Goal: Task Accomplishment & Management: Use online tool/utility

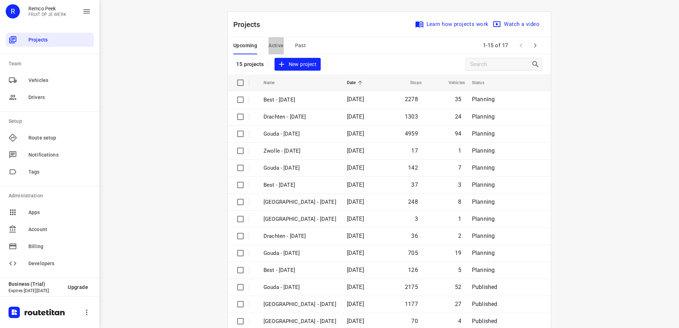
click at [271, 44] on span "Active" at bounding box center [275, 45] width 15 height 9
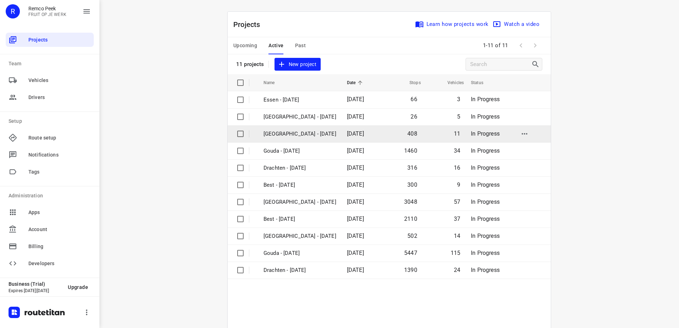
click at [295, 135] on p "[GEOGRAPHIC_DATA] - [DATE]" at bounding box center [299, 134] width 73 height 8
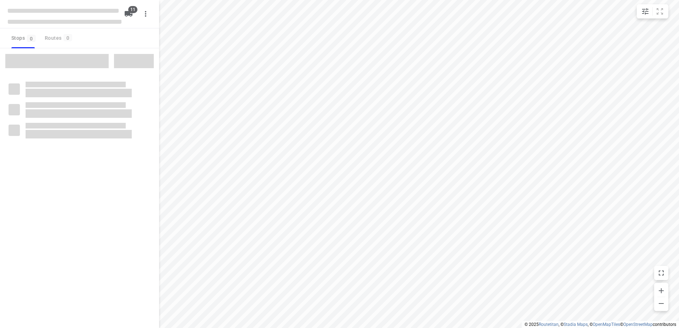
checkbox input "true"
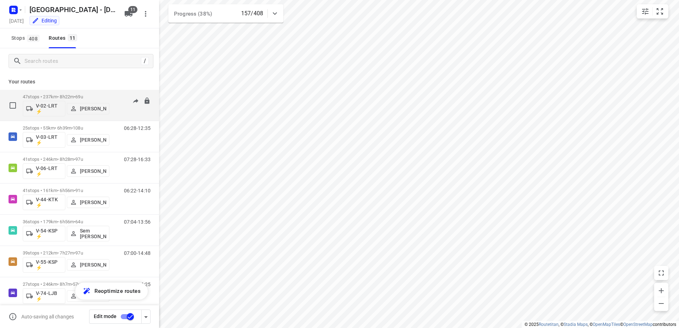
click at [108, 97] on p "47 stops • 237km • 8h22m • 69u" at bounding box center [66, 96] width 87 height 5
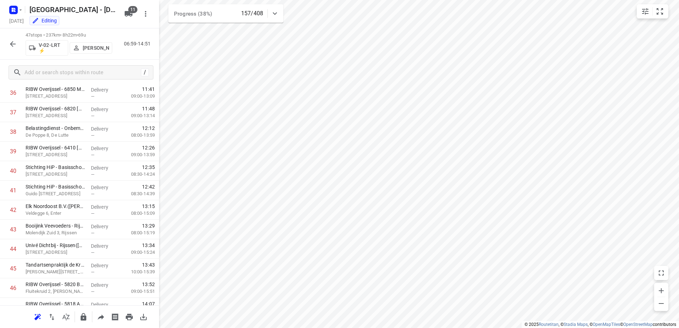
scroll to position [753, 0]
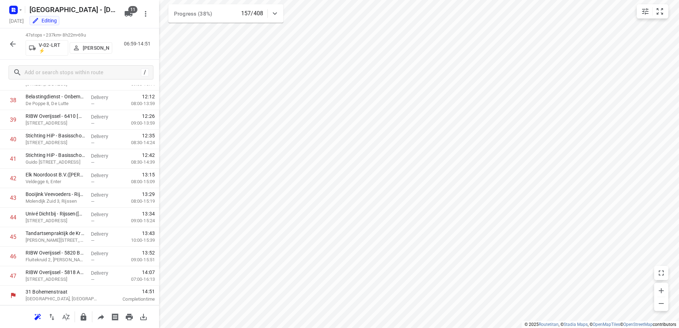
click at [11, 41] on icon "button" at bounding box center [13, 44] width 9 height 9
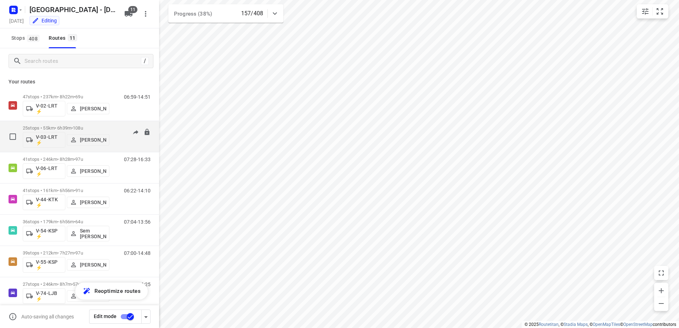
click at [115, 126] on div "06:28-12:35" at bounding box center [133, 138] width 36 height 26
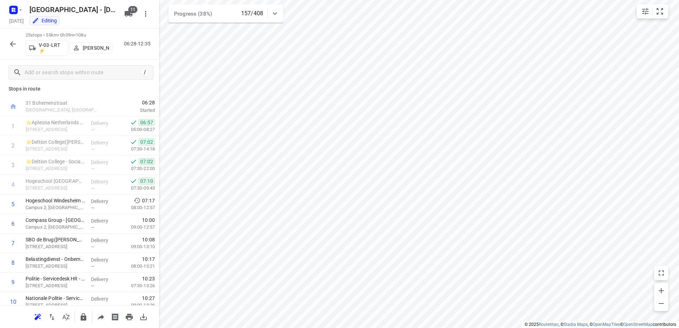
scroll to position [4, 0]
click at [17, 42] on button "button" at bounding box center [13, 44] width 14 height 14
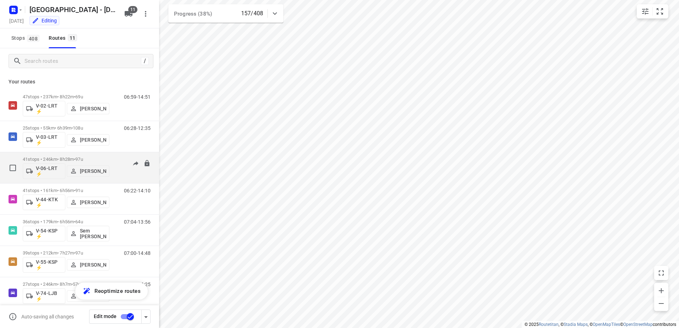
click at [115, 159] on div "07:28-16:33" at bounding box center [133, 170] width 36 height 26
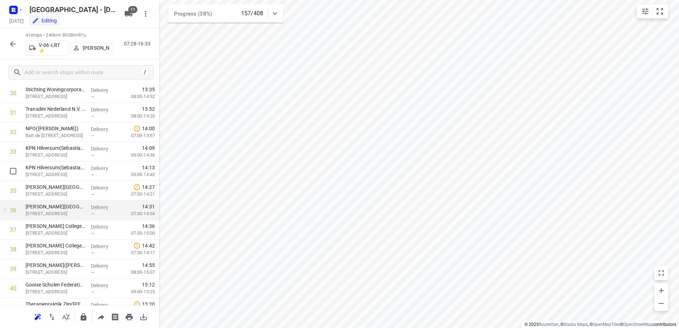
scroll to position [636, 0]
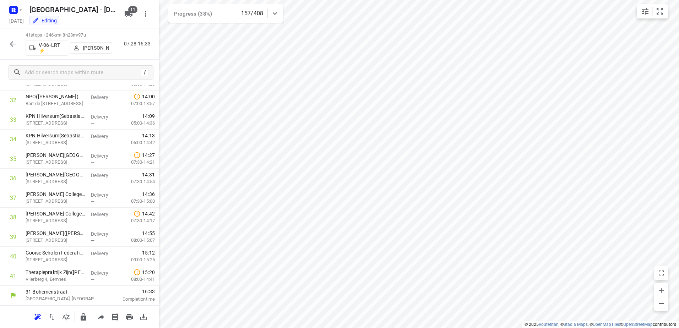
click at [13, 44] on icon "button" at bounding box center [13, 44] width 9 height 9
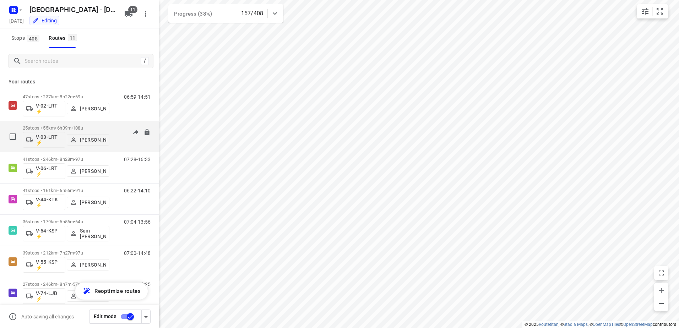
click at [106, 130] on p "25 stops • 55km • 6h39m • 108u" at bounding box center [66, 127] width 87 height 5
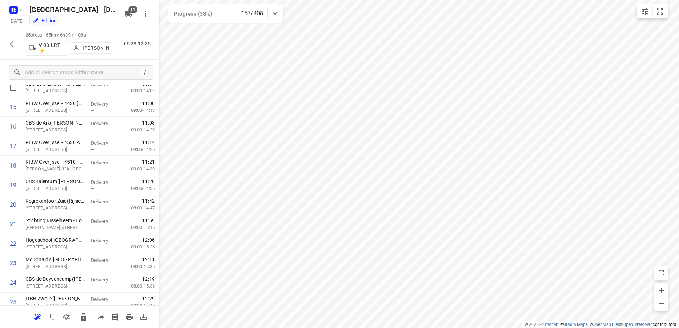
scroll to position [323, 0]
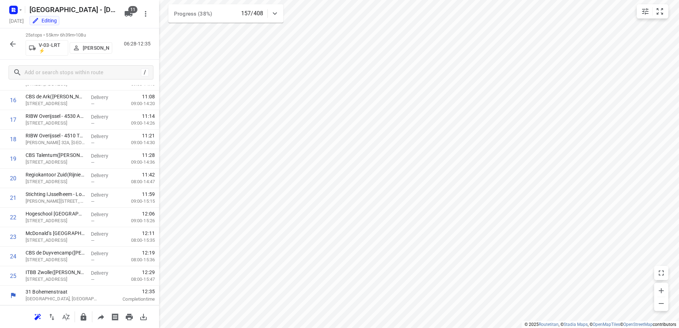
click at [13, 40] on icon "button" at bounding box center [13, 44] width 9 height 9
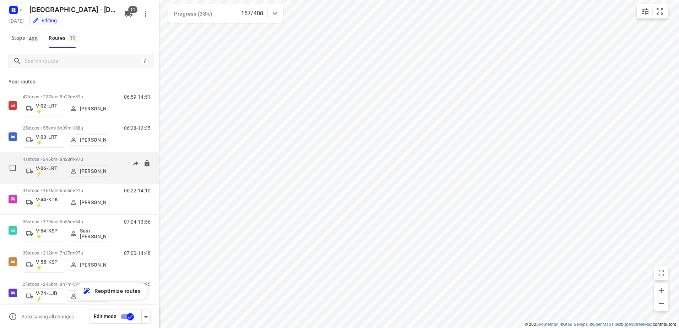
click at [120, 154] on div "41 stops • 246km • 8h28m • 97u V-06-LRT ⚡ Thomas Bol 07:28-16:33" at bounding box center [91, 167] width 136 height 29
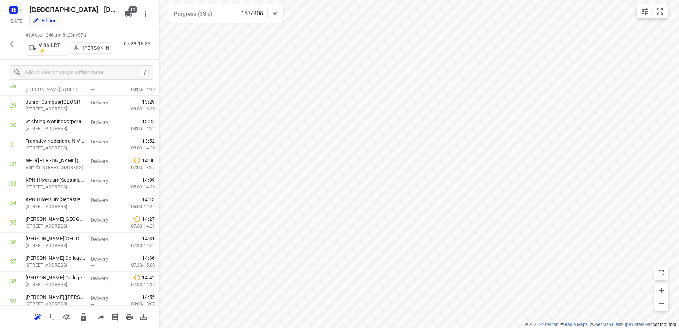
scroll to position [636, 0]
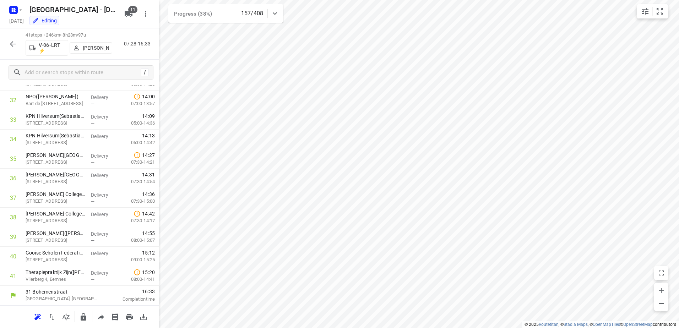
click at [13, 41] on icon "button" at bounding box center [13, 44] width 6 height 6
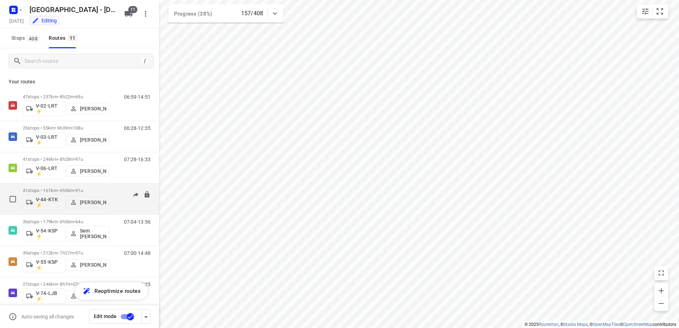
click at [115, 192] on div "06:22-14:10" at bounding box center [133, 201] width 36 height 26
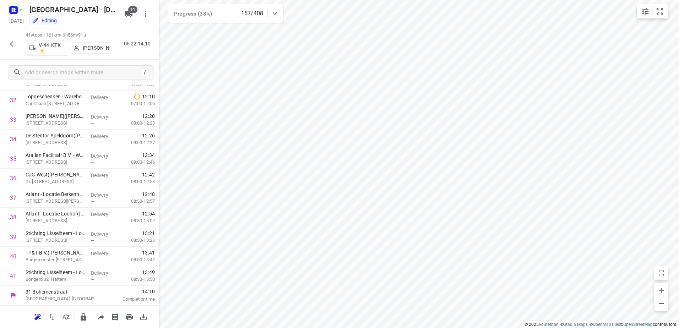
click at [13, 44] on icon "button" at bounding box center [13, 44] width 6 height 6
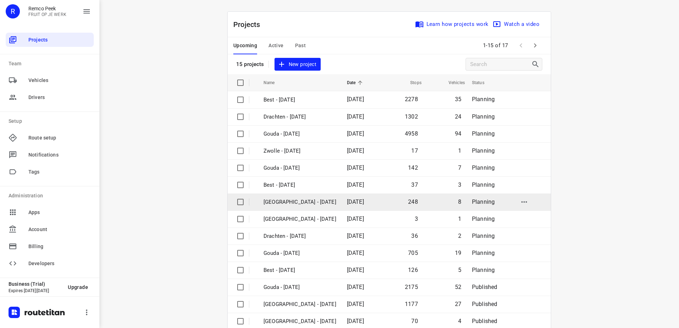
click at [302, 200] on p "[GEOGRAPHIC_DATA] - [DATE]" at bounding box center [299, 202] width 73 height 8
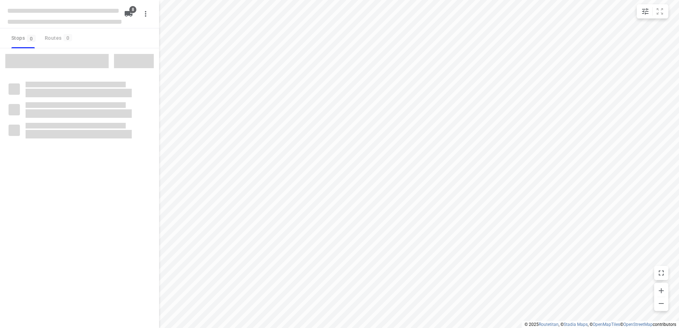
checkbox input "true"
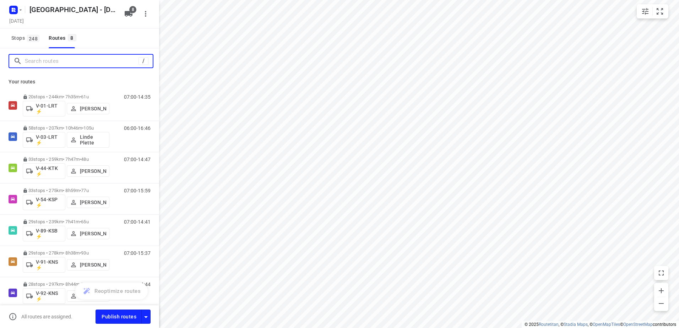
click at [87, 61] on input "Search routes" at bounding box center [82, 61] width 114 height 11
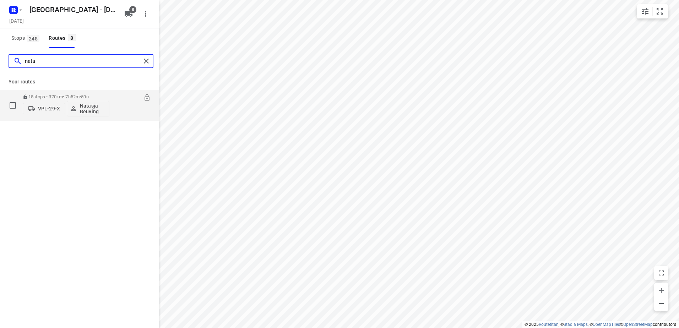
type input "nata"
click at [109, 98] on div "18 stops • 370km • 7h52m • 59u VPL-29-X Natasja Beuving 06:00-13:52" at bounding box center [91, 105] width 136 height 29
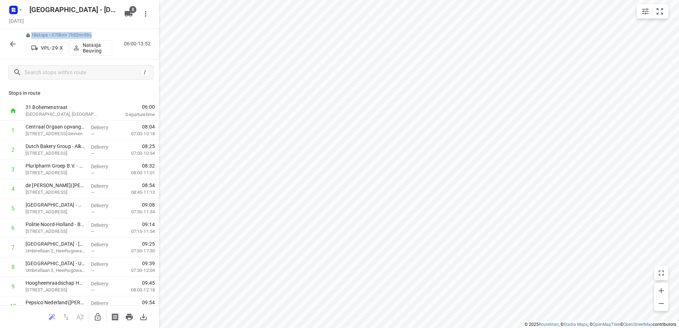
drag, startPoint x: 104, startPoint y: 35, endPoint x: 31, endPoint y: 34, distance: 73.1
click at [31, 34] on p "18 stops • 370km • 7h52m • 59u" at bounding box center [69, 35] width 87 height 7
copy p "18 stops • 370km • 7h52m • 59u"
click at [12, 44] on icon "button" at bounding box center [13, 44] width 9 height 9
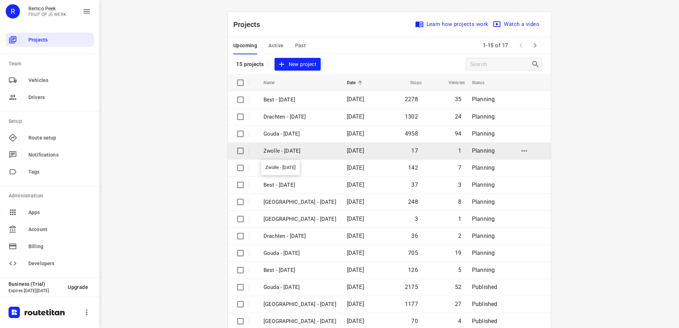
click at [288, 147] on p "Zwolle - [DATE]" at bounding box center [299, 151] width 73 height 8
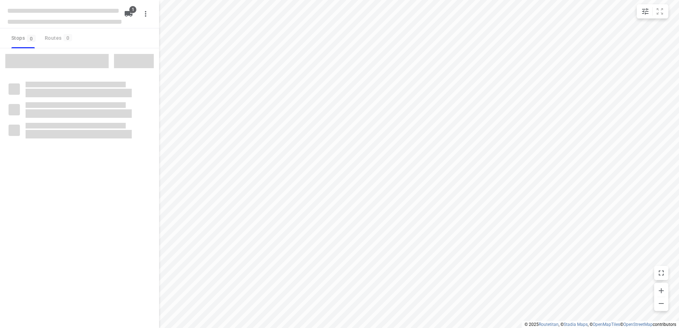
checkbox input "true"
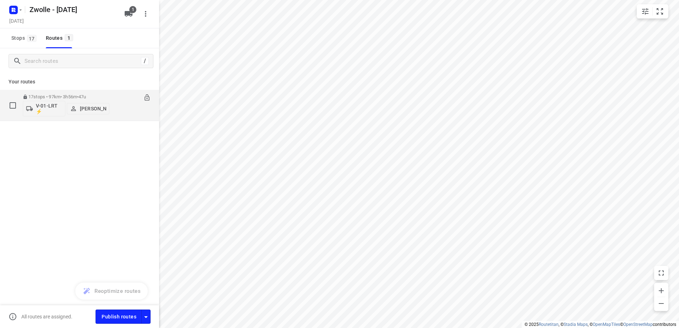
click at [58, 93] on div "17 stops • 97km • 3h56m • 47u V-01-LRT ⚡ Johan Oerbekke" at bounding box center [66, 105] width 87 height 29
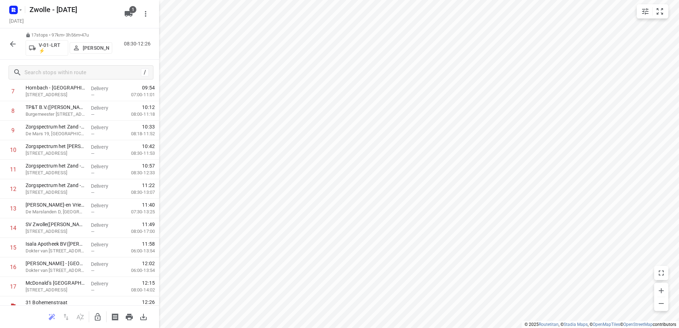
scroll to position [167, 0]
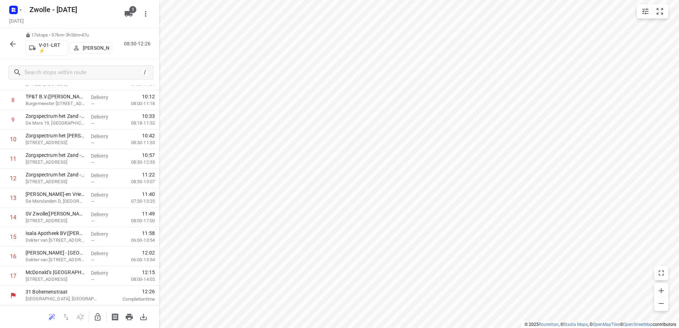
click at [12, 44] on icon "button" at bounding box center [13, 44] width 6 height 6
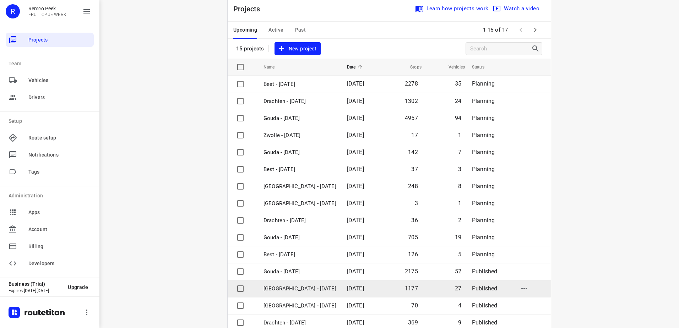
scroll to position [31, 0]
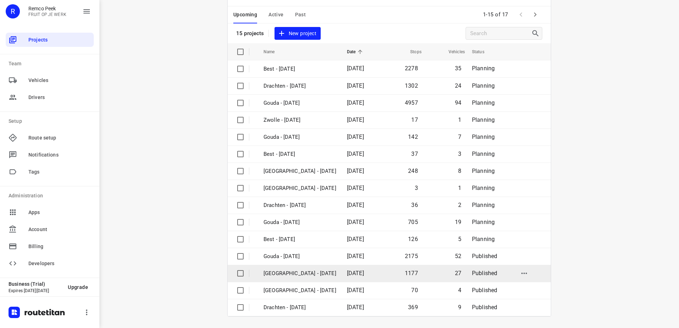
click at [301, 278] on td "[GEOGRAPHIC_DATA] - [DATE]" at bounding box center [298, 273] width 85 height 17
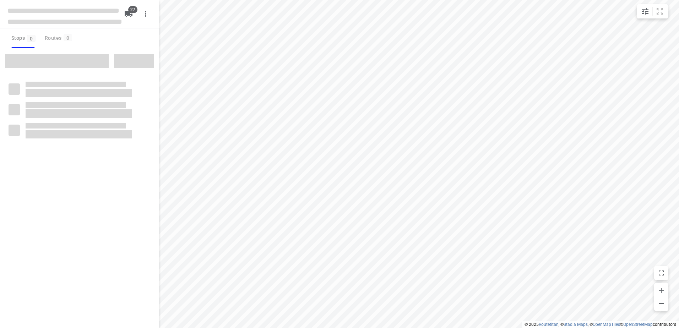
checkbox input "true"
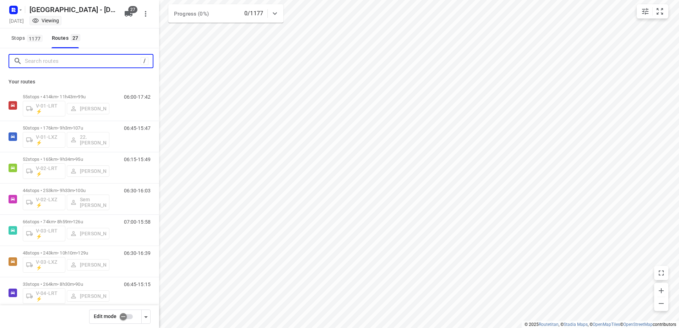
click at [72, 60] on input "Search routes" at bounding box center [83, 61] width 116 height 11
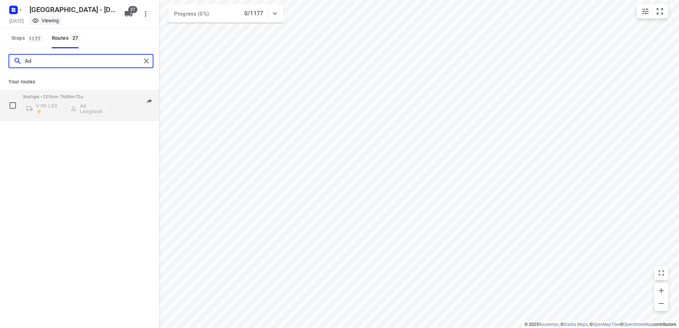
type input "Ad"
click at [100, 96] on p "36 stops • 201km • 7h30m • 72u" at bounding box center [66, 96] width 87 height 5
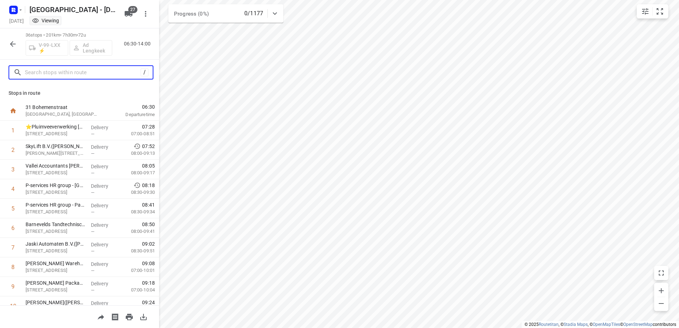
click at [78, 74] on input "text" at bounding box center [83, 72] width 116 height 11
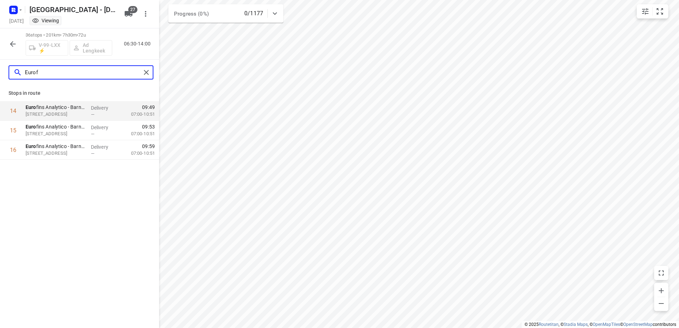
type input "Eurofi"
drag, startPoint x: 79, startPoint y: 71, endPoint x: 0, endPoint y: 68, distance: 78.9
click at [0, 68] on html "i © 2025 Routetitan , © Stadia Maps , © OpenMapTiles © OpenStreetMap contributo…" at bounding box center [339, 164] width 679 height 328
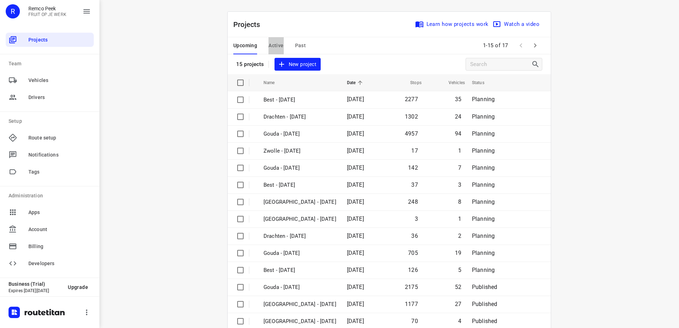
click at [268, 45] on span "Active" at bounding box center [275, 45] width 15 height 9
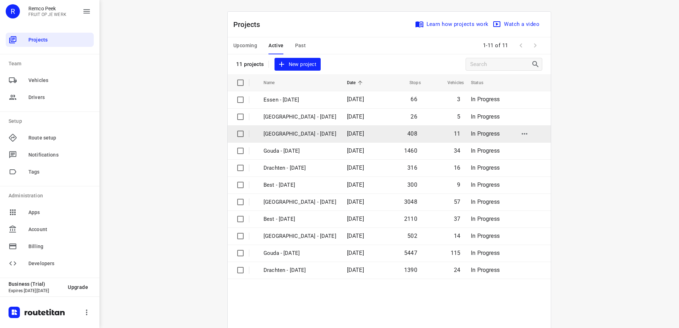
click at [290, 131] on p "[GEOGRAPHIC_DATA] - [DATE]" at bounding box center [299, 134] width 73 height 8
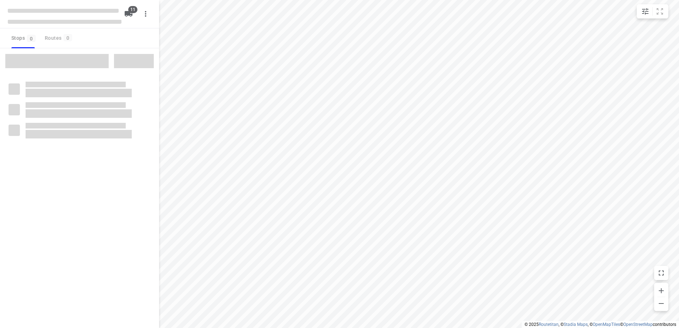
checkbox input "true"
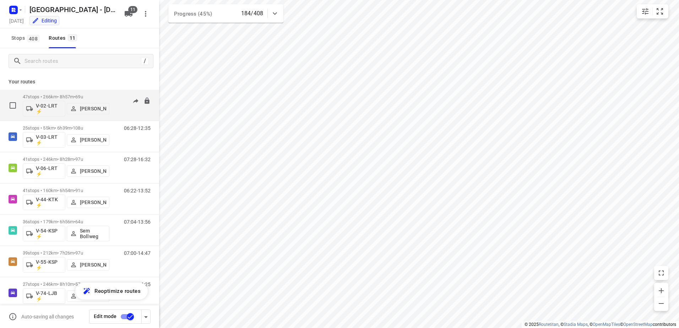
click at [115, 95] on div "06:59-15:04" at bounding box center [133, 107] width 36 height 26
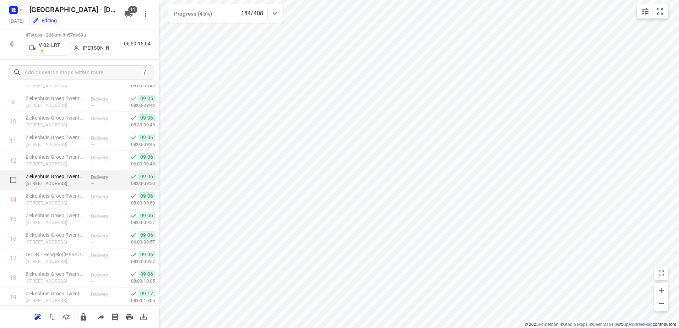
scroll to position [78, 0]
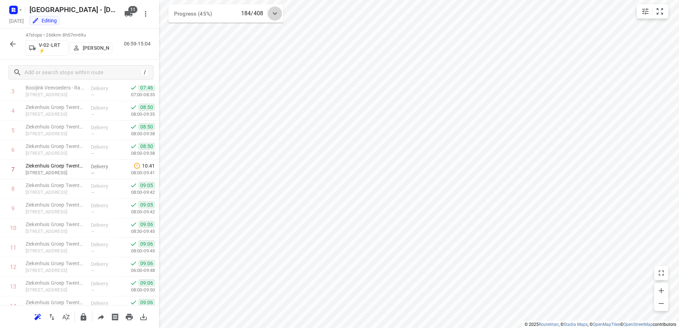
click at [279, 10] on icon at bounding box center [275, 13] width 9 height 9
click at [279, 10] on div at bounding box center [275, 16] width 14 height 14
click at [13, 45] on icon "button" at bounding box center [13, 44] width 9 height 9
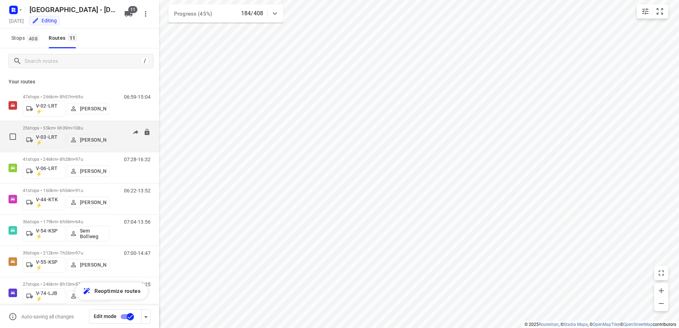
click at [115, 128] on div "06:28-12:35" at bounding box center [133, 138] width 36 height 26
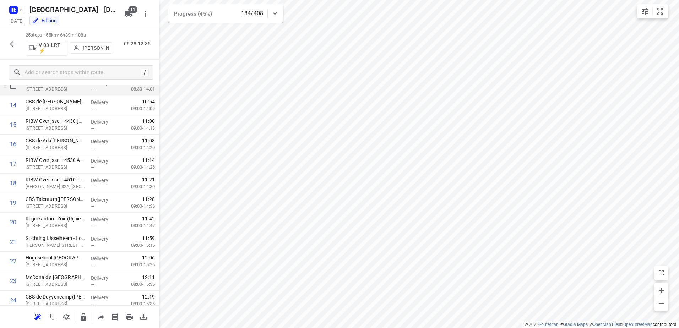
scroll to position [323, 0]
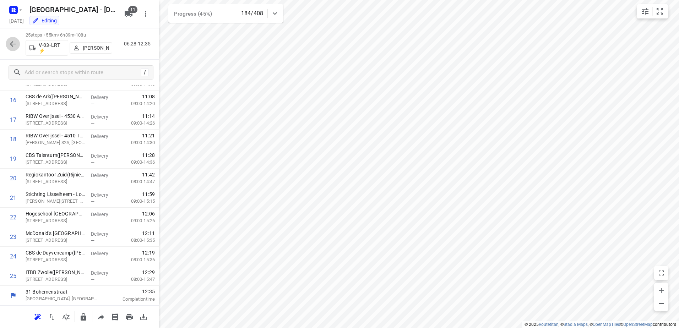
click at [11, 42] on icon "button" at bounding box center [13, 44] width 9 height 9
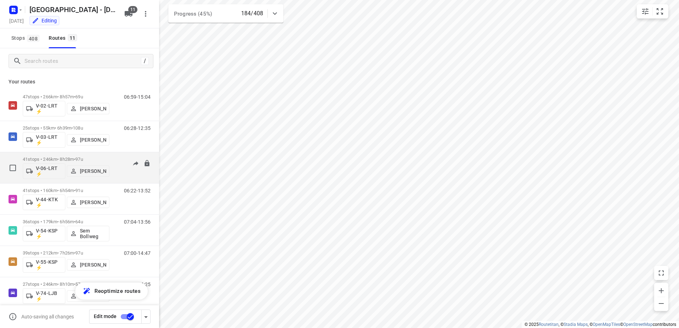
click at [115, 159] on div "07:28-16:32" at bounding box center [133, 170] width 36 height 26
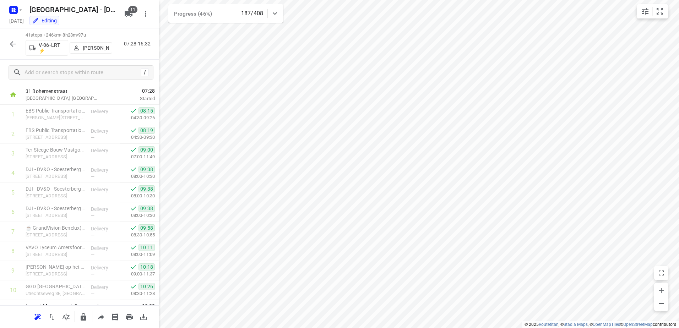
scroll to position [0, 0]
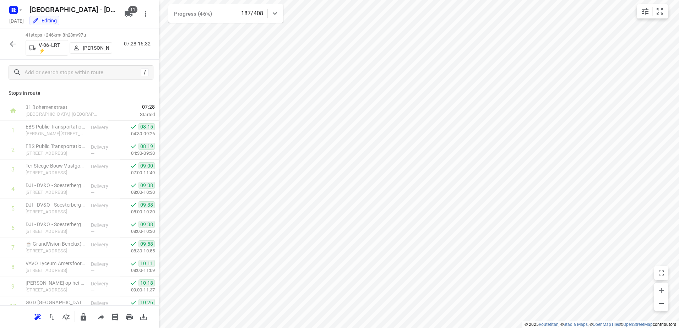
click at [9, 41] on icon "button" at bounding box center [13, 44] width 9 height 9
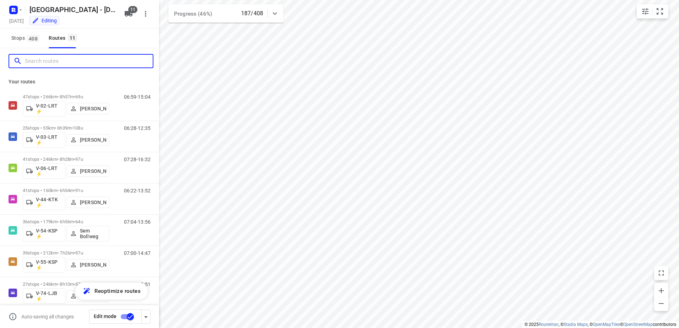
click at [133, 65] on input "Search routes" at bounding box center [89, 61] width 128 height 11
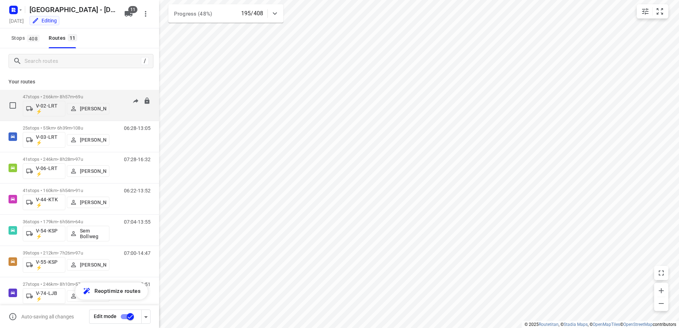
click at [115, 99] on div "06:59-15:06" at bounding box center [133, 107] width 36 height 26
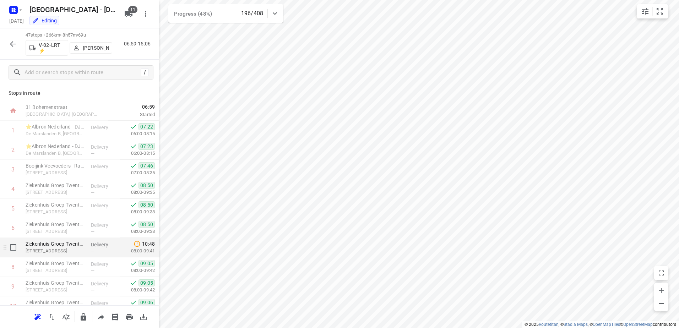
click at [120, 244] on span "10:48" at bounding box center [137, 243] width 35 height 7
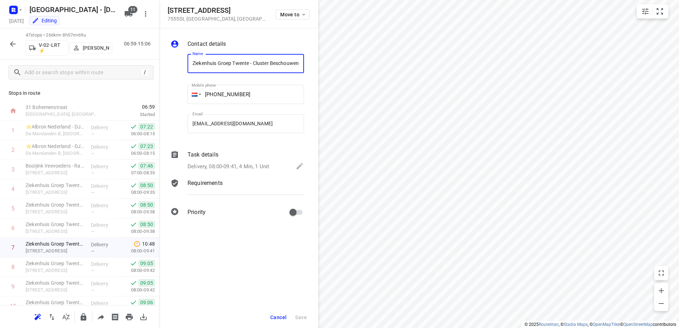
scroll to position [0, 114]
click at [239, 156] on div "Task details" at bounding box center [245, 155] width 116 height 9
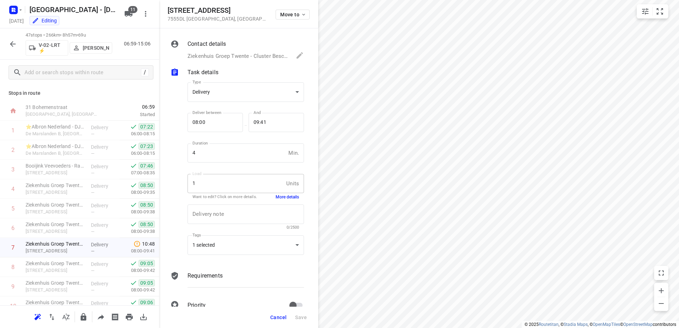
scroll to position [0, 0]
click at [288, 196] on button "More details" at bounding box center [287, 197] width 23 height 6
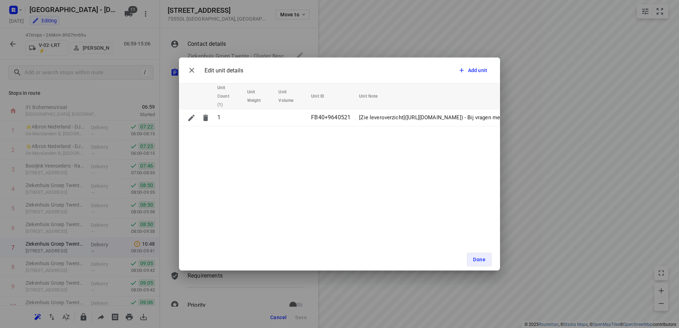
click at [471, 261] on button "Done" at bounding box center [479, 259] width 24 height 13
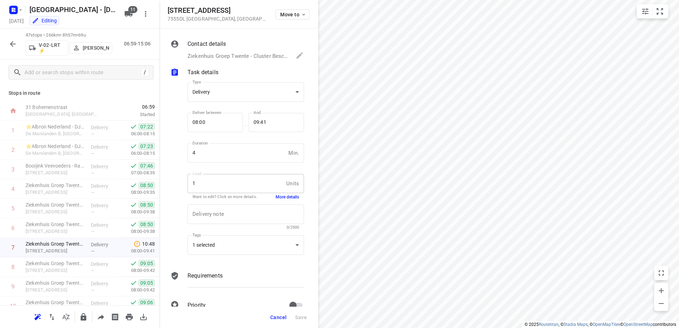
click at [16, 44] on icon "button" at bounding box center [13, 44] width 9 height 9
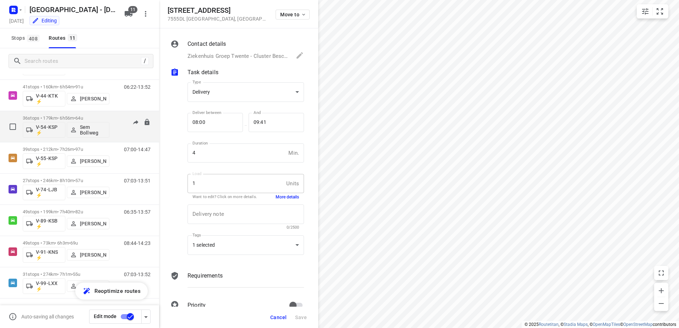
scroll to position [135, 0]
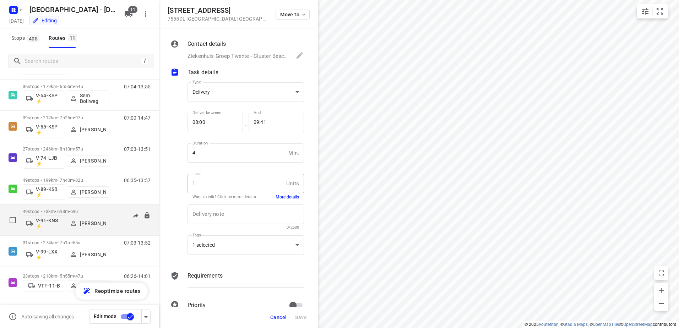
click at [115, 209] on div "08:44-14:23" at bounding box center [133, 222] width 36 height 26
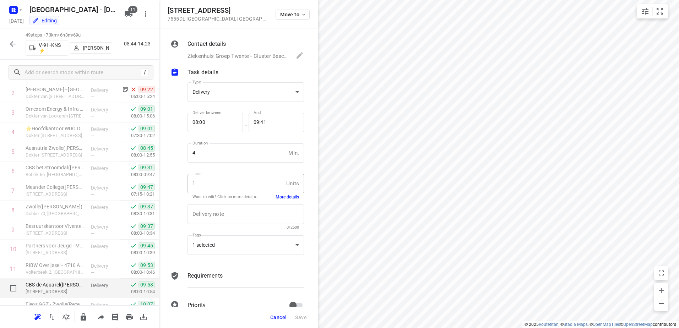
scroll to position [0, 0]
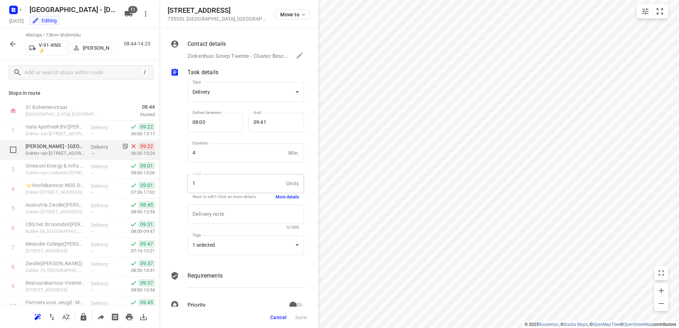
click at [97, 145] on p "Delivery" at bounding box center [104, 146] width 26 height 7
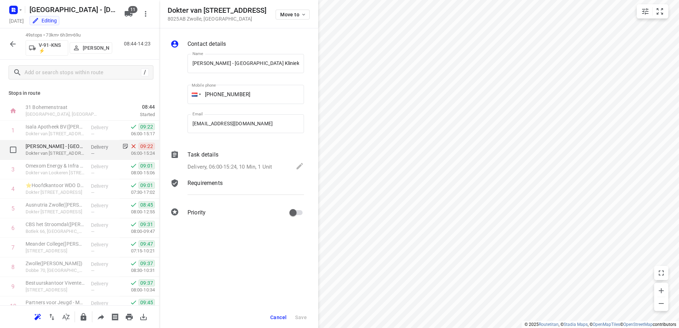
scroll to position [0, 29]
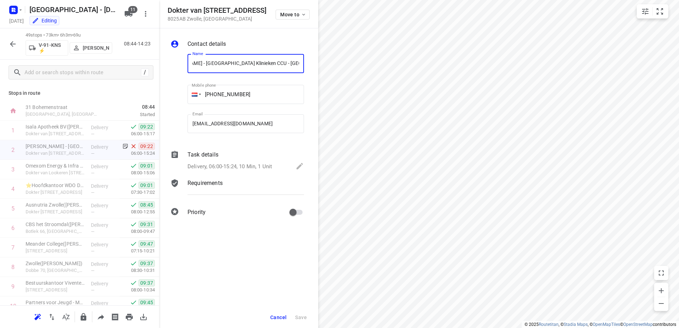
click at [234, 156] on div "Task details" at bounding box center [245, 155] width 116 height 9
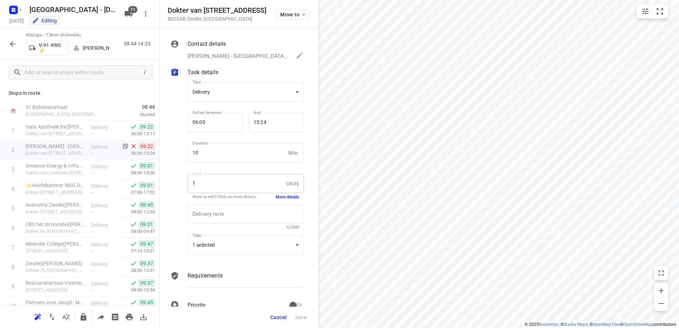
scroll to position [0, 0]
click at [289, 196] on button "More details" at bounding box center [287, 197] width 23 height 6
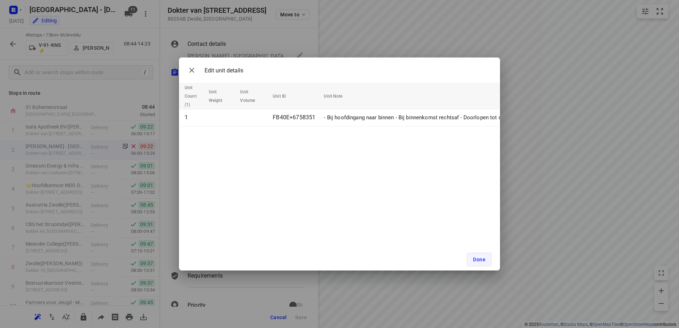
click at [480, 256] on button "Done" at bounding box center [479, 259] width 24 height 13
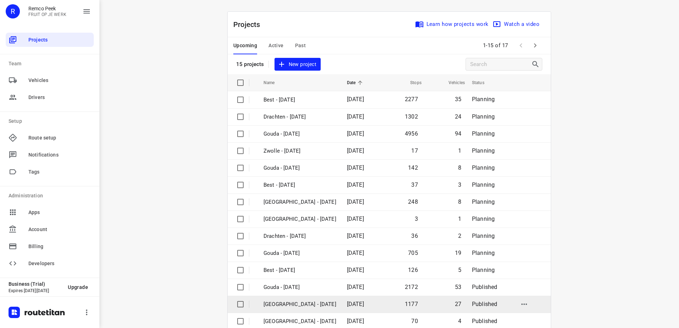
click at [307, 304] on p "[GEOGRAPHIC_DATA] - [DATE]" at bounding box center [299, 304] width 73 height 8
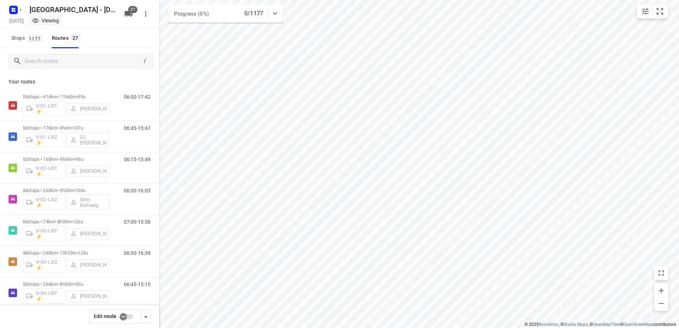
checkbox input "true"
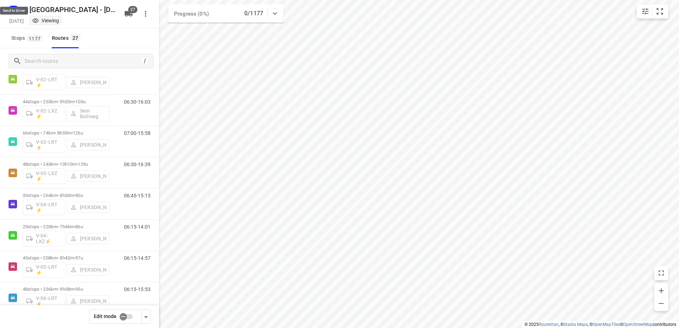
scroll to position [142, 0]
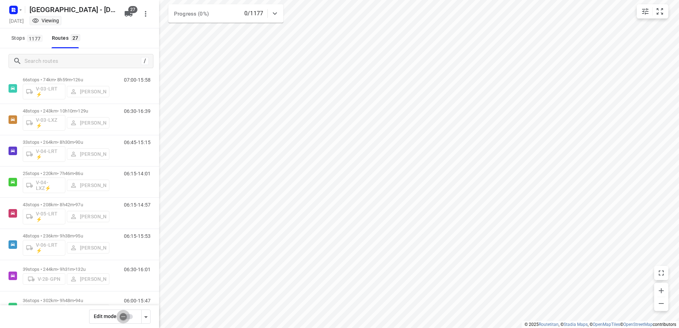
click at [128, 319] on input "checkbox" at bounding box center [123, 316] width 40 height 13
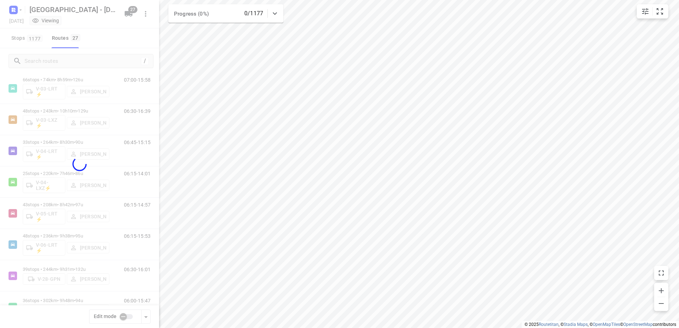
checkbox input "true"
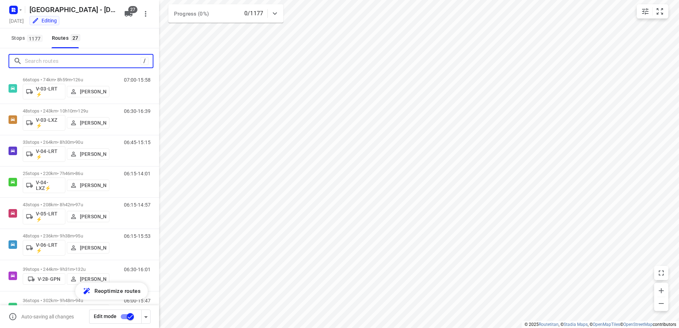
click at [62, 59] on input "Search routes" at bounding box center [83, 61] width 116 height 11
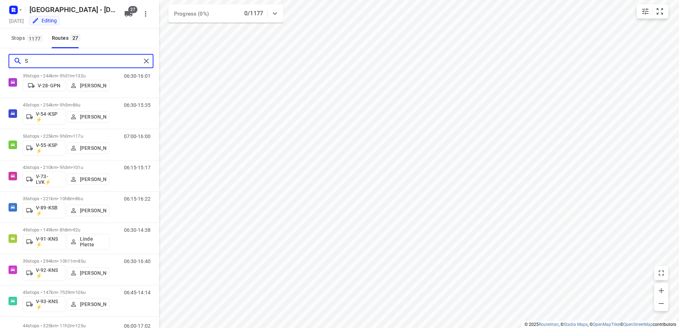
scroll to position [0, 0]
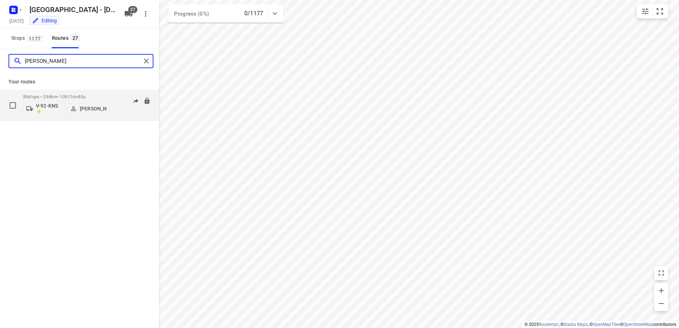
type input "[PERSON_NAME]"
click at [94, 107] on p "[PERSON_NAME]" at bounding box center [93, 109] width 26 height 6
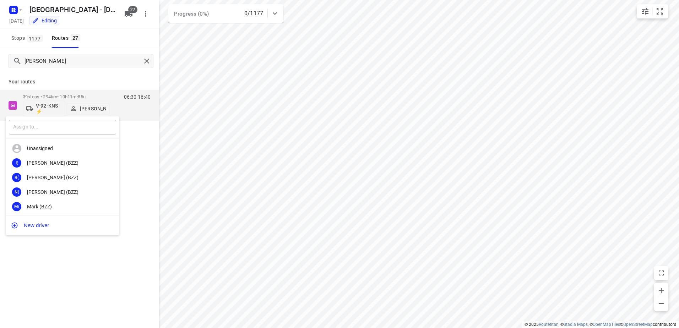
click at [82, 126] on input "text" at bounding box center [62, 127] width 107 height 15
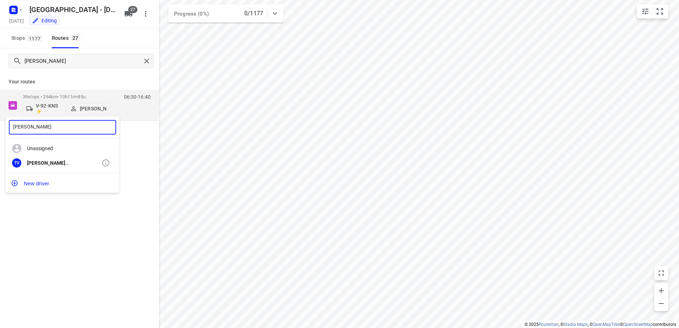
type input "[PERSON_NAME]"
click at [69, 160] on div "[PERSON_NAME]" at bounding box center [64, 163] width 75 height 6
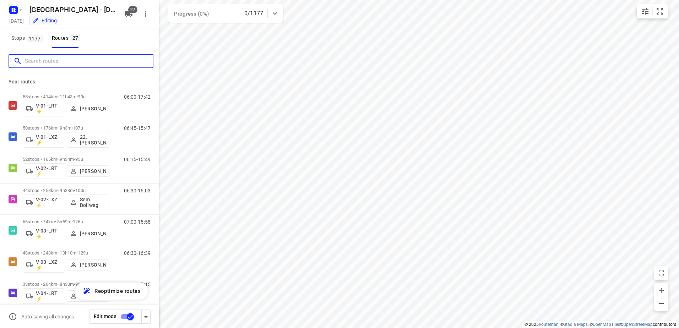
click at [94, 56] on input "Search routes" at bounding box center [89, 61] width 128 height 11
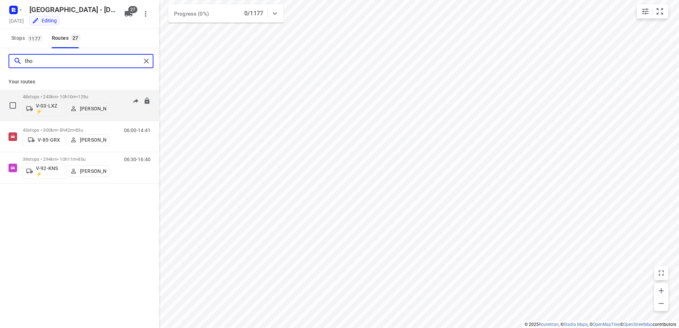
type input "[PERSON_NAME]"
drag, startPoint x: 50, startPoint y: 62, endPoint x: 2, endPoint y: 62, distance: 48.3
click at [2, 62] on div "[PERSON_NAME]" at bounding box center [79, 61] width 159 height 26
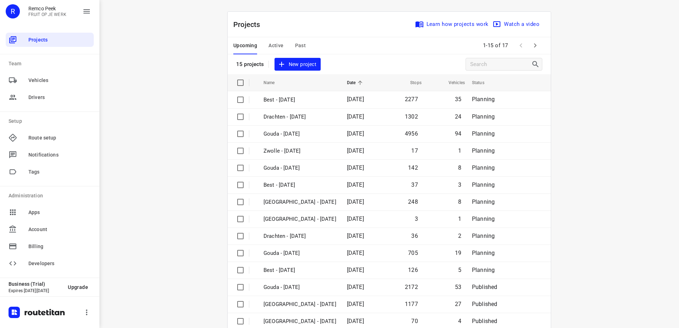
click at [276, 45] on span "Active" at bounding box center [275, 45] width 15 height 9
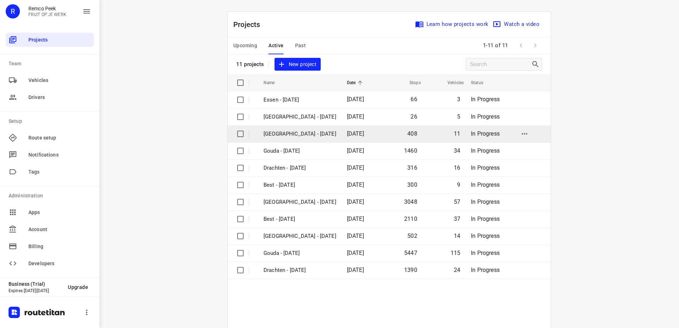
click at [303, 140] on td "[GEOGRAPHIC_DATA] - [DATE]" at bounding box center [298, 133] width 85 height 17
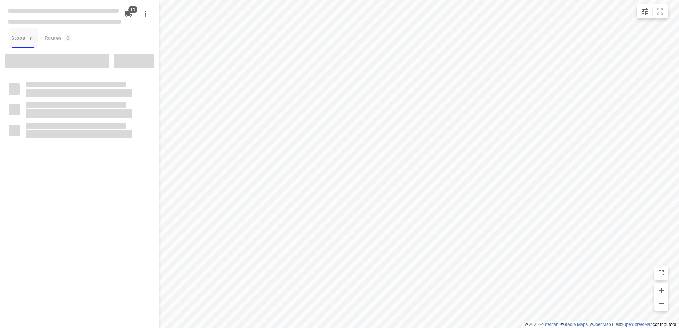
checkbox input "true"
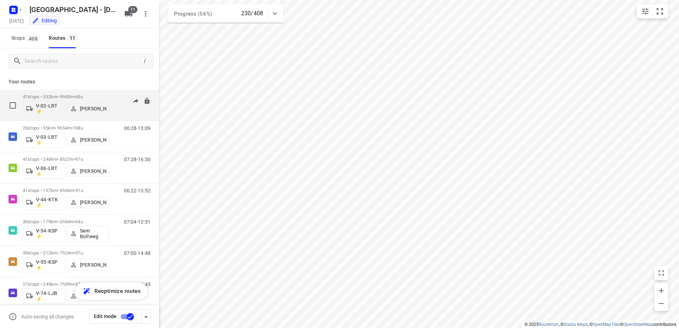
click at [75, 94] on span "•" at bounding box center [74, 96] width 1 height 5
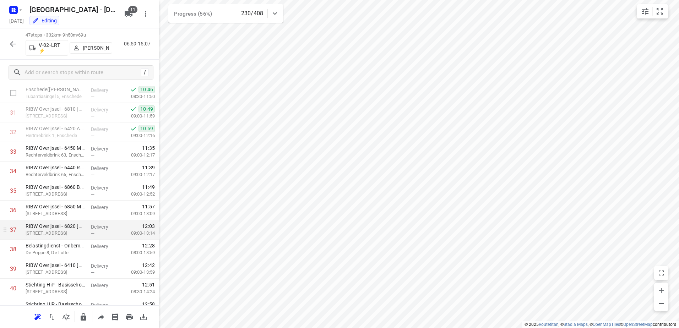
scroll to position [753, 0]
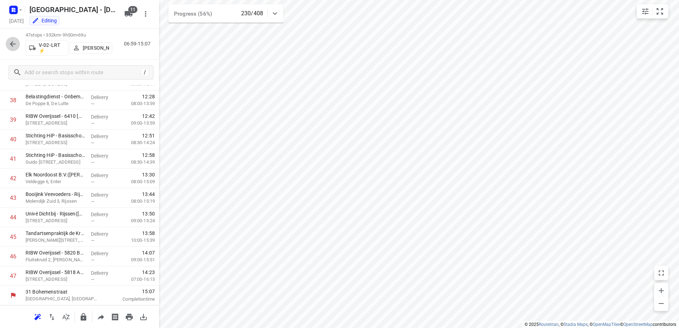
click at [10, 46] on icon "button" at bounding box center [13, 44] width 9 height 9
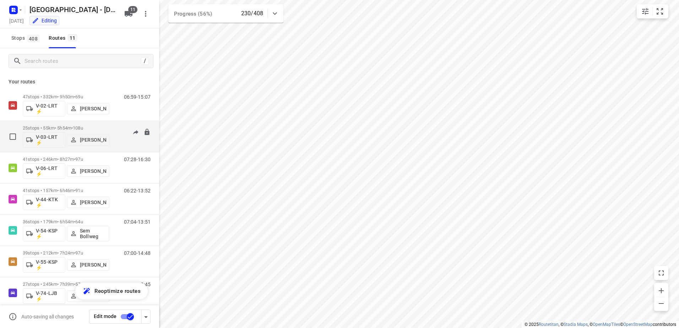
click at [115, 127] on div "06:28-13:09" at bounding box center [133, 138] width 36 height 26
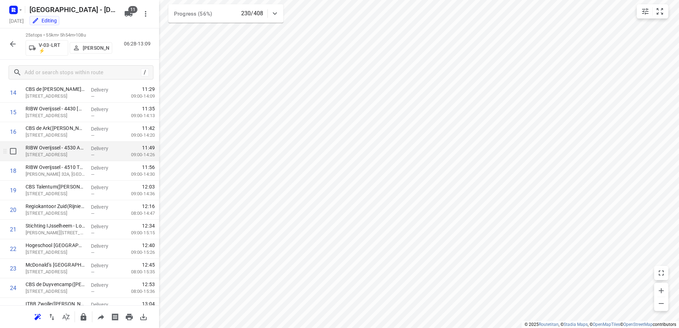
scroll to position [323, 0]
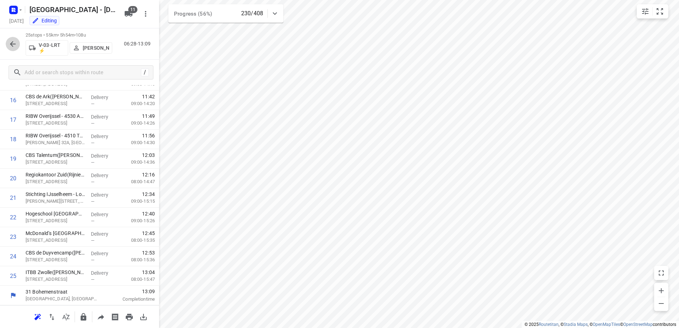
click at [13, 44] on icon "button" at bounding box center [13, 44] width 6 height 6
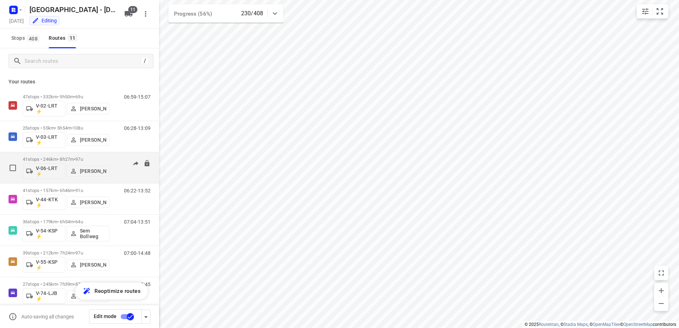
click at [121, 155] on div "41 stops • 246km • 8h27m • 97u V-06-LRT ⚡ [PERSON_NAME] 07:28-16:30" at bounding box center [91, 167] width 136 height 29
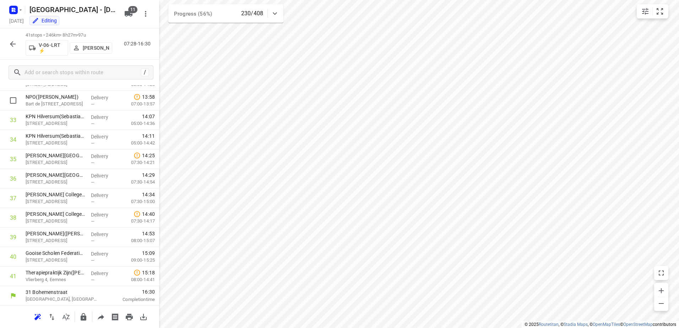
scroll to position [636, 0]
click at [14, 41] on icon "button" at bounding box center [13, 44] width 9 height 9
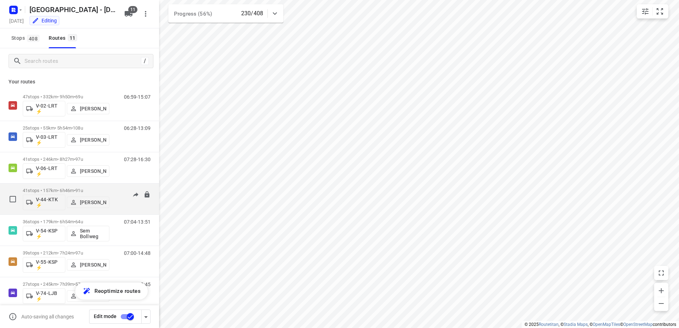
click at [116, 189] on div "06:22-13:52" at bounding box center [133, 201] width 36 height 26
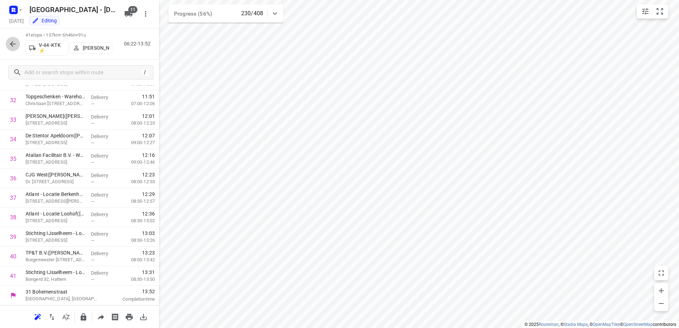
click at [11, 45] on icon "button" at bounding box center [13, 44] width 9 height 9
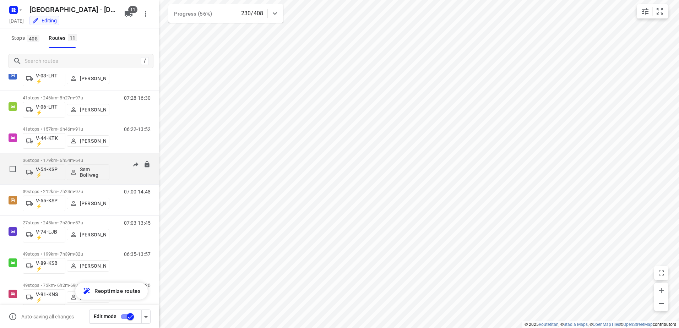
scroll to position [71, 0]
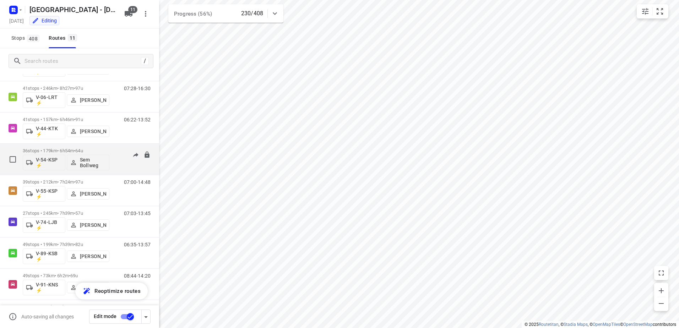
click at [115, 152] on div "07:04-13:51" at bounding box center [133, 161] width 36 height 26
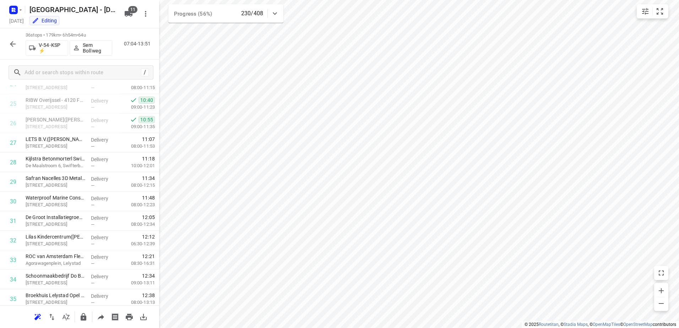
scroll to position [538, 0]
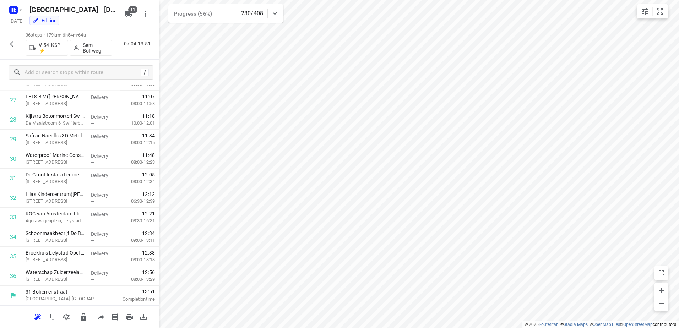
click at [14, 44] on icon "button" at bounding box center [13, 44] width 6 height 6
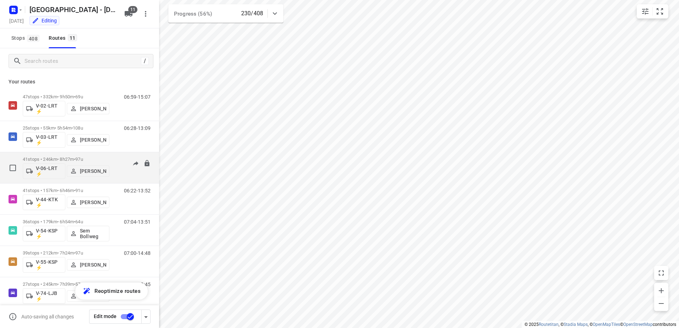
scroll to position [135, 0]
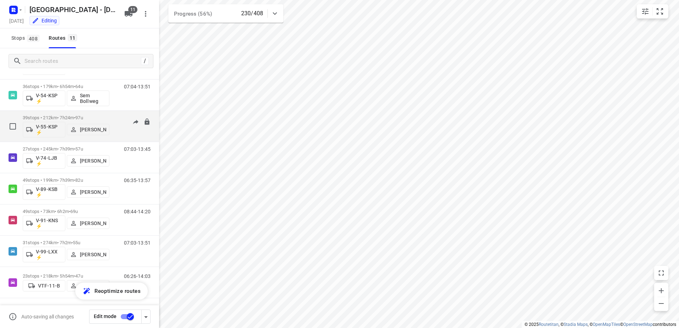
click at [119, 115] on div "07:00-14:48" at bounding box center [133, 128] width 36 height 26
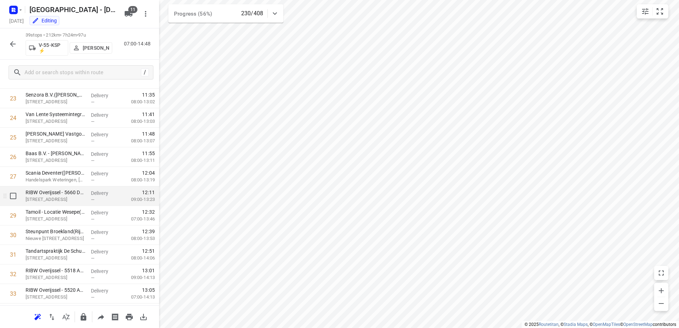
scroll to position [596, 0]
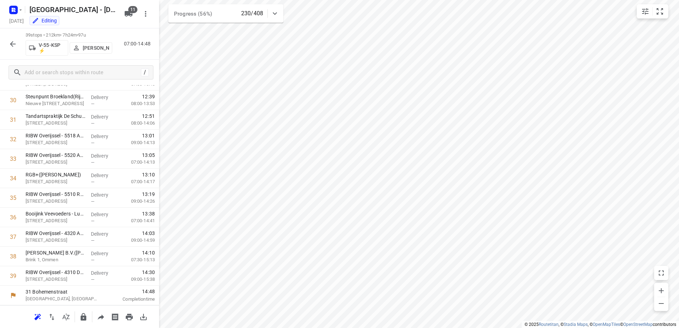
click at [12, 45] on icon "button" at bounding box center [13, 44] width 6 height 6
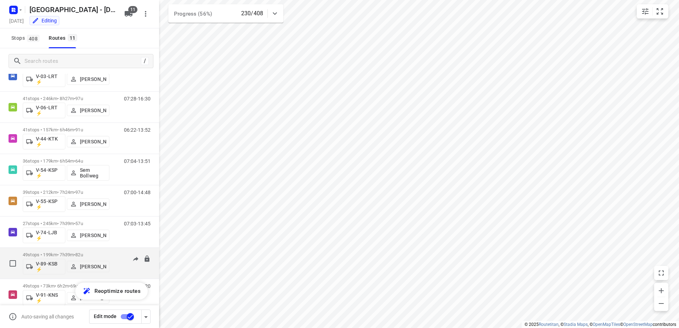
scroll to position [135, 0]
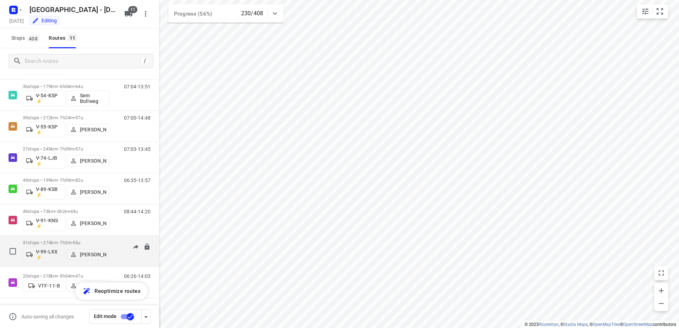
click at [116, 238] on div "31 stops • 274km • 7h2m • 55u V-99-LXX ⚡ [PERSON_NAME] 07:03-13:51" at bounding box center [91, 250] width 136 height 29
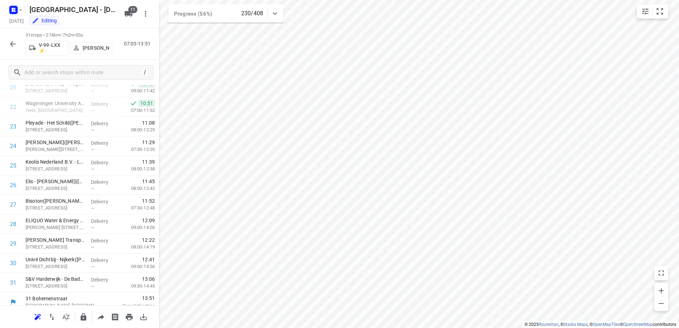
scroll to position [440, 0]
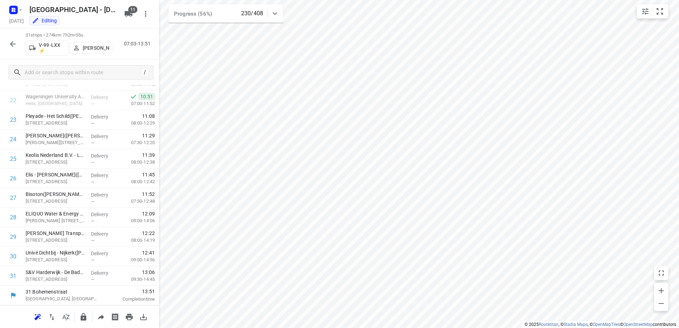
click at [11, 40] on icon "button" at bounding box center [13, 44] width 9 height 9
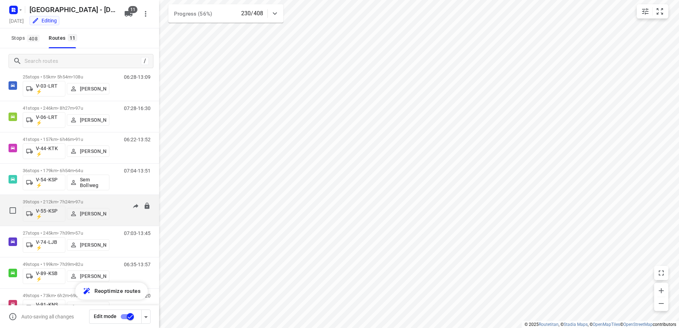
scroll to position [135, 0]
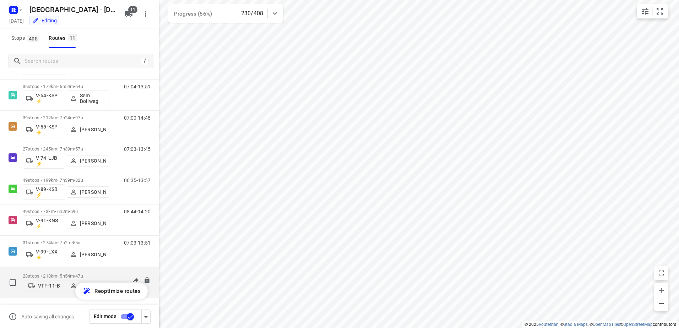
click at [113, 270] on div "23 stops • 218km • 5h54m • 47u VTF-11-B [PERSON_NAME] 06:26-14:03" at bounding box center [91, 282] width 136 height 25
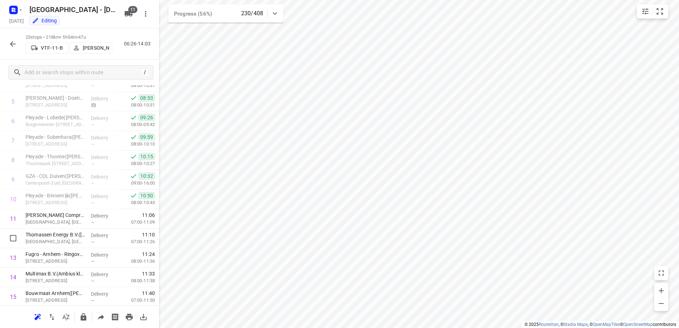
scroll to position [107, 0]
click at [14, 41] on icon "button" at bounding box center [13, 44] width 9 height 9
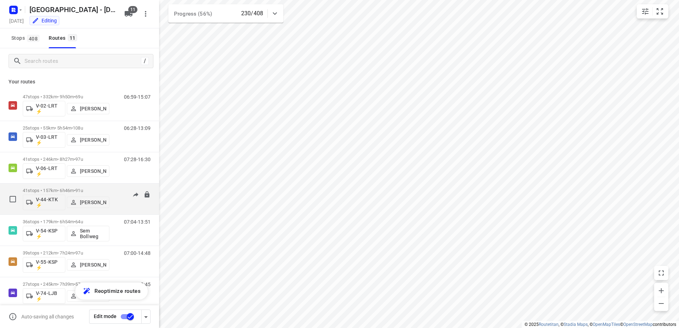
scroll to position [135, 0]
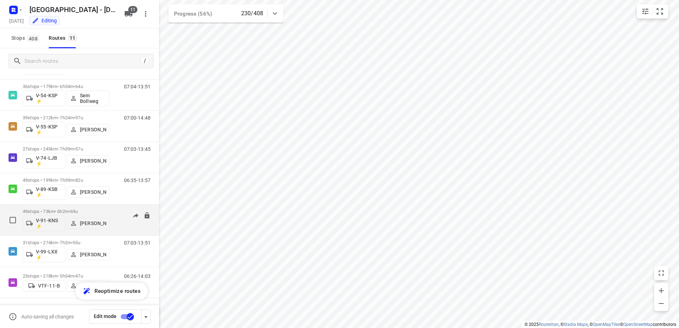
click at [115, 212] on div "08:44-14:20" at bounding box center [133, 222] width 36 height 26
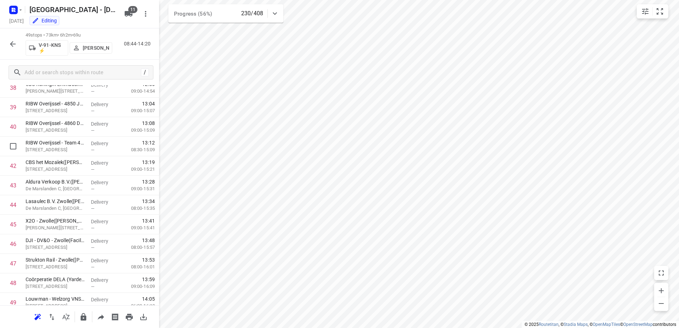
scroll to position [792, 0]
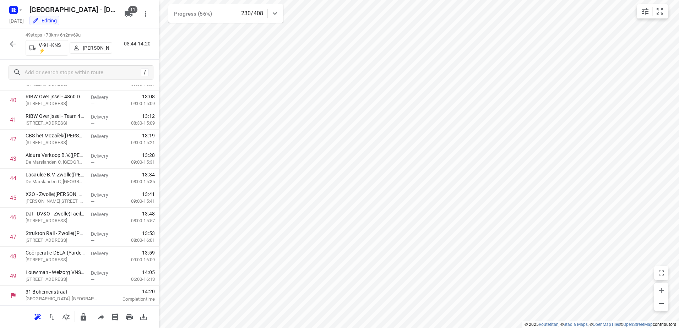
click at [11, 45] on icon "button" at bounding box center [13, 44] width 9 height 9
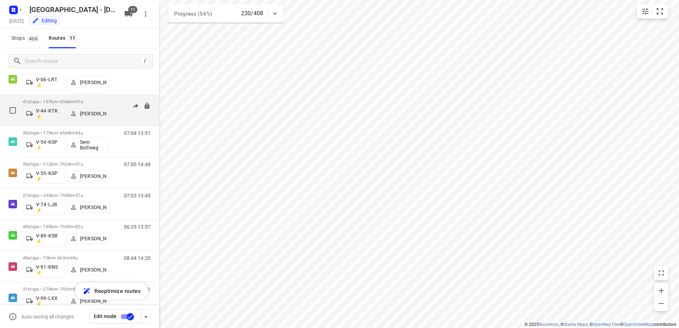
scroll to position [135, 0]
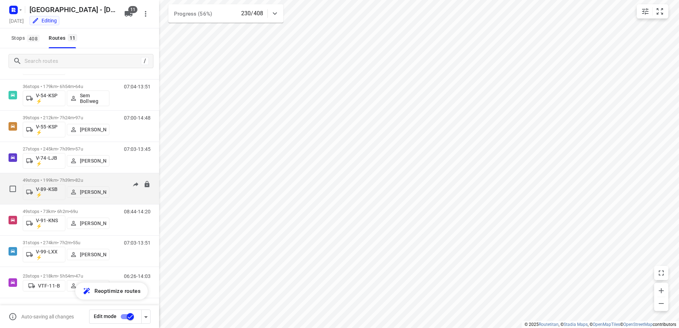
click at [116, 173] on div "49 stops • 199km • 7h39m • 82u V-89-KSB ⚡ [PERSON_NAME] 06:35-13:57" at bounding box center [79, 188] width 159 height 31
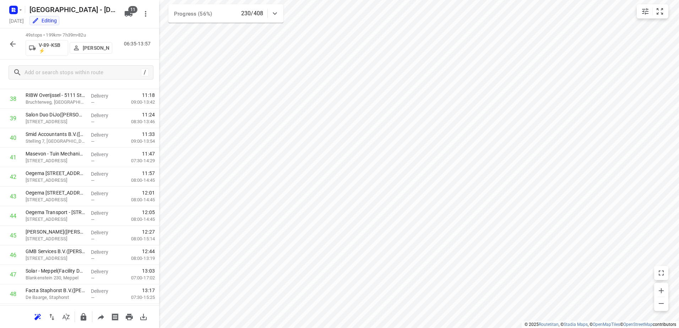
scroll to position [792, 0]
click at [7, 45] on button "button" at bounding box center [13, 44] width 14 height 14
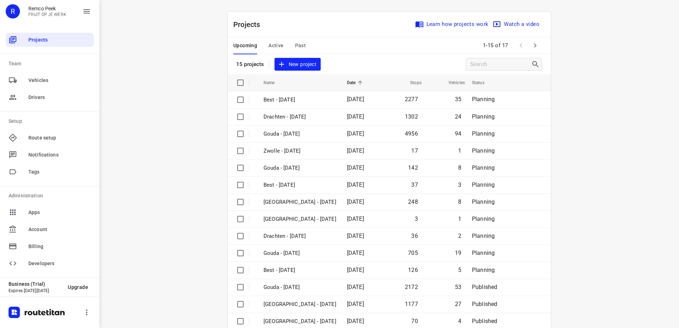
click at [269, 41] on span "Active" at bounding box center [275, 45] width 15 height 9
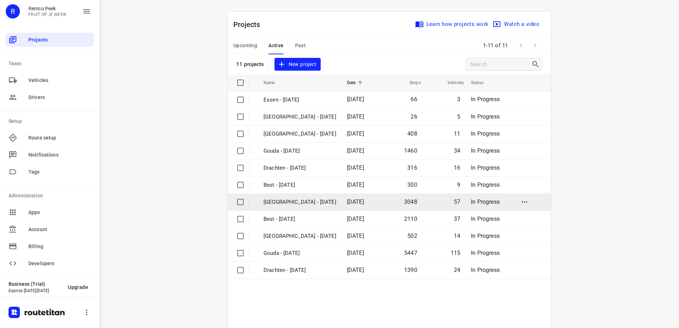
click at [288, 201] on p "[GEOGRAPHIC_DATA] - [DATE]" at bounding box center [299, 202] width 73 height 8
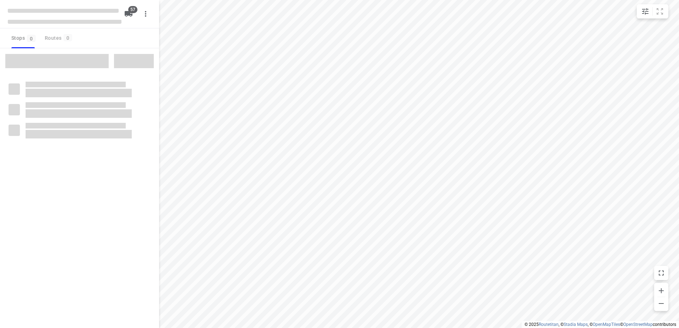
checkbox input "true"
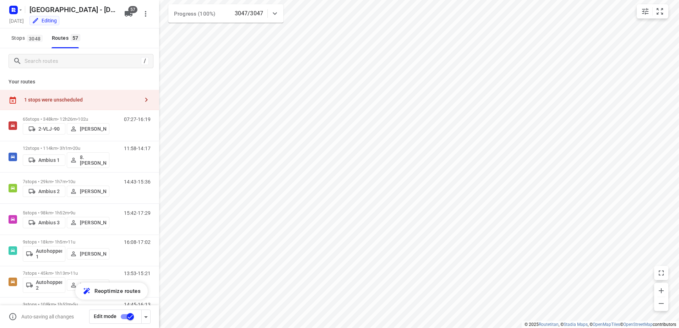
click at [99, 103] on div "1 stops were unscheduled" at bounding box center [79, 100] width 159 height 20
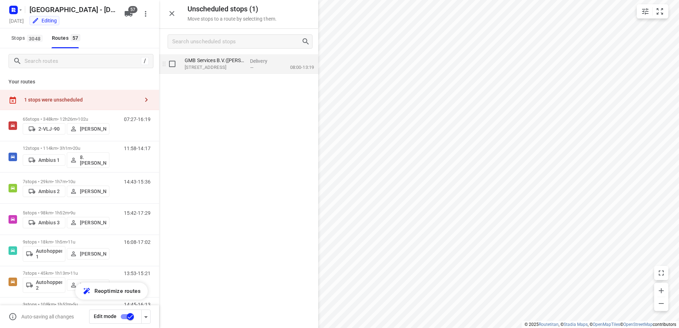
click at [243, 68] on p "[STREET_ADDRESS]" at bounding box center [215, 67] width 60 height 7
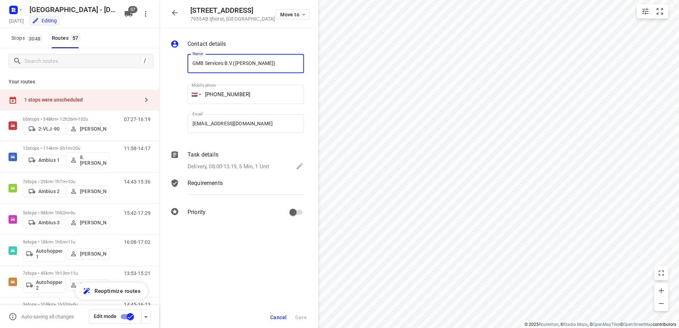
click at [238, 156] on div "Task details" at bounding box center [245, 155] width 116 height 9
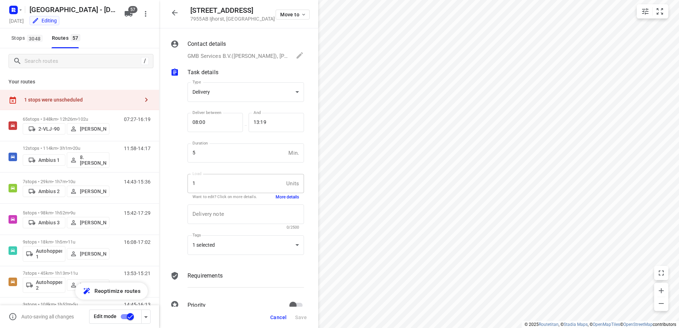
click at [290, 195] on button "More details" at bounding box center [287, 197] width 23 height 6
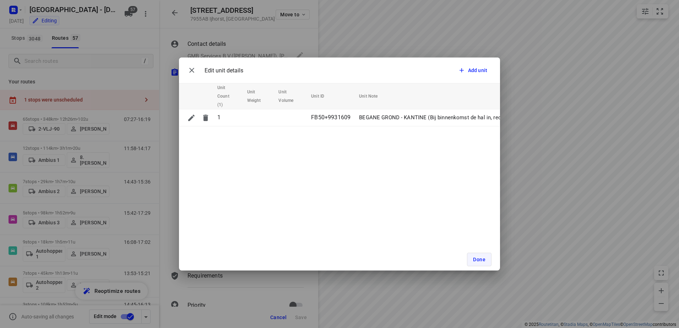
click at [485, 254] on button "Done" at bounding box center [479, 259] width 24 height 13
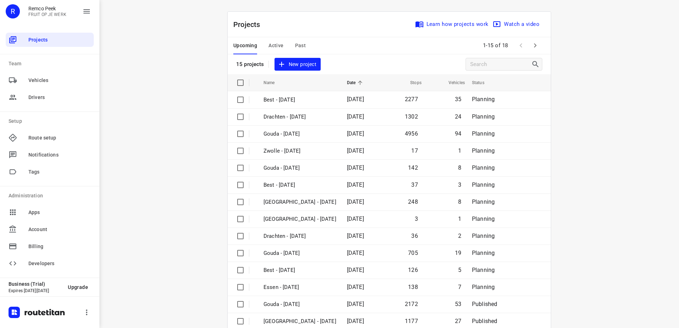
click at [280, 50] on button "Active" at bounding box center [275, 45] width 15 height 17
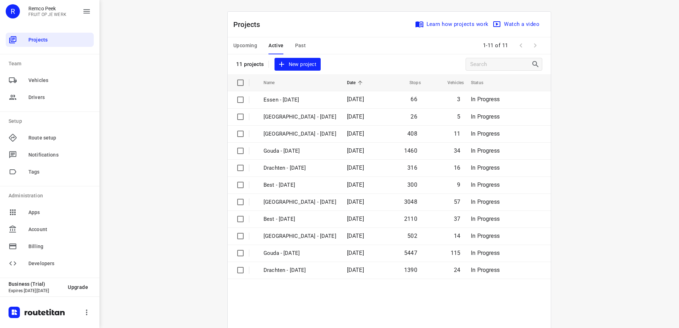
click at [252, 48] on span "Upcoming" at bounding box center [245, 45] width 24 height 9
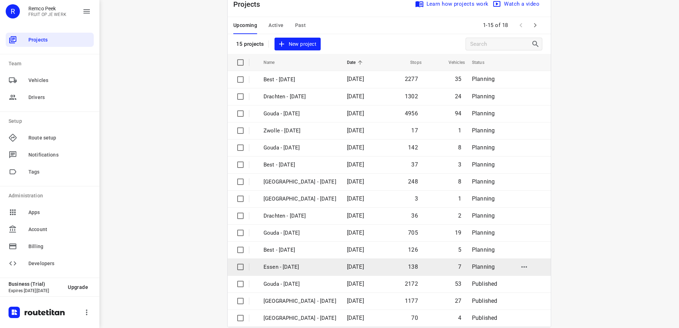
scroll to position [31, 0]
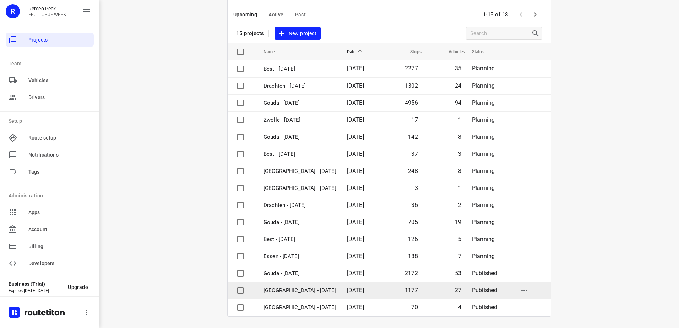
click at [311, 294] on p "[GEOGRAPHIC_DATA] - [DATE]" at bounding box center [299, 291] width 73 height 8
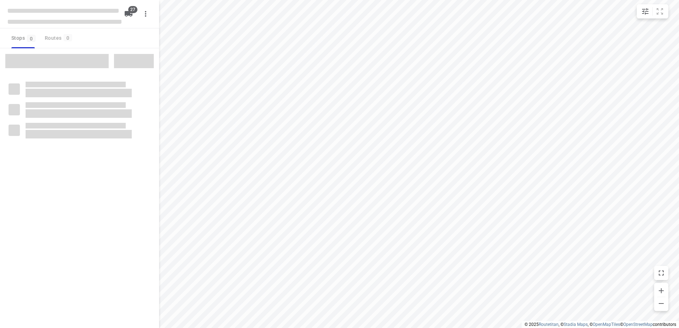
checkbox input "true"
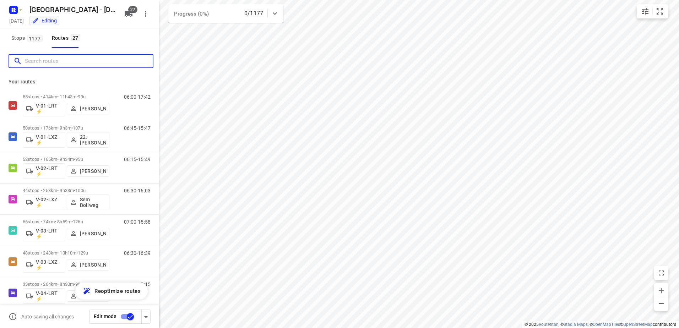
click at [58, 64] on input "Search routes" at bounding box center [89, 61] width 128 height 11
click at [69, 61] on input "Search routes" at bounding box center [89, 61] width 128 height 11
drag, startPoint x: 43, startPoint y: 83, endPoint x: 2, endPoint y: 81, distance: 40.1
click at [2, 81] on div "Your routes 55 stops • 414km • 11h43m • 99u V-01-LRT ⚡ [PERSON_NAME] 06:00-17:4…" at bounding box center [79, 211] width 159 height 274
drag, startPoint x: 2, startPoint y: 81, endPoint x: 58, endPoint y: 81, distance: 55.4
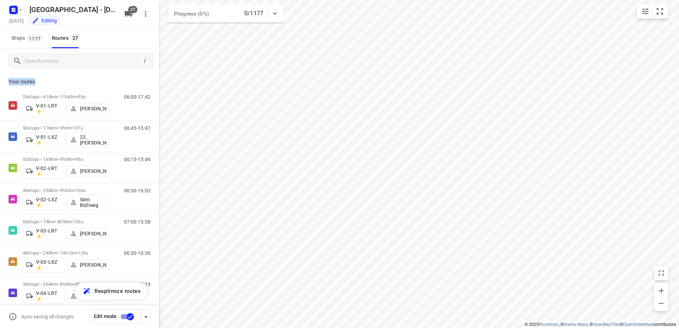
click at [58, 81] on p "Your routes" at bounding box center [80, 81] width 142 height 7
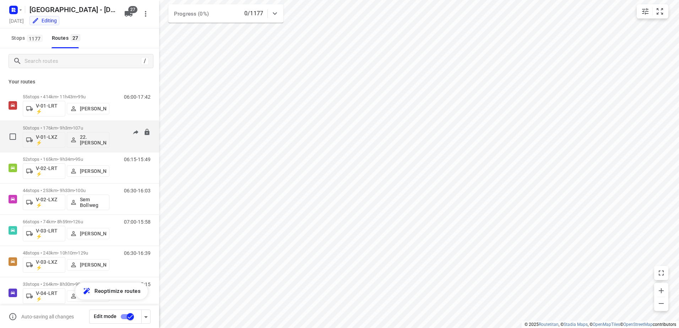
click at [115, 126] on div "06:45-15:47" at bounding box center [133, 138] width 36 height 26
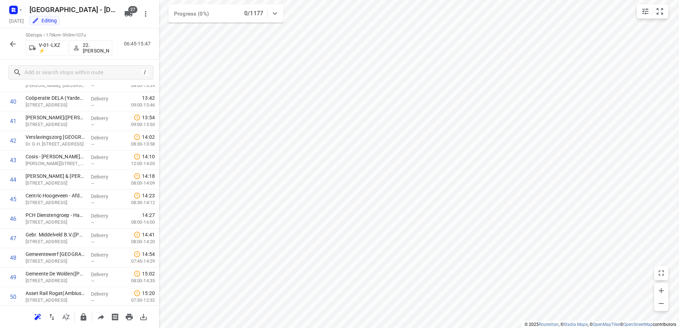
scroll to position [811, 0]
click at [16, 43] on icon "button" at bounding box center [13, 44] width 9 height 9
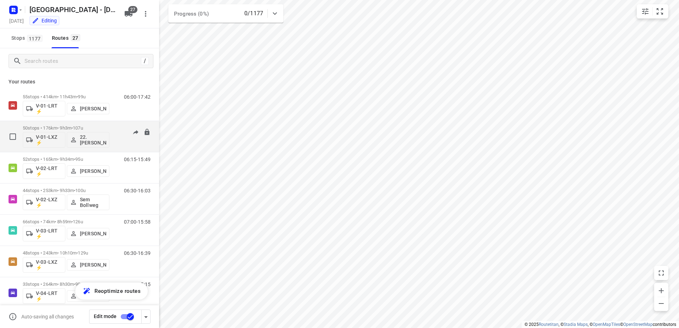
click at [115, 123] on div "50 stops • 176km • 9h3m • 107u V-01-LXZ ⚡ 22. [PERSON_NAME] 06:45-15:47" at bounding box center [91, 136] width 136 height 29
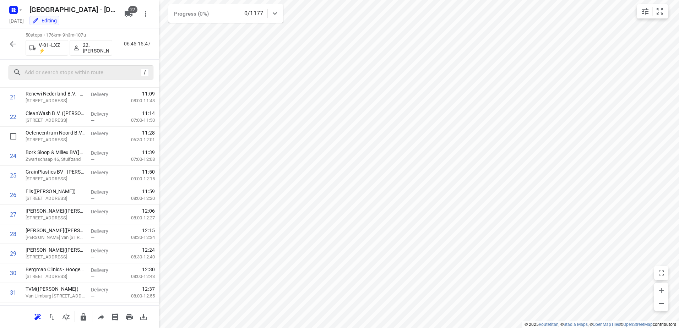
scroll to position [462, 0]
click at [9, 43] on icon "button" at bounding box center [13, 44] width 9 height 9
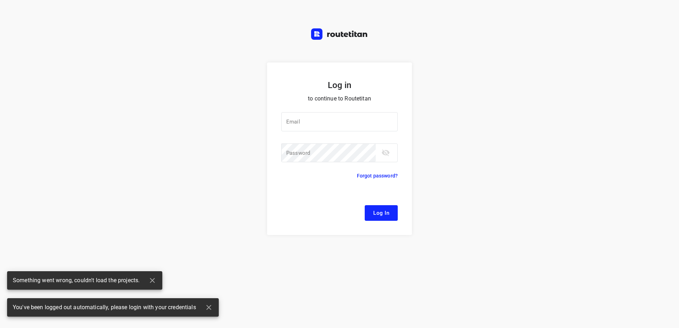
type input "[EMAIL_ADDRESS][DOMAIN_NAME]"
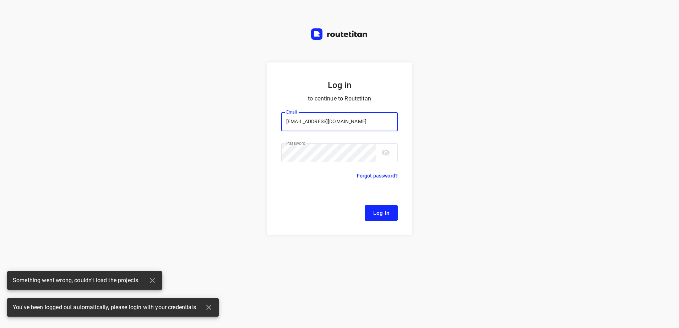
click at [384, 211] on span "Log In" at bounding box center [381, 212] width 16 height 9
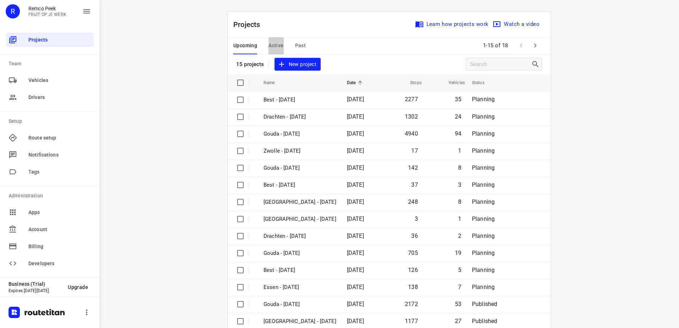
click at [268, 44] on span "Active" at bounding box center [275, 45] width 15 height 9
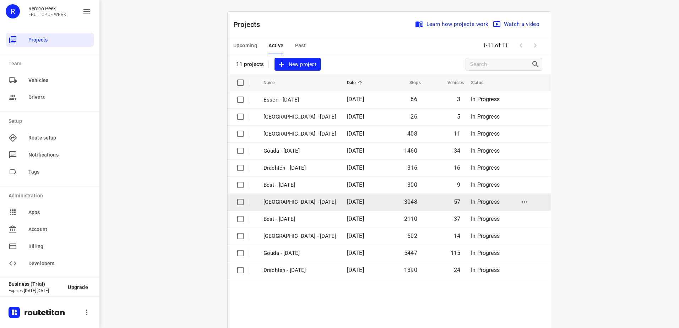
click at [283, 198] on p "[GEOGRAPHIC_DATA] - [DATE]" at bounding box center [299, 202] width 73 height 8
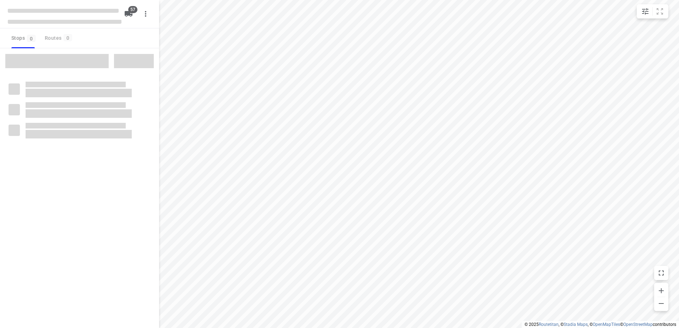
checkbox input "true"
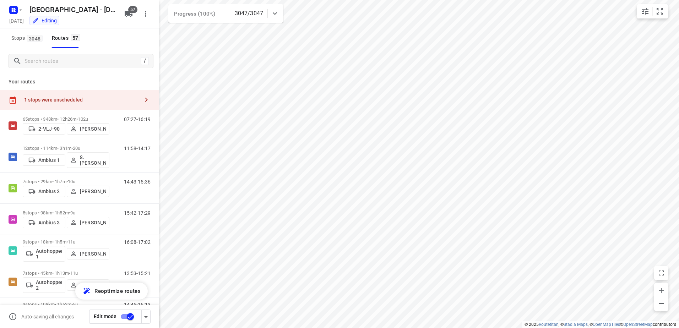
click at [84, 103] on div "1 stops were unscheduled" at bounding box center [81, 100] width 115 height 6
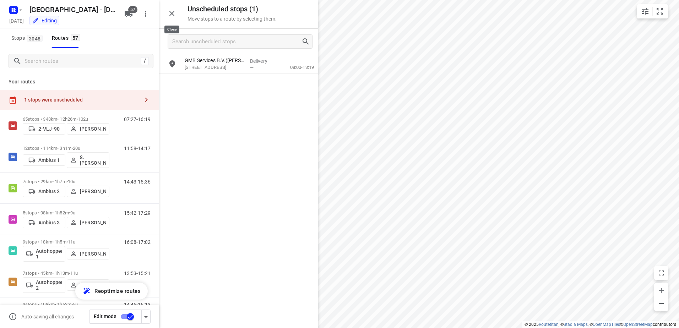
click at [175, 15] on icon "button" at bounding box center [172, 13] width 9 height 9
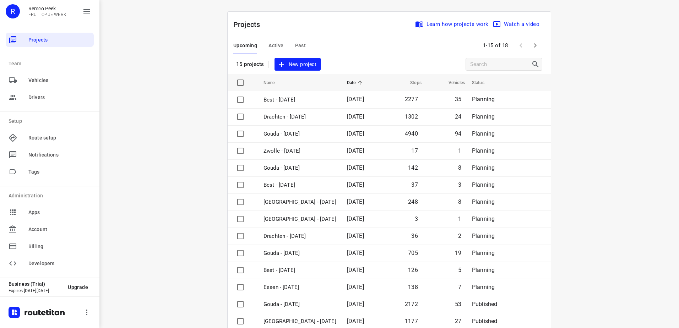
click at [277, 42] on span "Active" at bounding box center [275, 45] width 15 height 9
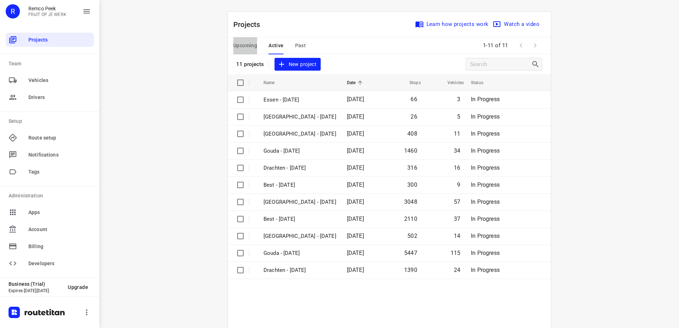
click at [237, 46] on span "Upcoming" at bounding box center [245, 45] width 24 height 9
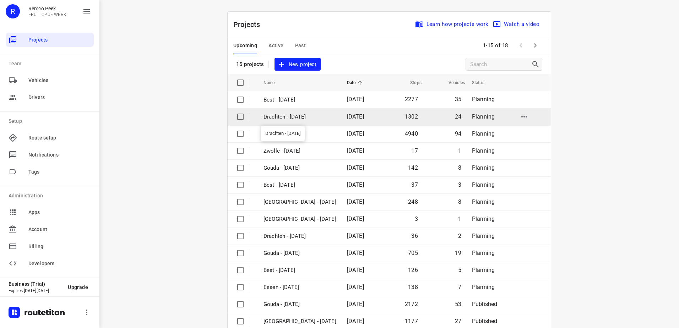
click at [299, 116] on p "Drachten - [DATE]" at bounding box center [299, 117] width 73 height 8
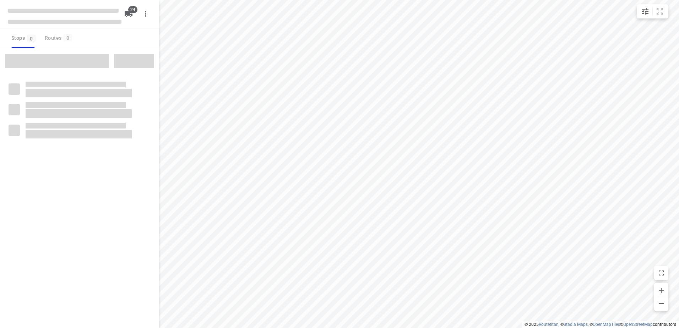
checkbox input "true"
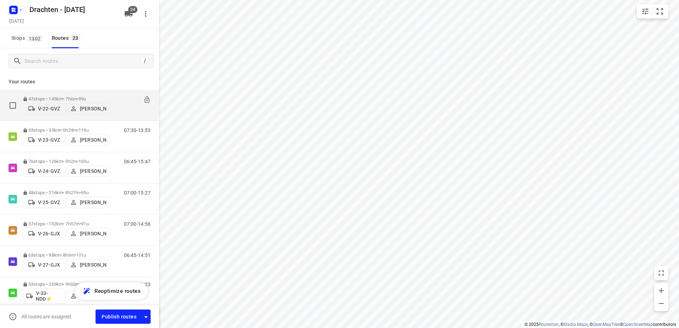
click at [115, 100] on div "07:15-14:21" at bounding box center [133, 107] width 36 height 22
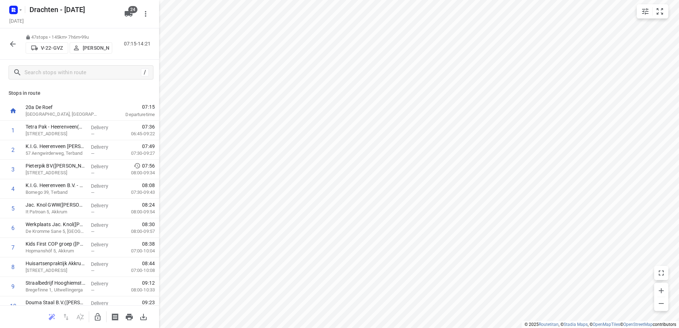
click at [10, 43] on icon "button" at bounding box center [13, 44] width 9 height 9
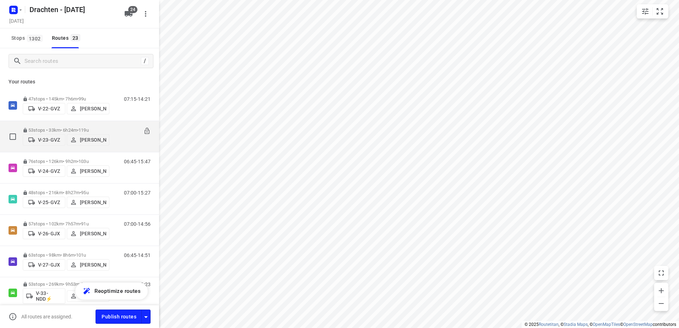
click at [115, 127] on div "07:30-13:53" at bounding box center [133, 138] width 36 height 22
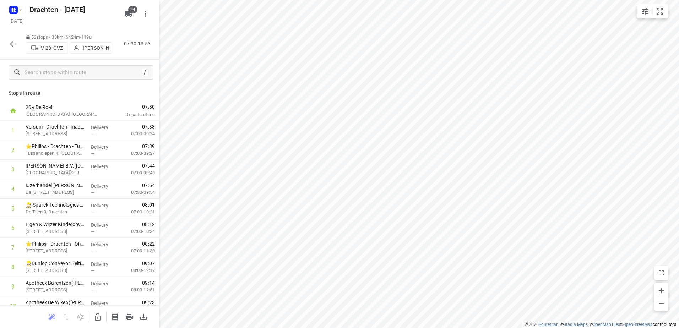
click at [14, 44] on icon "button" at bounding box center [13, 44] width 6 height 6
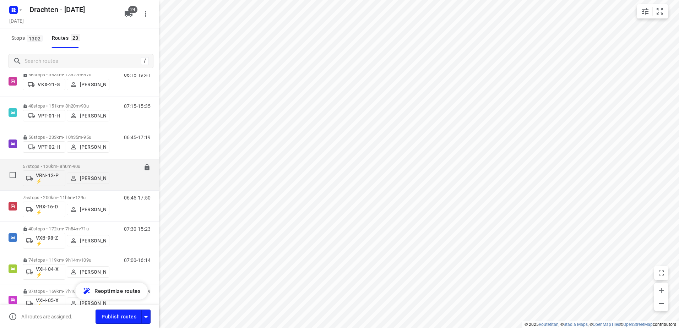
scroll to position [532, 0]
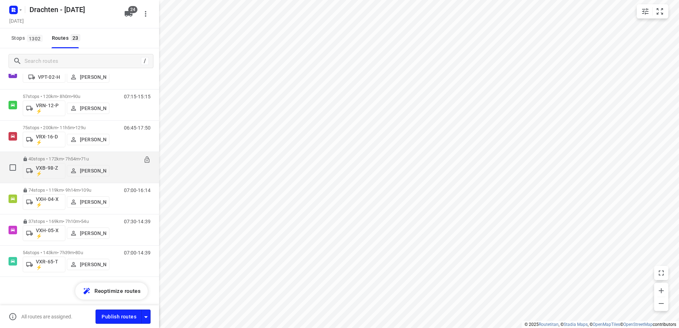
click at [116, 161] on div "07:30-15:23" at bounding box center [133, 169] width 36 height 26
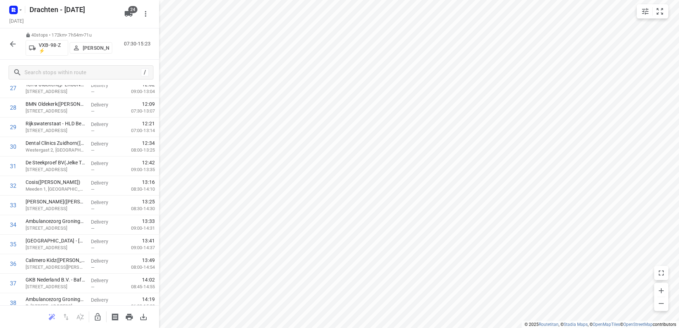
scroll to position [616, 0]
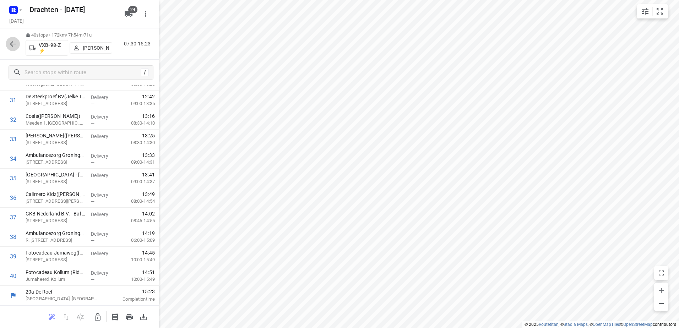
click at [16, 44] on icon "button" at bounding box center [13, 44] width 9 height 9
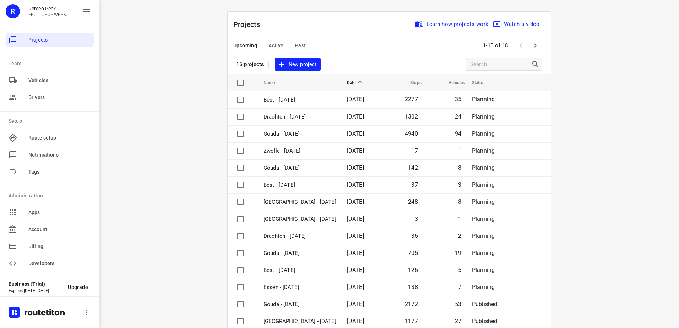
click at [278, 44] on span "Active" at bounding box center [275, 45] width 15 height 9
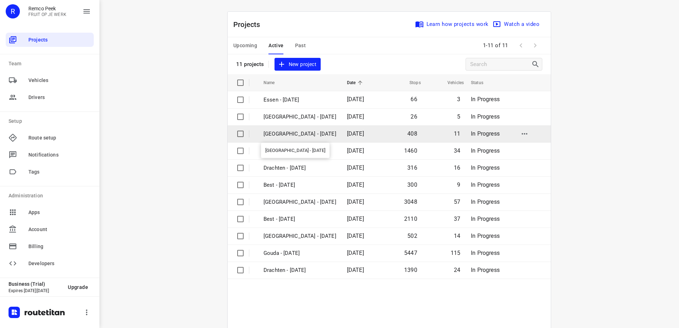
click at [298, 134] on p "[GEOGRAPHIC_DATA] - [DATE]" at bounding box center [299, 134] width 73 height 8
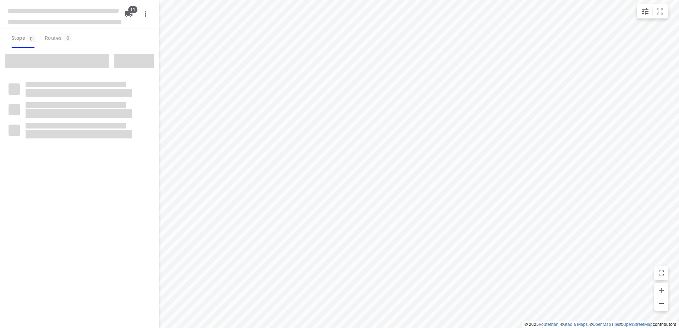
checkbox input "true"
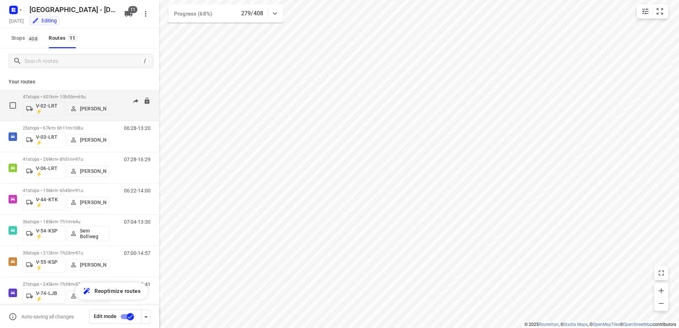
click at [115, 95] on div "06:59-14:57" at bounding box center [133, 107] width 36 height 26
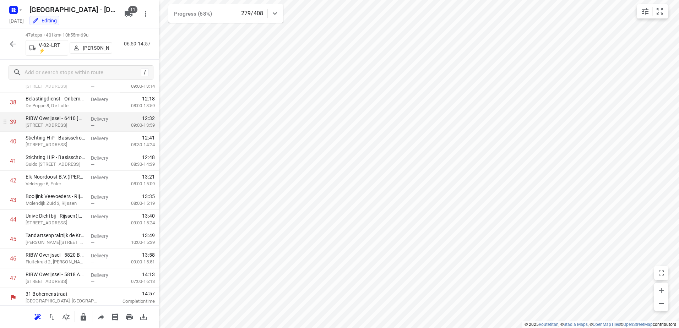
scroll to position [753, 0]
click at [10, 43] on icon "button" at bounding box center [13, 44] width 9 height 9
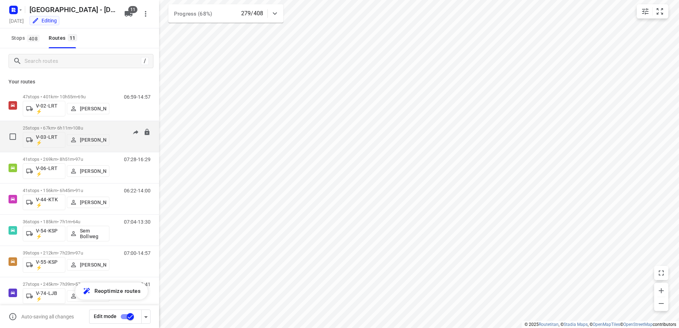
click at [107, 129] on p "25 stops • 67km • 6h11m • 108u" at bounding box center [66, 127] width 87 height 5
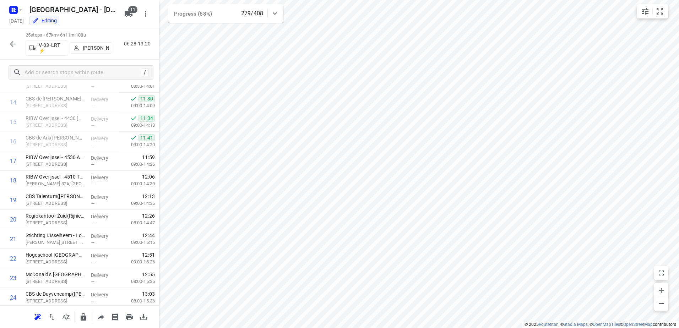
scroll to position [323, 0]
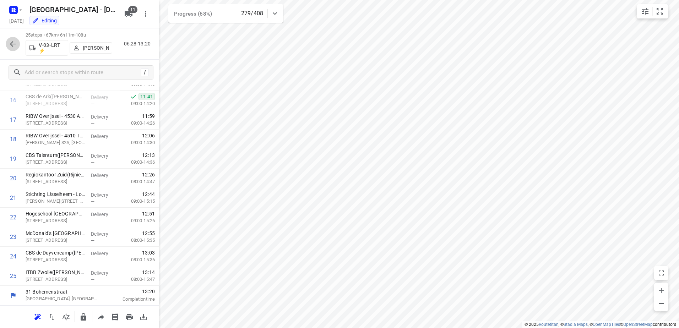
click at [16, 44] on icon "button" at bounding box center [13, 44] width 9 height 9
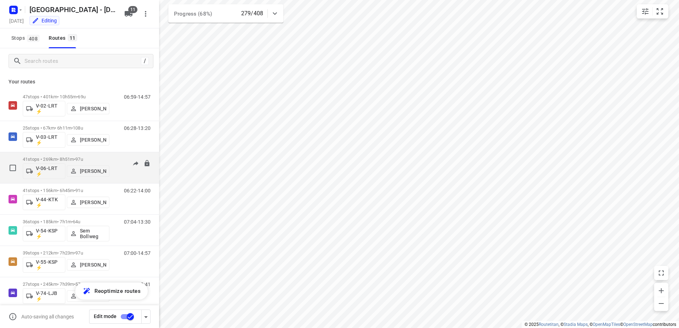
click at [115, 160] on div "07:28-16:29" at bounding box center [133, 170] width 36 height 26
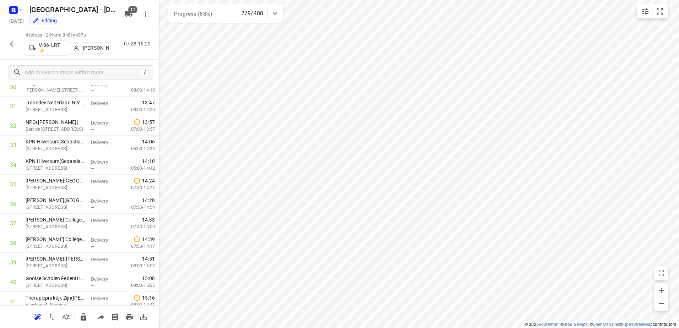
scroll to position [636, 0]
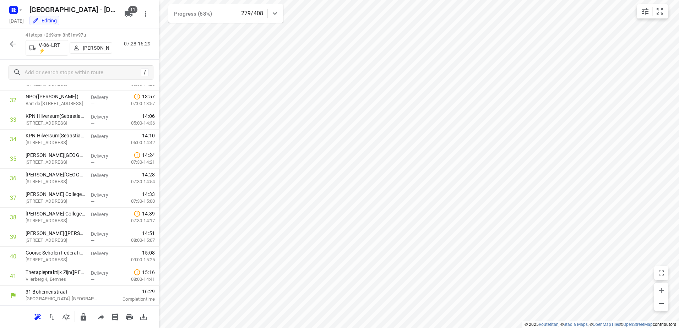
click at [15, 42] on icon "button" at bounding box center [13, 44] width 9 height 9
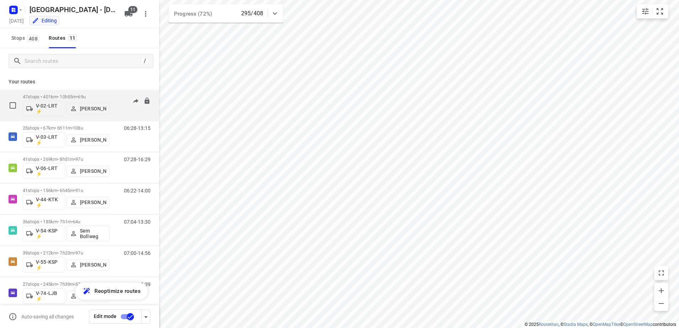
click at [109, 98] on div "47 stops • 401km • 10h55m • 69u V-02-LRT ⚡ [PERSON_NAME] 06:59-14:36" at bounding box center [91, 105] width 136 height 29
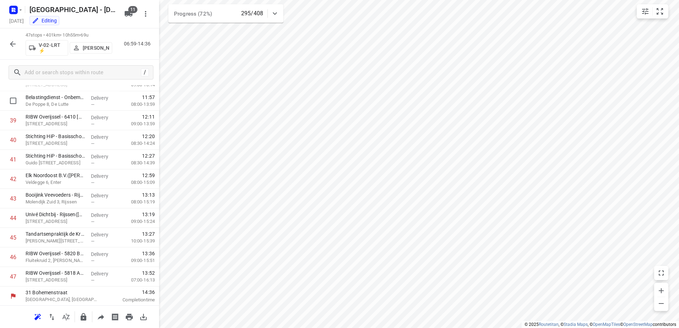
scroll to position [753, 0]
click at [271, 10] on icon at bounding box center [275, 13] width 9 height 9
click at [271, 10] on div "Progress (72%) 295/408" at bounding box center [225, 16] width 115 height 24
click at [21, 42] on div "47 stops • 401km • 10h55m • 69u V-02-LRT ⚡ [PERSON_NAME] 06:59-14:36" at bounding box center [79, 43] width 159 height 31
click at [17, 42] on button "button" at bounding box center [13, 44] width 14 height 14
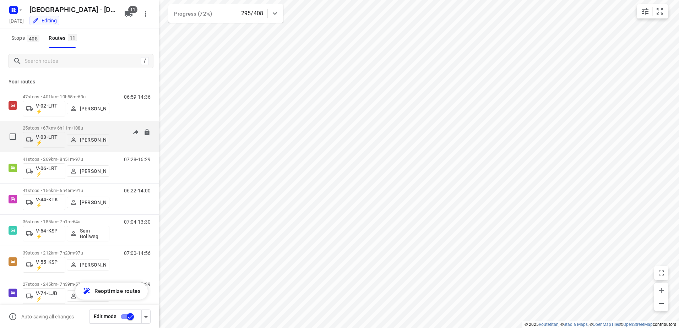
click at [115, 133] on div "06:28-13:15" at bounding box center [133, 138] width 36 height 26
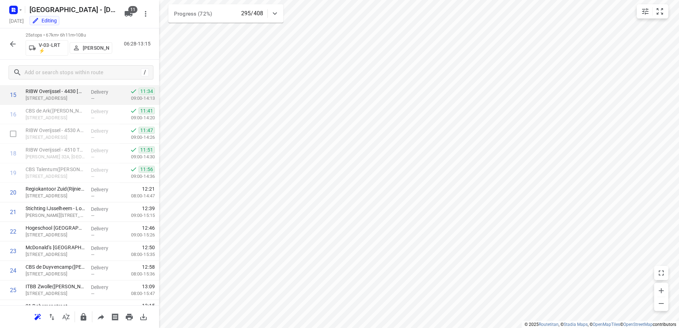
scroll to position [323, 0]
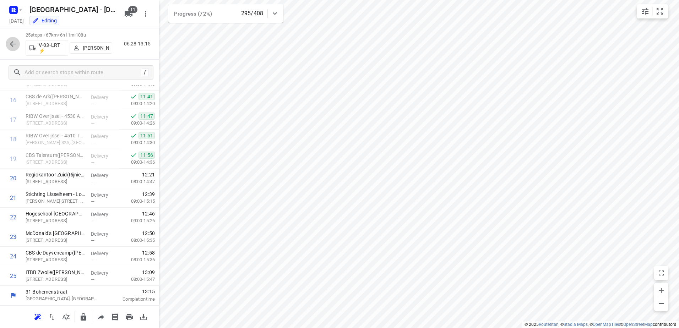
click at [13, 40] on icon "button" at bounding box center [13, 44] width 9 height 9
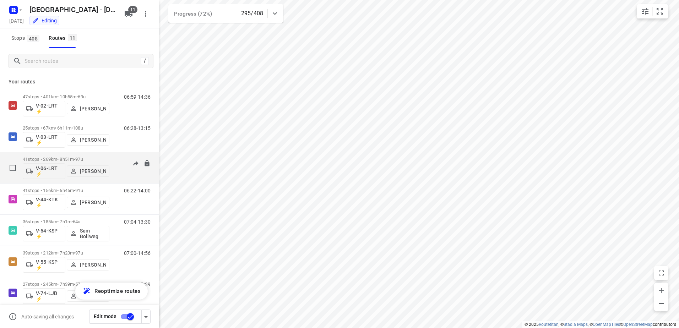
click at [116, 157] on div "07:28-16:29" at bounding box center [133, 170] width 36 height 26
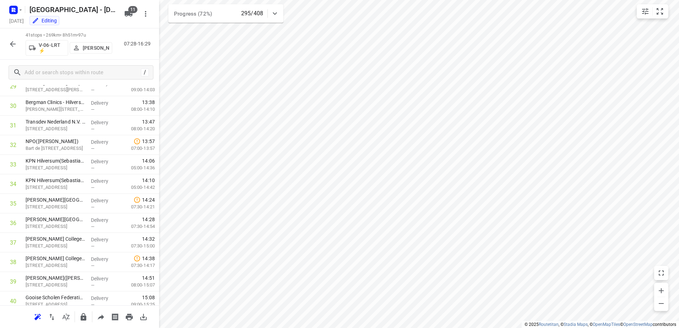
scroll to position [636, 0]
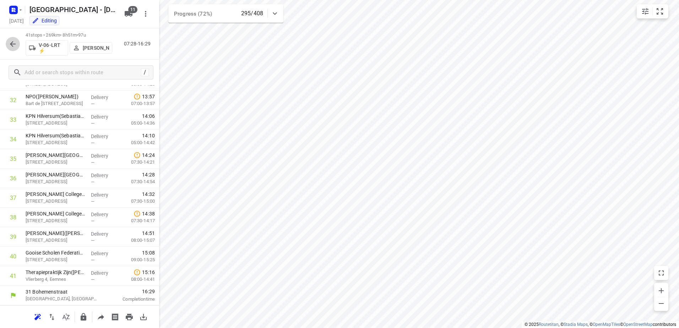
click at [12, 40] on icon "button" at bounding box center [13, 44] width 9 height 9
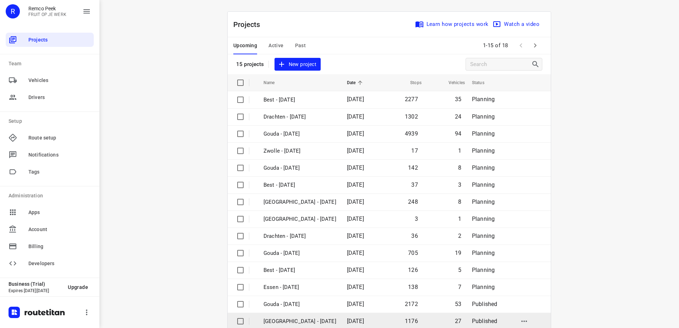
click at [296, 315] on td "[GEOGRAPHIC_DATA] - [DATE]" at bounding box center [298, 321] width 85 height 17
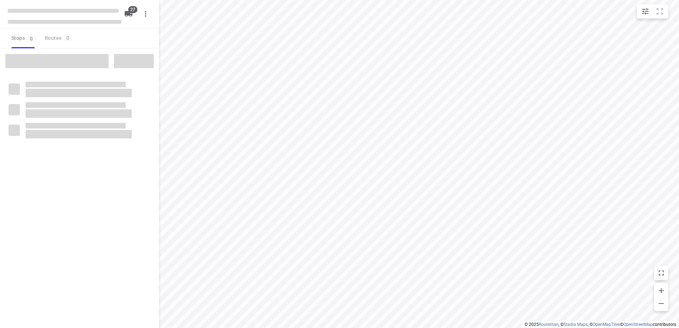
checkbox input "true"
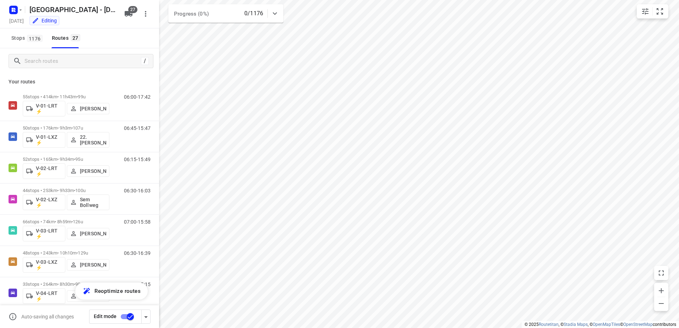
click at [20, 38] on span "Stops 1176" at bounding box center [27, 38] width 33 height 9
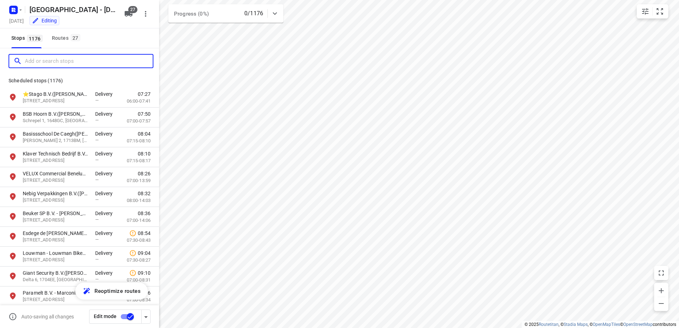
click at [49, 59] on input "Add or search stops" at bounding box center [89, 61] width 128 height 11
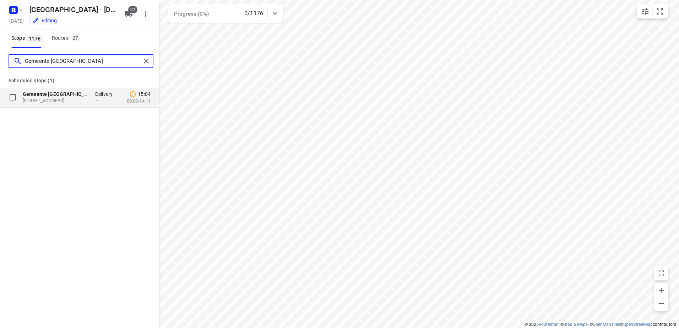
type input "Gemeente [GEOGRAPHIC_DATA]"
click at [72, 103] on p "[STREET_ADDRESS]" at bounding box center [55, 101] width 65 height 7
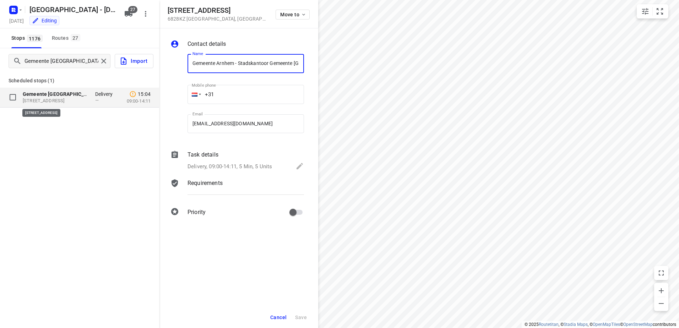
scroll to position [0, 96]
click at [240, 151] on div "Task details" at bounding box center [245, 155] width 116 height 9
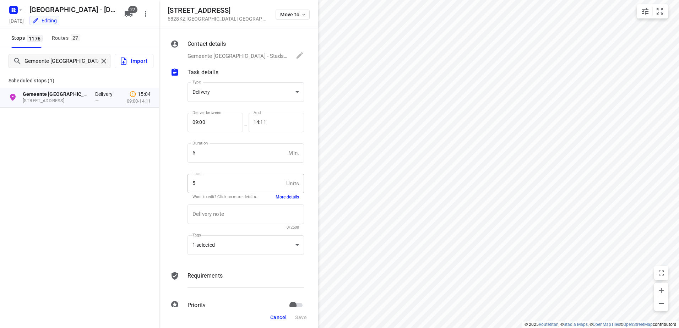
click at [287, 196] on button "More details" at bounding box center [287, 197] width 23 height 6
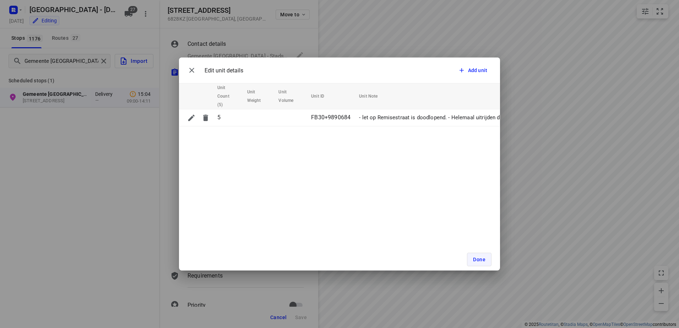
click at [482, 260] on span "Done" at bounding box center [479, 260] width 12 height 6
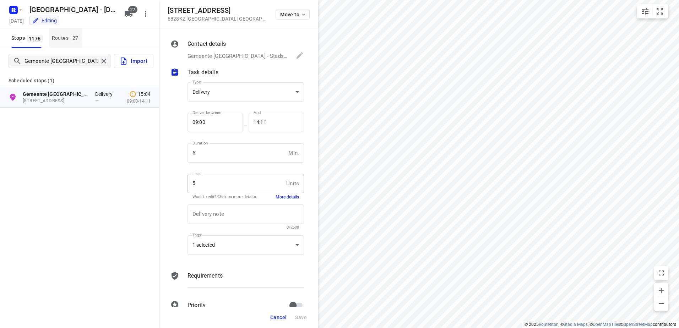
click at [64, 35] on div "Routes 27" at bounding box center [67, 38] width 31 height 9
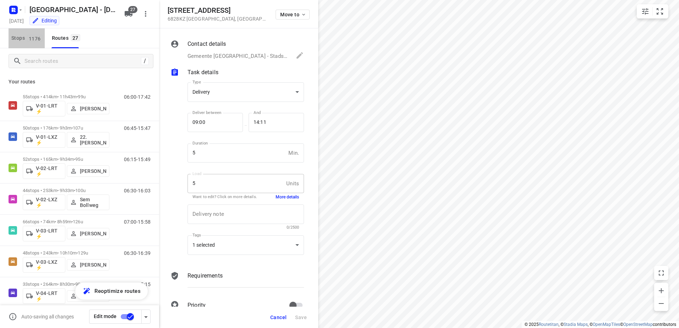
click at [22, 35] on span "Stops 1176" at bounding box center [27, 38] width 33 height 9
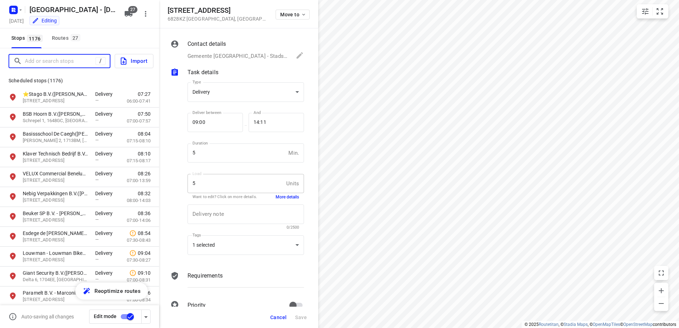
click at [63, 61] on input "Add or search stops" at bounding box center [60, 61] width 71 height 11
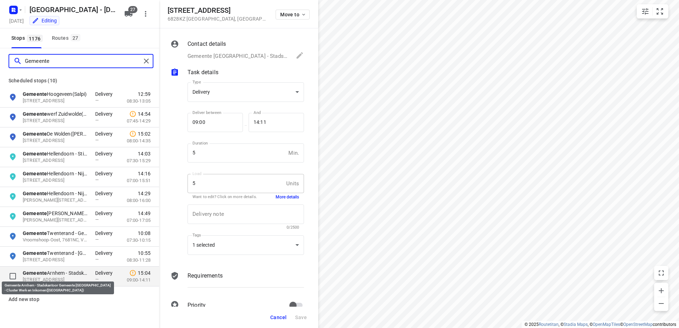
type input "Gemeente"
click at [81, 274] on p "Gemeente Arnhem - Stadskantoor Gemeente [GEOGRAPHIC_DATA] - Cluster Werk en Ink…" at bounding box center [55, 272] width 65 height 7
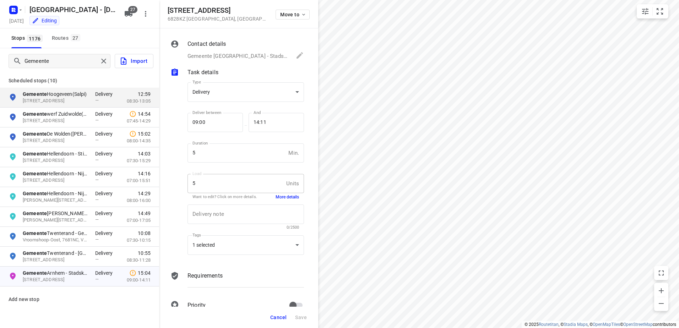
click at [92, 33] on div "Stops 1176 Routes 27" at bounding box center [79, 38] width 159 height 20
click at [72, 33] on button "Routes 27" at bounding box center [65, 38] width 33 height 20
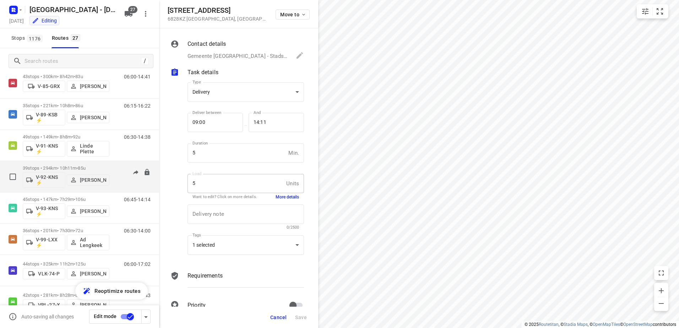
scroll to position [600, 0]
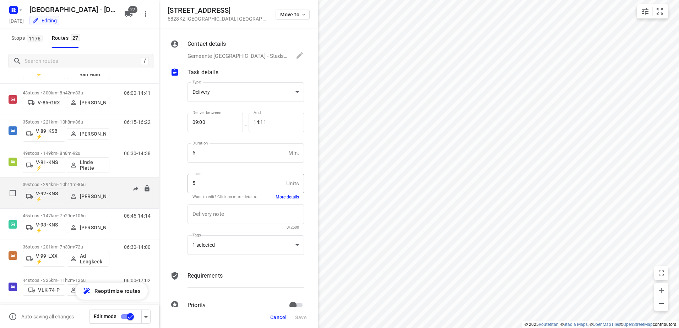
click at [115, 182] on div "06:30-16:40" at bounding box center [133, 195] width 36 height 26
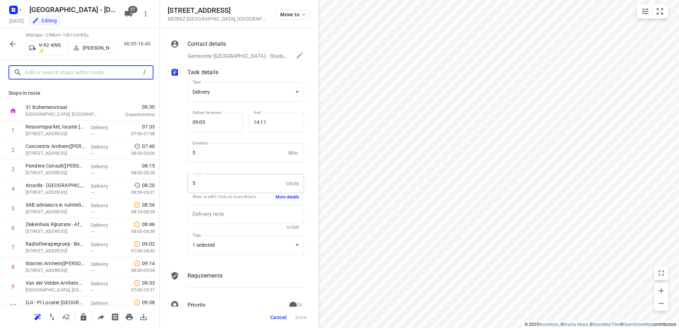
click at [71, 72] on input "text" at bounding box center [83, 72] width 116 height 11
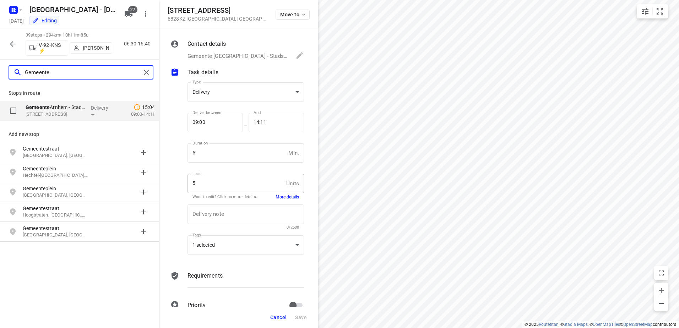
type input "Gemeente"
click at [93, 107] on p "Delivery" at bounding box center [104, 107] width 26 height 7
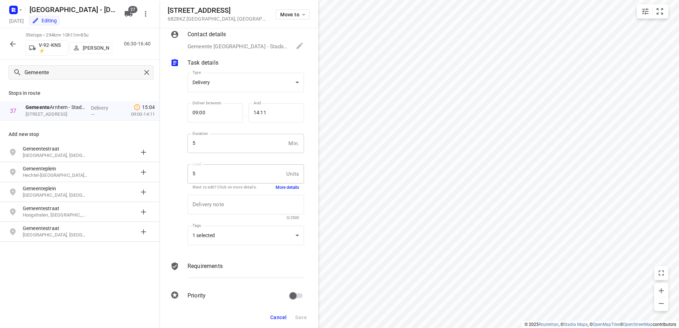
scroll to position [17, 0]
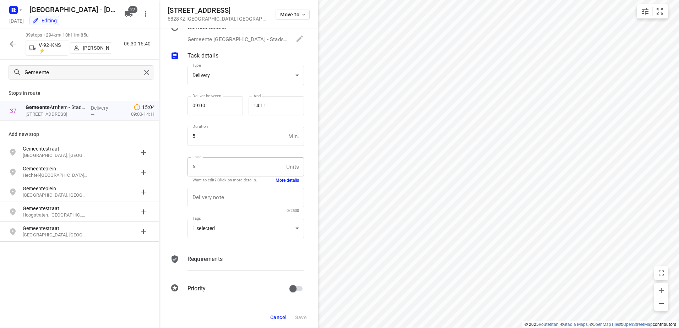
click at [284, 180] on button "More details" at bounding box center [287, 181] width 23 height 6
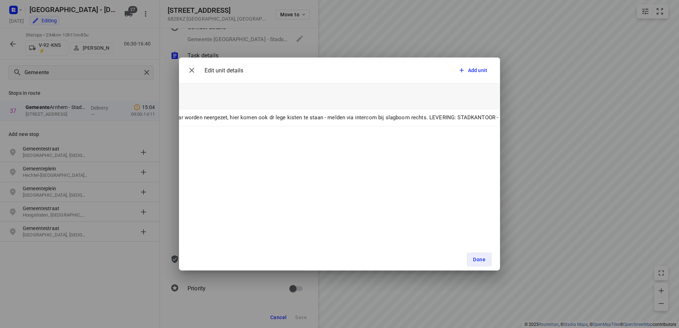
scroll to position [0, 765]
click at [334, 51] on div "Edit unit details Add unit Unit Count (5) Unit Weight Unit Volume Unit ID Unit …" at bounding box center [339, 164] width 679 height 328
click at [487, 260] on button "Done" at bounding box center [479, 259] width 24 height 13
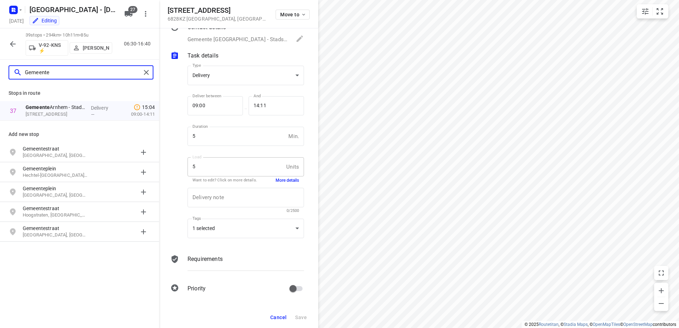
drag, startPoint x: 77, startPoint y: 70, endPoint x: 0, endPoint y: 64, distance: 77.3
click at [0, 70] on html "i © 2025 Routetitan , © Stadia Maps , © OpenMapTiles © OpenStreetMap contributo…" at bounding box center [339, 164] width 679 height 328
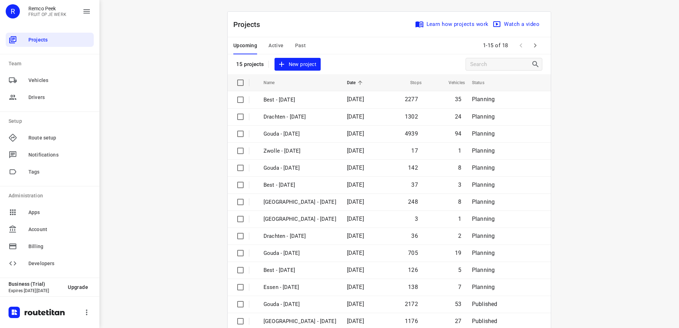
click at [269, 46] on span "Active" at bounding box center [275, 45] width 15 height 9
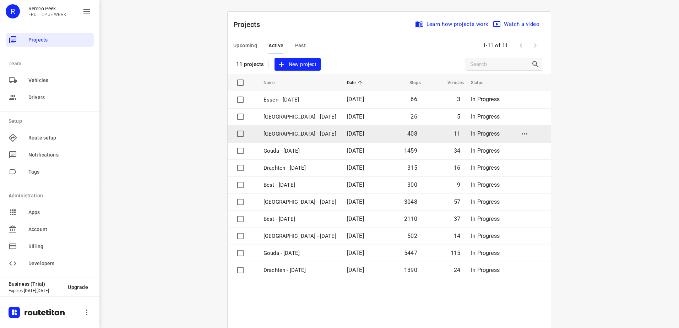
click at [292, 135] on p "[GEOGRAPHIC_DATA] - [DATE]" at bounding box center [299, 134] width 73 height 8
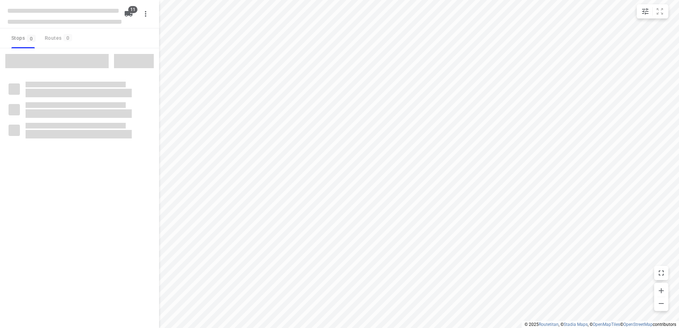
checkbox input "true"
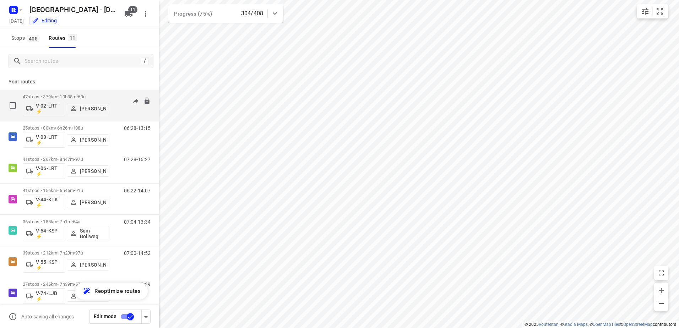
click at [115, 98] on div "06:59-14:36" at bounding box center [133, 107] width 36 height 26
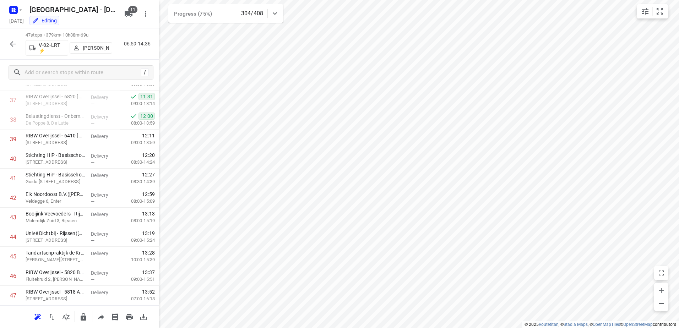
scroll to position [753, 0]
click at [13, 41] on icon "button" at bounding box center [13, 44] width 6 height 6
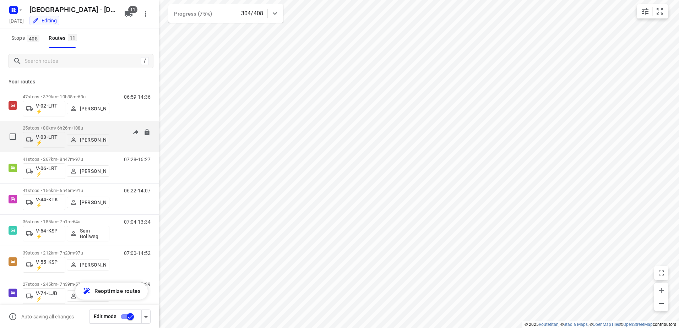
click at [115, 129] on div "06:28-13:15" at bounding box center [133, 138] width 36 height 26
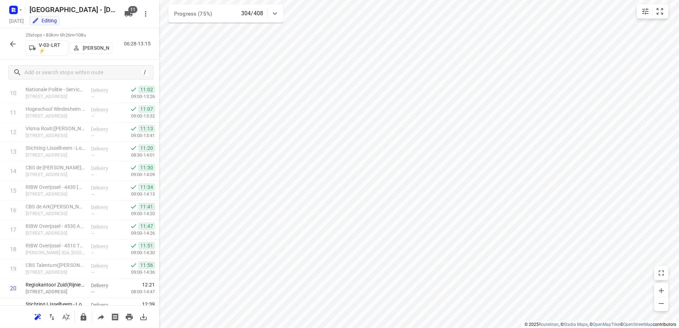
scroll to position [323, 0]
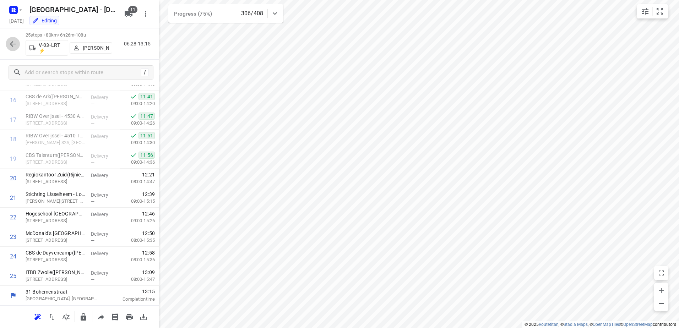
click at [15, 42] on icon "button" at bounding box center [13, 44] width 9 height 9
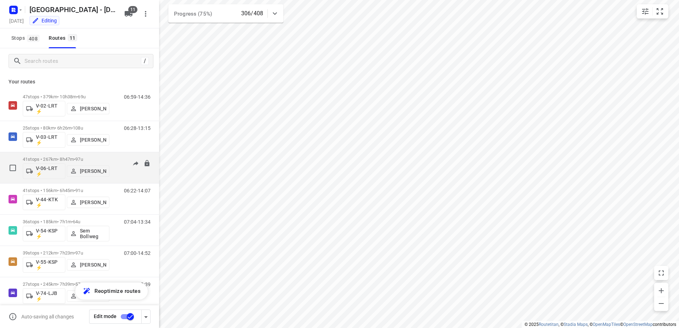
click at [115, 159] on div "07:28-16:27" at bounding box center [133, 170] width 36 height 26
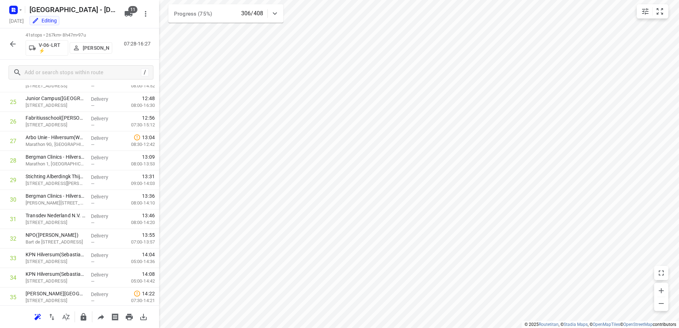
scroll to position [636, 0]
click at [10, 42] on icon "button" at bounding box center [13, 44] width 9 height 9
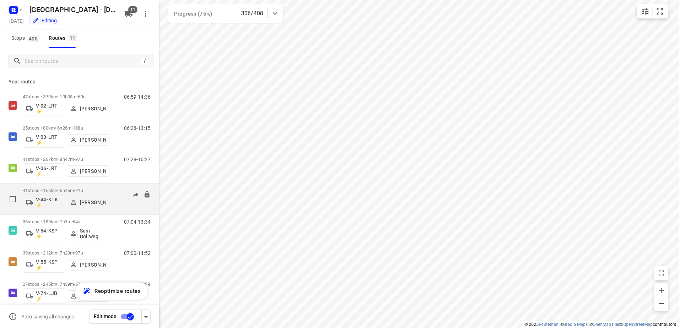
click at [115, 189] on div "06:22-14:07" at bounding box center [133, 201] width 36 height 26
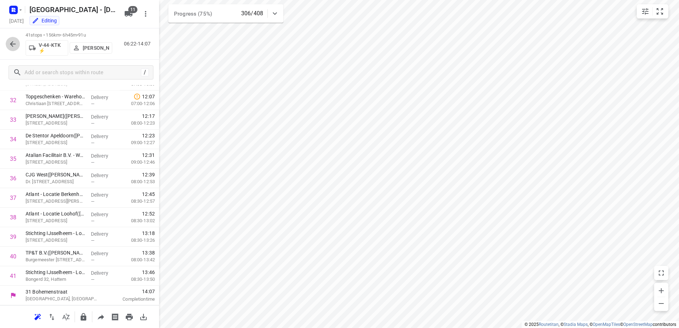
click at [10, 45] on icon "button" at bounding box center [13, 44] width 9 height 9
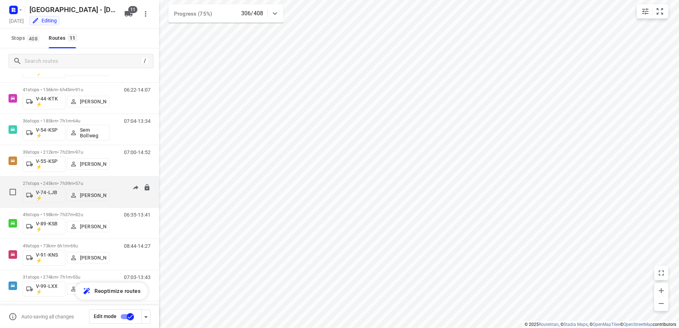
scroll to position [135, 0]
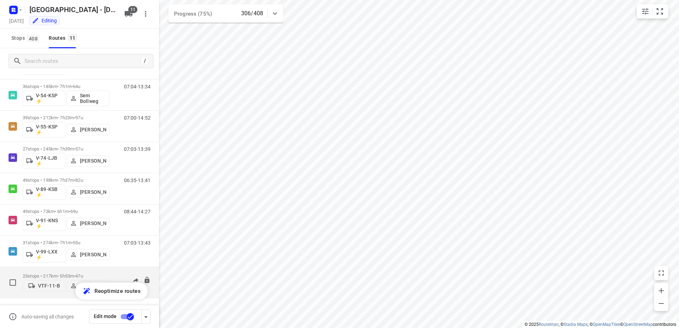
click at [104, 270] on div "23 stops • 217km • 5h53m • 47u VTF-11-B [PERSON_NAME]" at bounding box center [66, 282] width 87 height 25
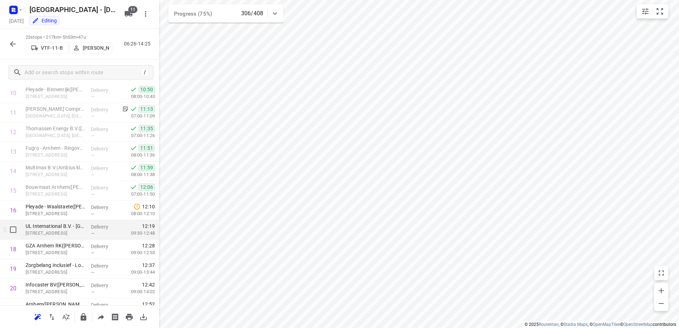
scroll to position [284, 0]
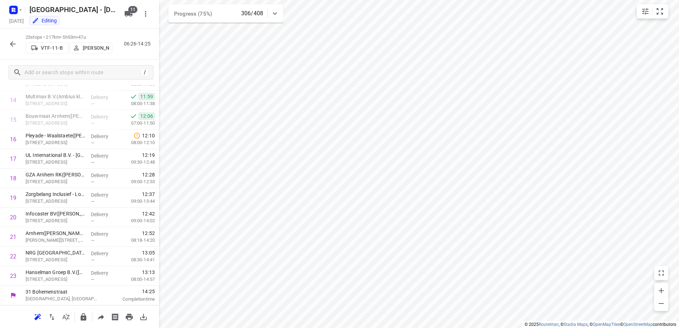
click at [15, 46] on icon "button" at bounding box center [13, 44] width 9 height 9
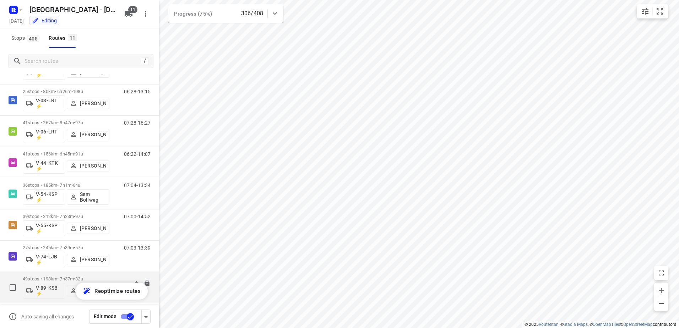
scroll to position [135, 0]
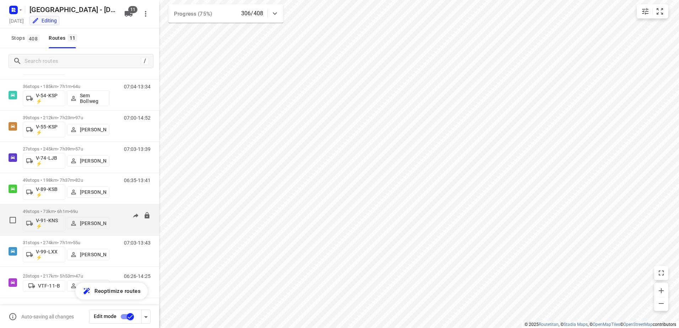
click at [115, 213] on div "08:44-14:27" at bounding box center [133, 222] width 36 height 26
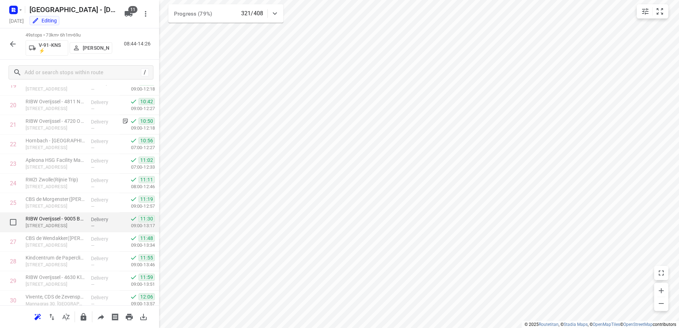
scroll to position [391, 0]
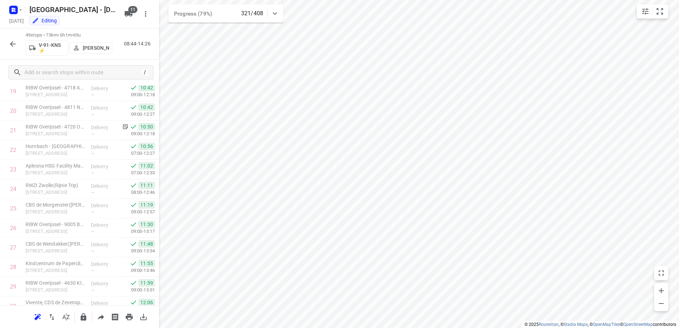
click at [16, 42] on icon "button" at bounding box center [13, 44] width 9 height 9
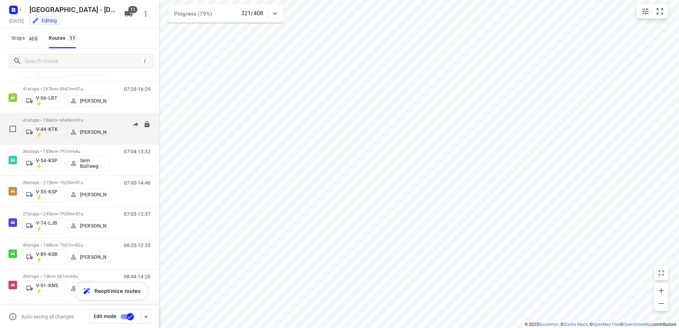
scroll to position [135, 0]
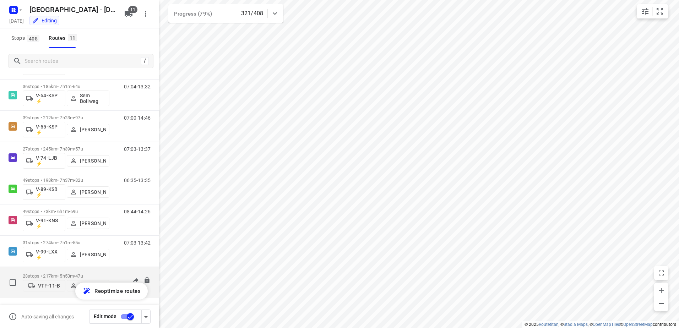
click at [103, 270] on div "23 stops • 217km • 5h53m • 47u VTF-11-B [PERSON_NAME]" at bounding box center [66, 282] width 87 height 25
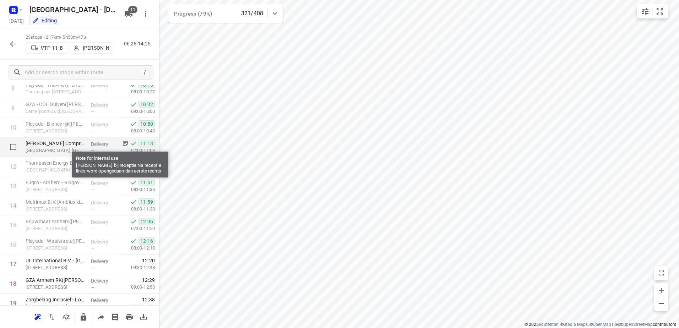
scroll to position [178, 0]
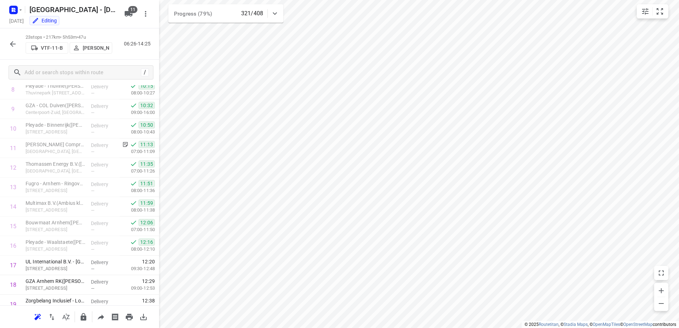
click at [13, 54] on div "23 stops • 217km • 5h53m • 47u VTF-11-B [PERSON_NAME] 06:26-14:25" at bounding box center [79, 43] width 159 height 31
click at [10, 41] on icon "button" at bounding box center [13, 44] width 9 height 9
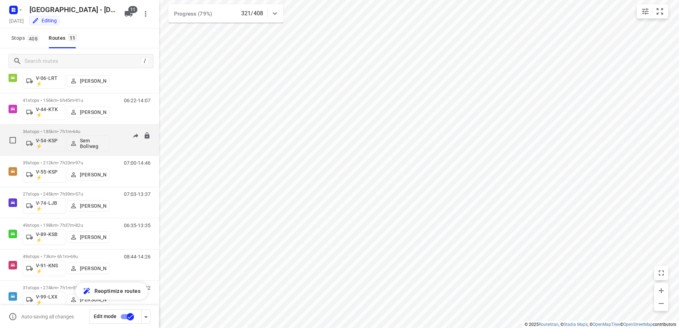
scroll to position [135, 0]
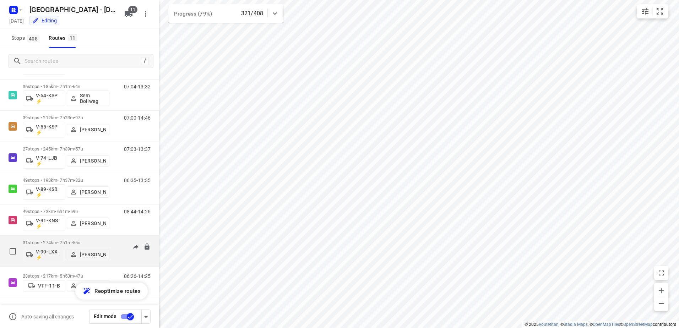
click at [115, 245] on div "07:03-13:42" at bounding box center [133, 253] width 36 height 26
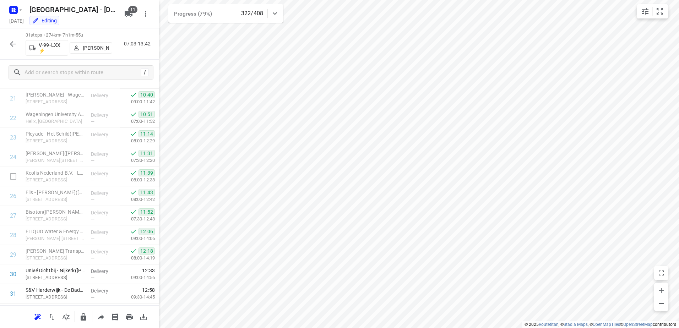
scroll to position [440, 0]
click at [12, 43] on icon "button" at bounding box center [13, 44] width 6 height 6
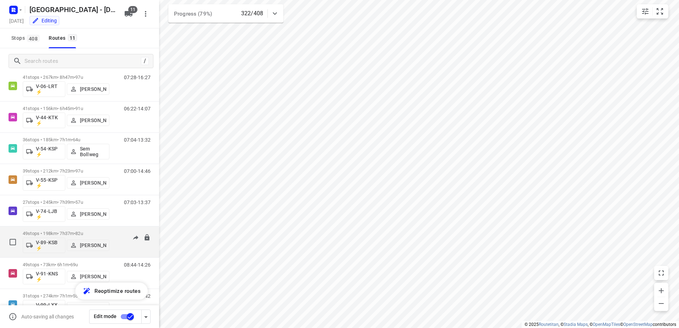
scroll to position [135, 0]
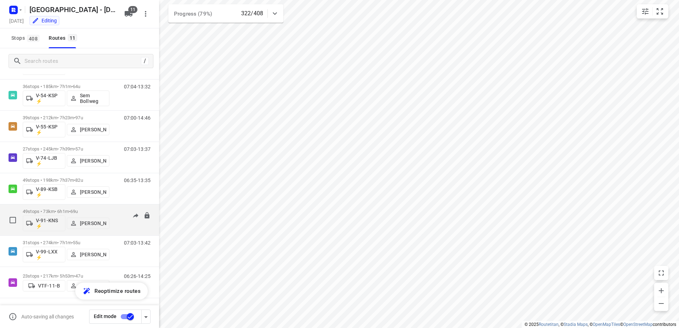
click at [110, 206] on div "49 stops • 73km • 6h1m • 69u V-91-KNS ⚡ [PERSON_NAME] 08:44-14:26" at bounding box center [91, 219] width 136 height 29
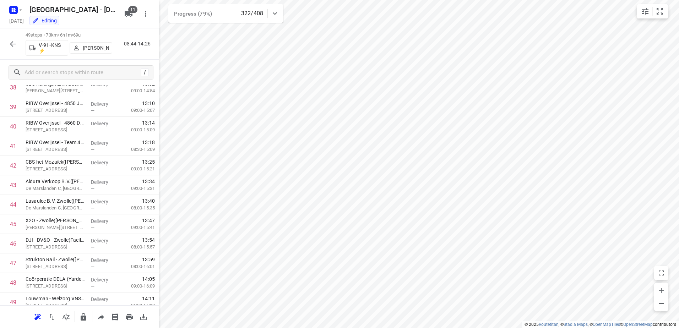
scroll to position [792, 0]
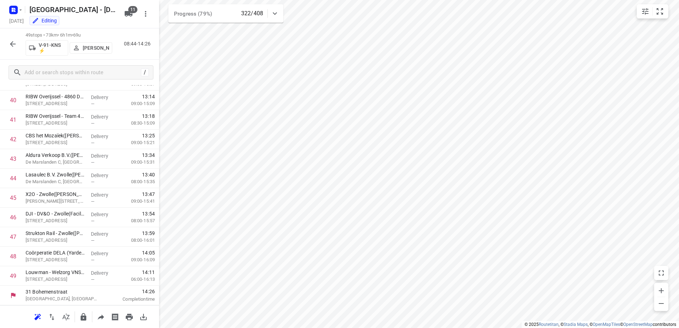
click at [12, 42] on icon "button" at bounding box center [13, 44] width 9 height 9
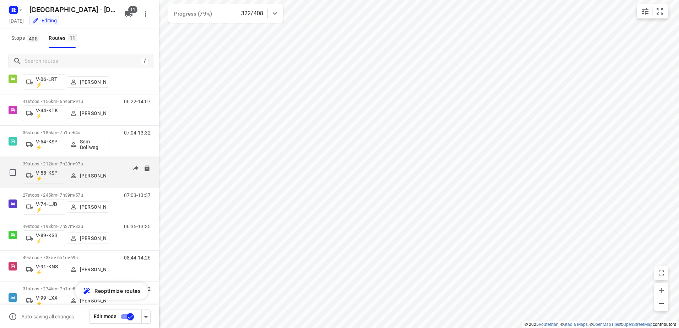
scroll to position [135, 0]
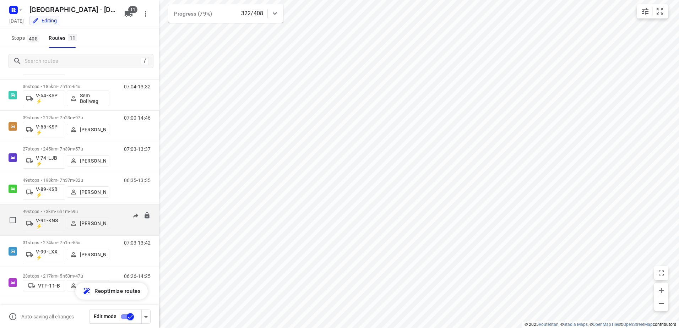
click at [115, 211] on div "08:44-14:26" at bounding box center [133, 222] width 36 height 26
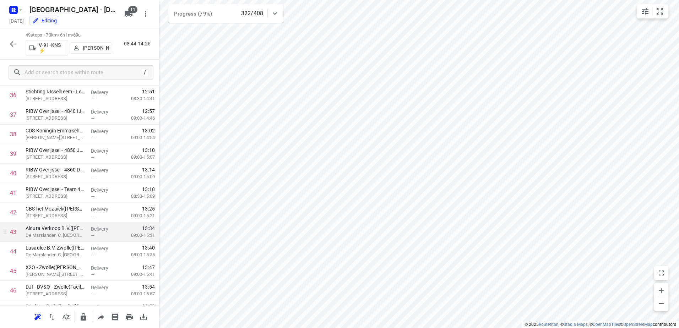
scroll to position [792, 0]
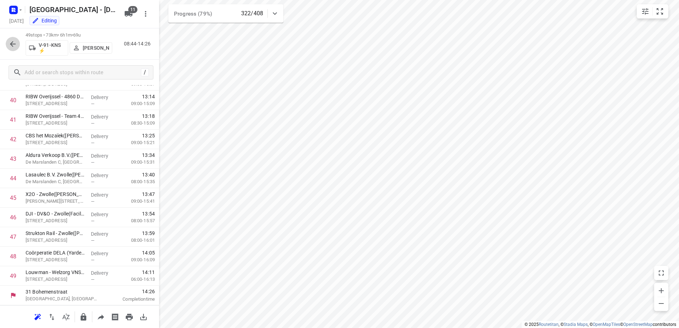
click at [15, 38] on button "button" at bounding box center [13, 44] width 14 height 14
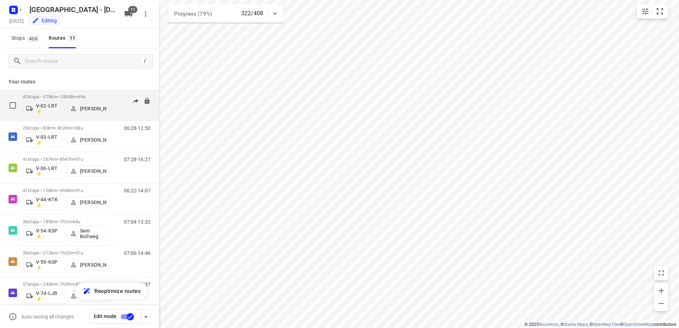
click at [115, 98] on div "06:59-14:34" at bounding box center [133, 107] width 36 height 26
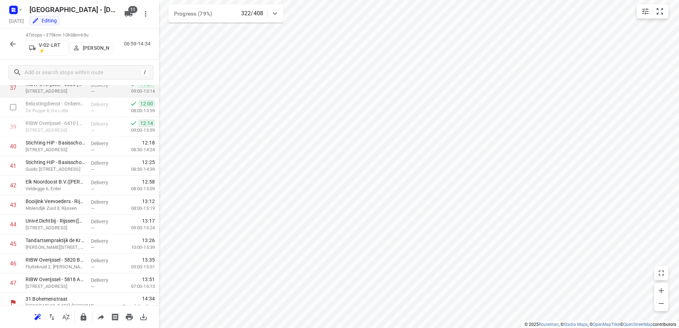
scroll to position [753, 0]
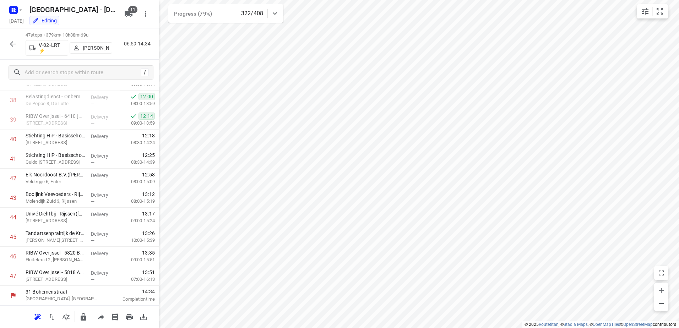
click at [12, 43] on icon "button" at bounding box center [13, 44] width 9 height 9
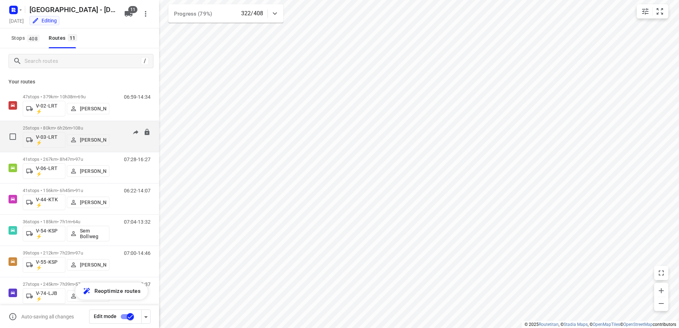
click at [109, 126] on div "25 stops • 80km • 6h26m • 108u V-03-LRT ⚡ [PERSON_NAME] 06:28-12:50" at bounding box center [91, 136] width 136 height 29
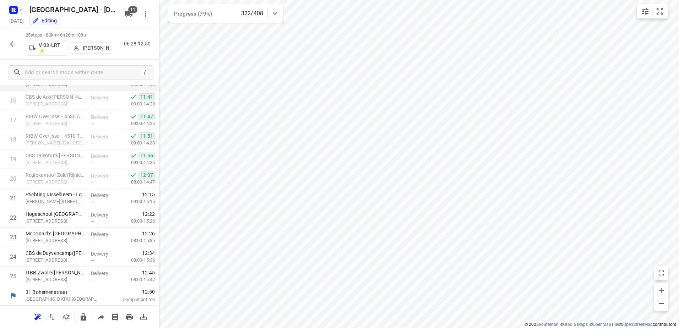
scroll to position [323, 0]
click at [11, 47] on icon "button" at bounding box center [13, 44] width 9 height 9
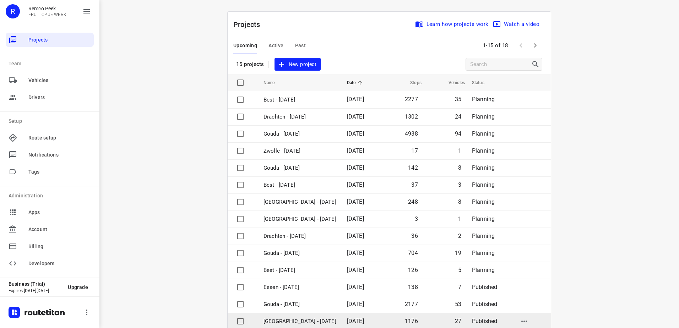
click at [305, 319] on p "[GEOGRAPHIC_DATA] - [DATE]" at bounding box center [299, 321] width 73 height 8
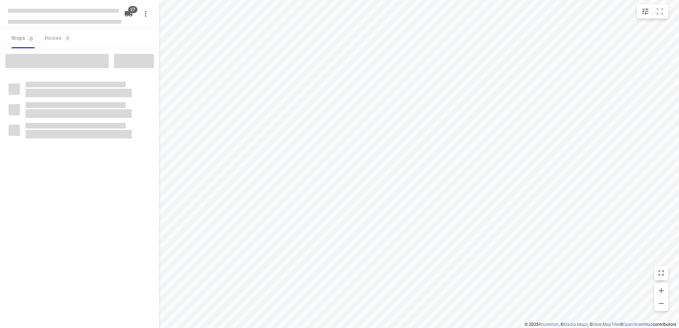
checkbox input "true"
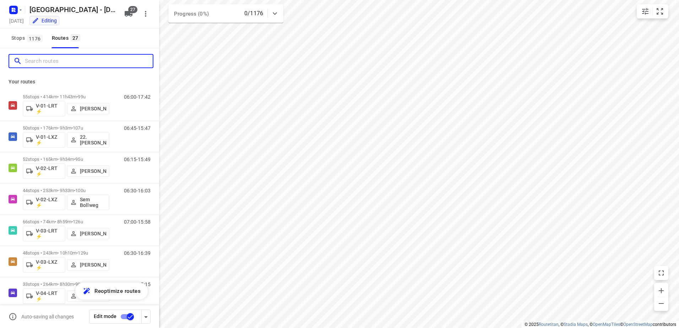
click at [67, 61] on input "Search routes" at bounding box center [89, 61] width 128 height 11
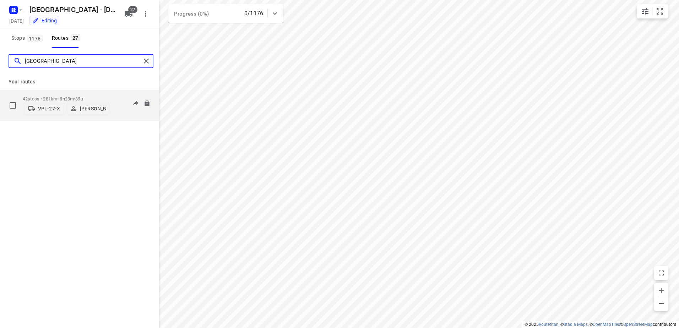
type input "[GEOGRAPHIC_DATA]"
click at [90, 94] on div "42 stops • 281km • 8h28m • 89u VPL-27-X Milan Rave" at bounding box center [66, 105] width 87 height 25
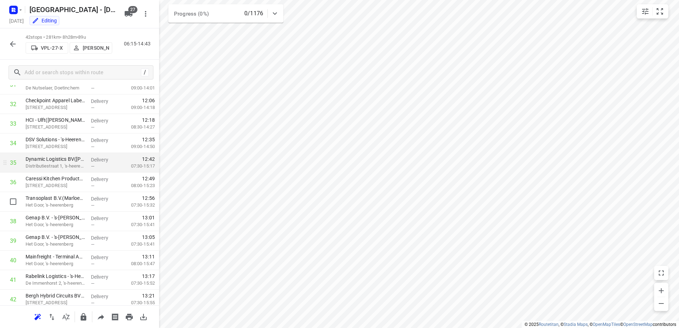
scroll to position [620, 0]
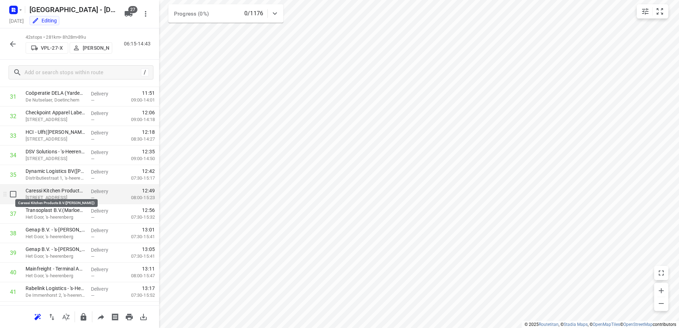
click at [79, 194] on p "Caressi Kitchen Products B.V.([PERSON_NAME])" at bounding box center [56, 190] width 60 height 7
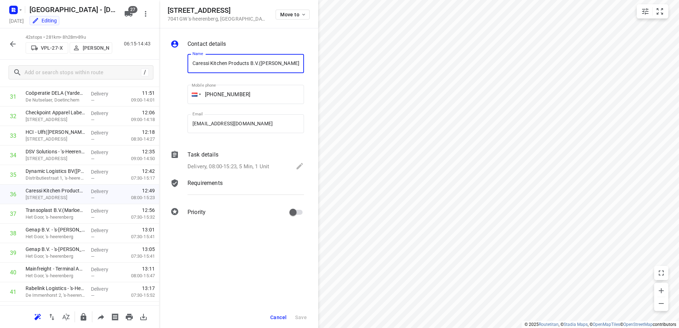
click at [221, 159] on div "Task details Delivery, 08:00-15:23, 5 Min, 1 Unit" at bounding box center [245, 161] width 119 height 24
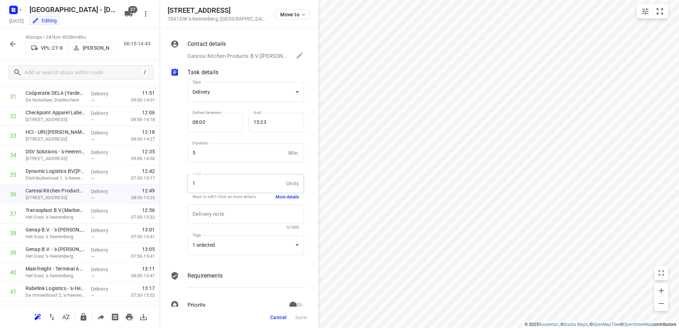
click at [288, 192] on div "1 Units Load" at bounding box center [245, 183] width 116 height 19
click at [285, 195] on button "More details" at bounding box center [287, 197] width 23 height 6
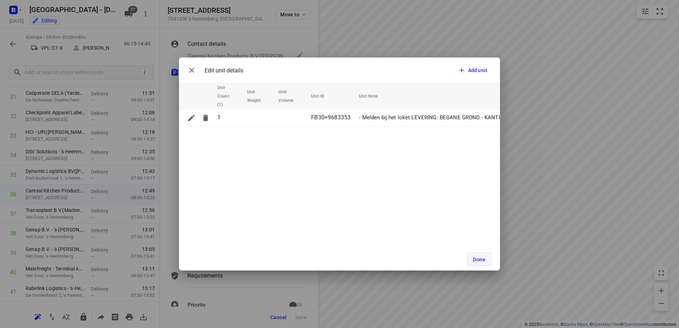
click at [480, 257] on span "Done" at bounding box center [479, 260] width 12 height 6
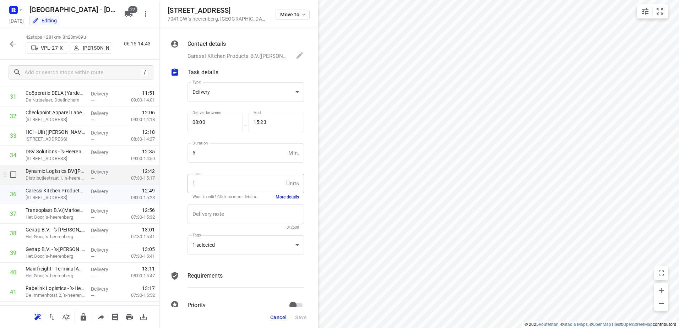
click at [93, 173] on p "Delivery" at bounding box center [104, 171] width 26 height 7
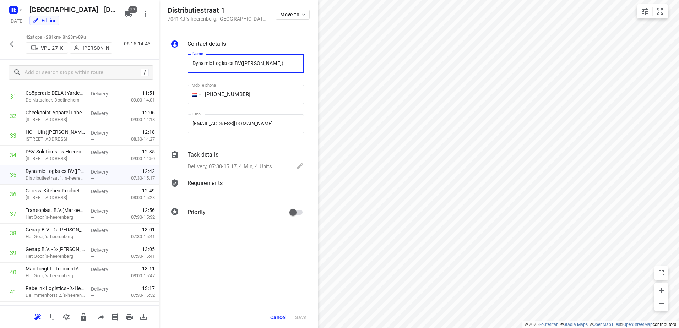
click at [246, 155] on div "Task details" at bounding box center [245, 155] width 116 height 9
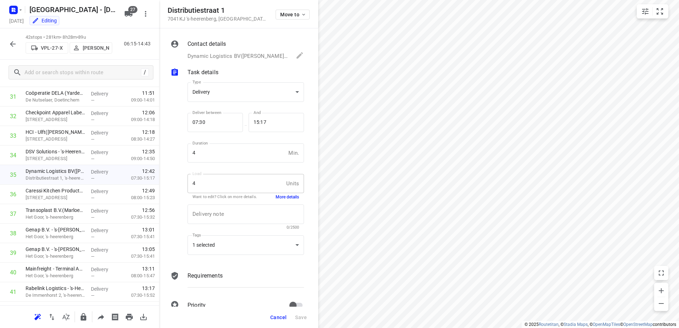
click at [283, 194] on button "More details" at bounding box center [287, 197] width 23 height 6
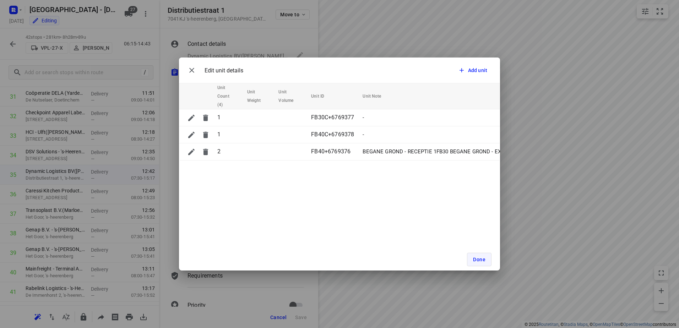
click at [483, 261] on span "Done" at bounding box center [479, 260] width 12 height 6
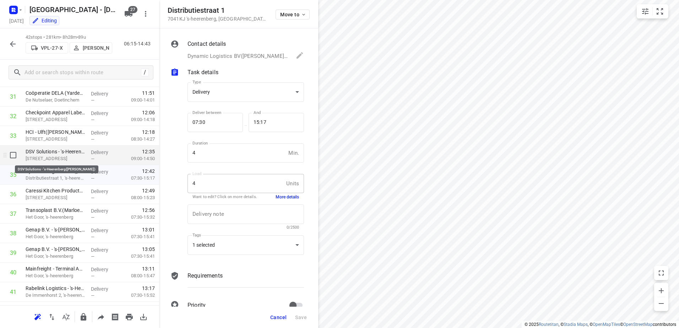
scroll to position [584, 0]
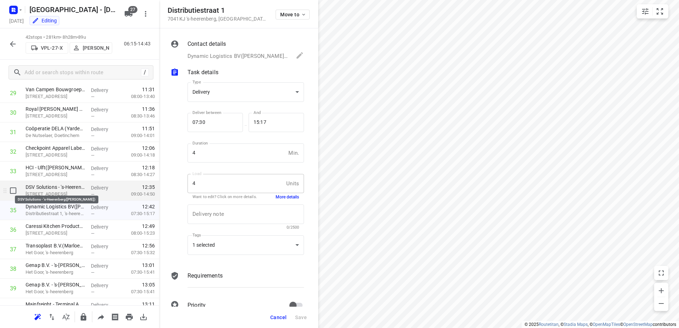
click at [81, 187] on p "DSV Solutions - 's-Heerenberg([PERSON_NAME])" at bounding box center [56, 187] width 60 height 7
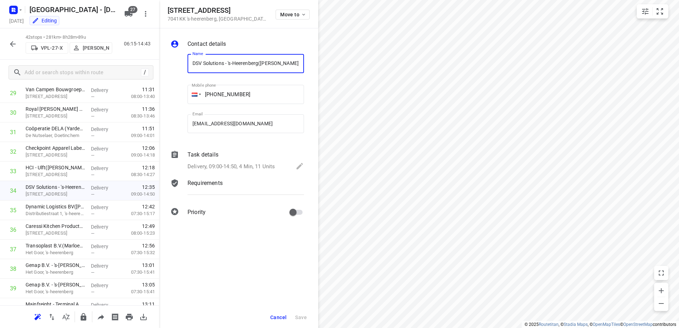
click at [237, 157] on div "Task details" at bounding box center [245, 155] width 116 height 9
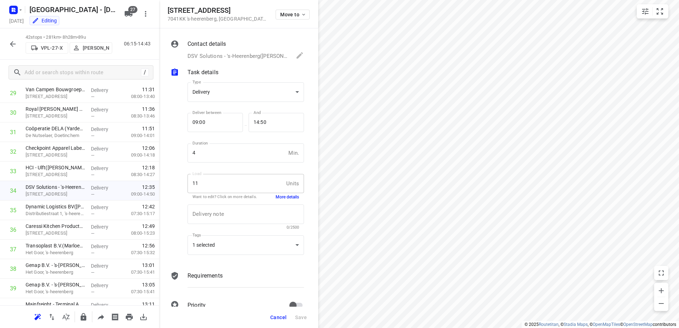
click at [290, 197] on button "More details" at bounding box center [287, 197] width 23 height 6
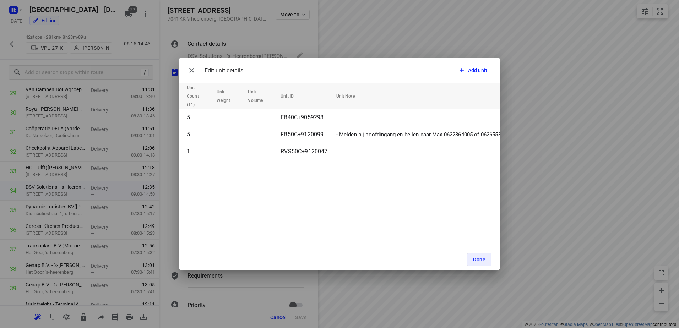
scroll to position [0, 0]
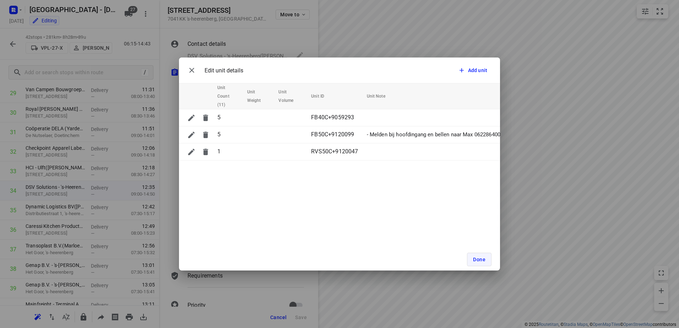
click at [489, 260] on button "Done" at bounding box center [479, 259] width 24 height 13
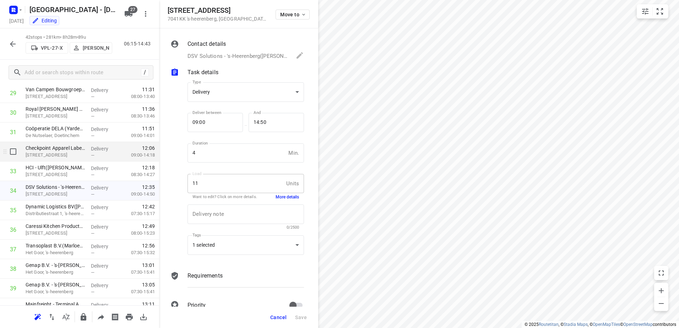
click at [85, 152] on div "Checkpoint Apparel Labeling B.V.([PERSON_NAME]) [STREET_ADDRESS]" at bounding box center [55, 152] width 65 height 20
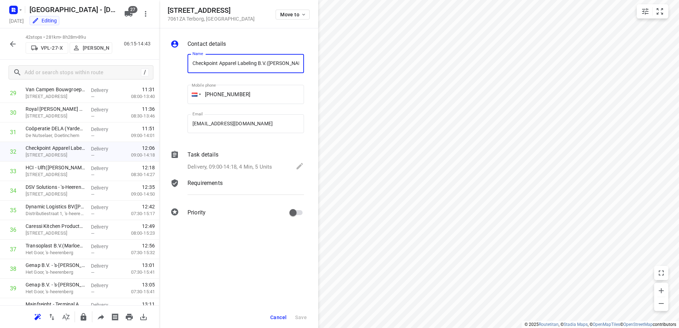
scroll to position [0, 6]
click at [226, 156] on div "Task details" at bounding box center [245, 155] width 116 height 9
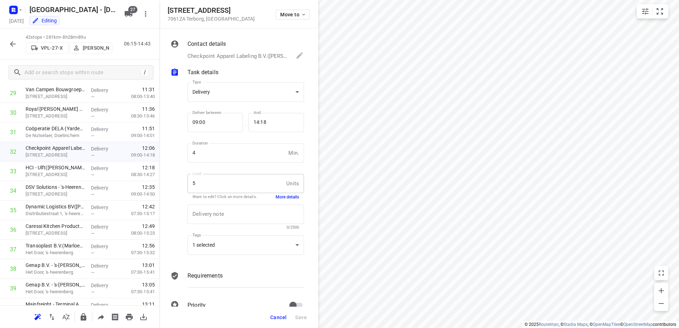
click at [288, 196] on button "More details" at bounding box center [287, 197] width 23 height 6
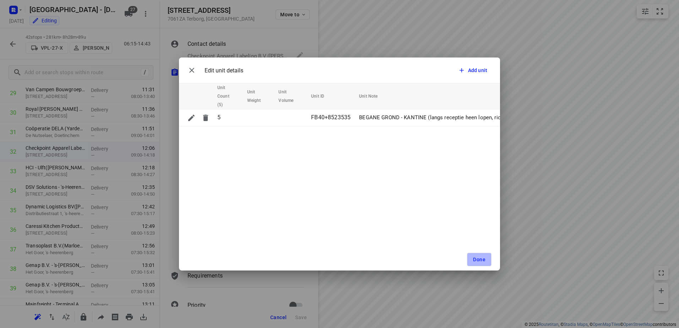
click at [482, 255] on button "Done" at bounding box center [479, 259] width 24 height 13
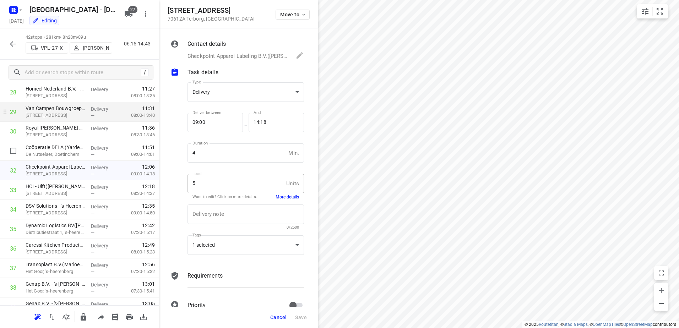
scroll to position [549, 0]
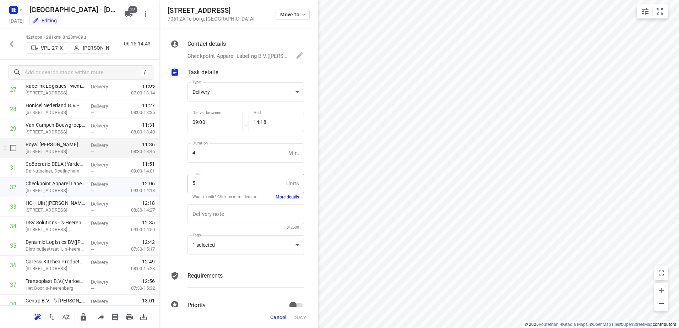
click at [82, 151] on p "[STREET_ADDRESS]" at bounding box center [56, 151] width 60 height 7
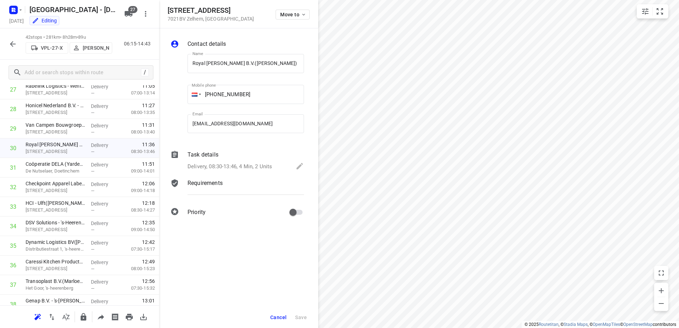
click at [234, 158] on div "Task details" at bounding box center [245, 155] width 116 height 9
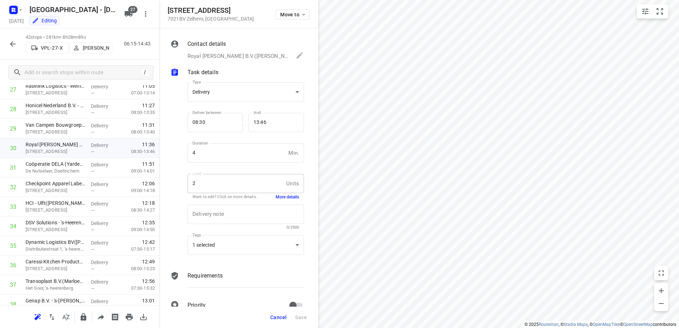
click at [286, 195] on button "More details" at bounding box center [287, 197] width 23 height 6
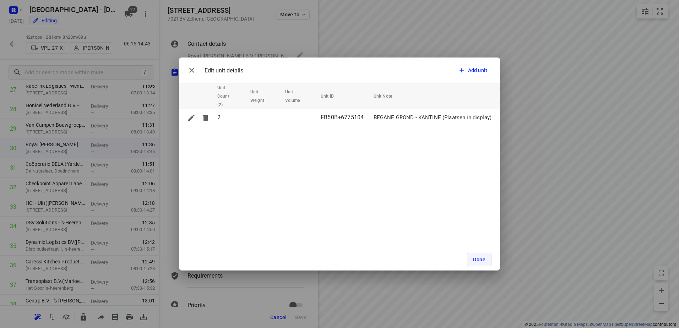
click at [485, 260] on button "Done" at bounding box center [479, 259] width 24 height 13
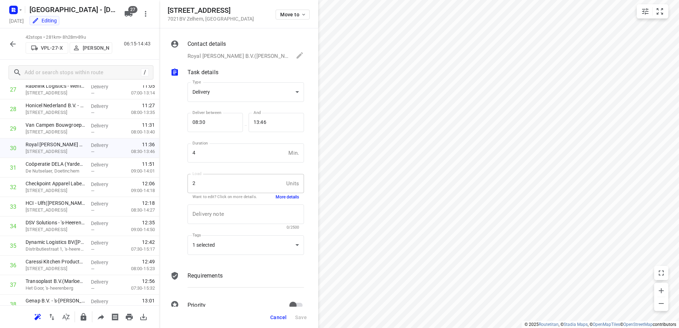
click at [13, 48] on icon "button" at bounding box center [13, 44] width 9 height 9
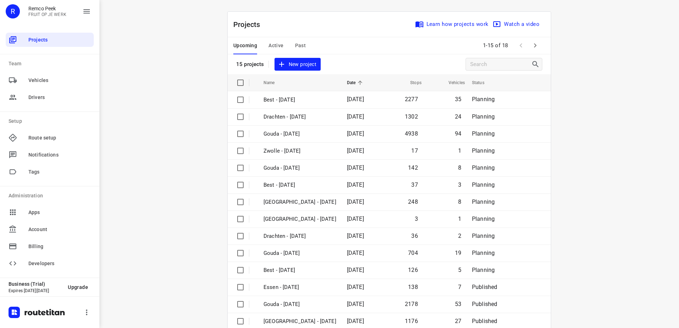
click at [278, 45] on span "Active" at bounding box center [275, 45] width 15 height 9
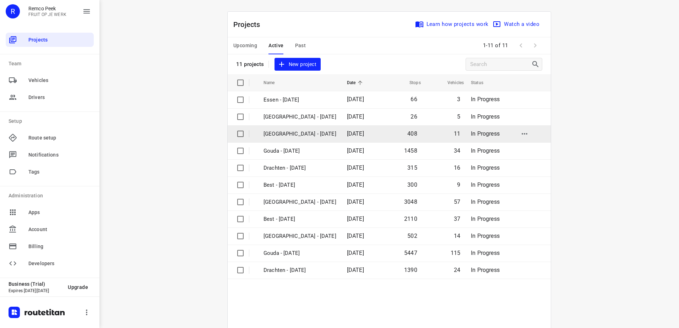
click at [286, 133] on p "[GEOGRAPHIC_DATA] - [DATE]" at bounding box center [299, 134] width 73 height 8
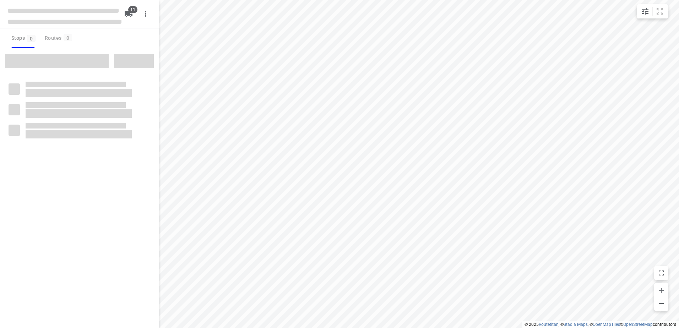
checkbox input "true"
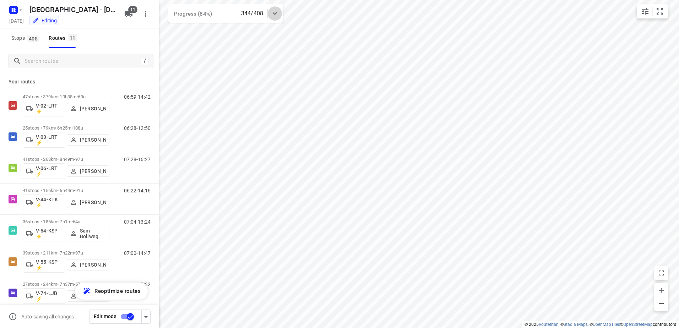
click at [277, 9] on div at bounding box center [275, 13] width 14 height 14
click at [277, 9] on div "Progress (84%) 344/408" at bounding box center [225, 16] width 115 height 24
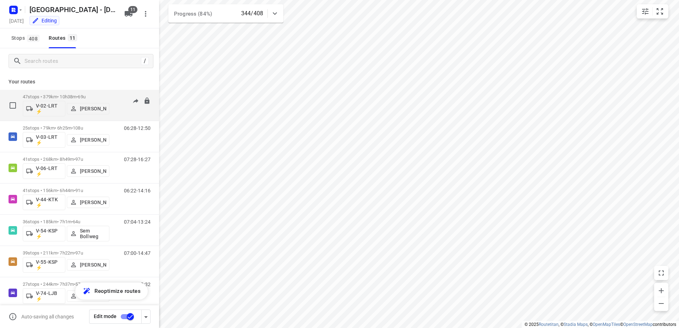
click at [70, 93] on div "47 stops • 379km • 10h38m • 69u V-02-LRT ⚡ [PERSON_NAME]" at bounding box center [66, 105] width 87 height 29
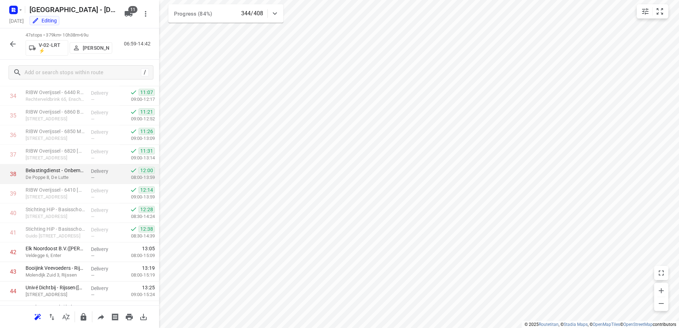
scroll to position [753, 0]
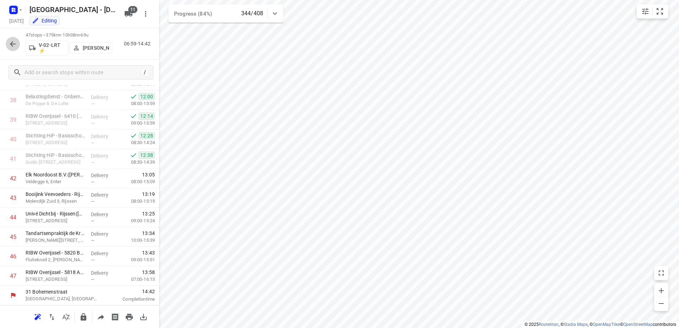
click at [9, 43] on icon "button" at bounding box center [13, 44] width 9 height 9
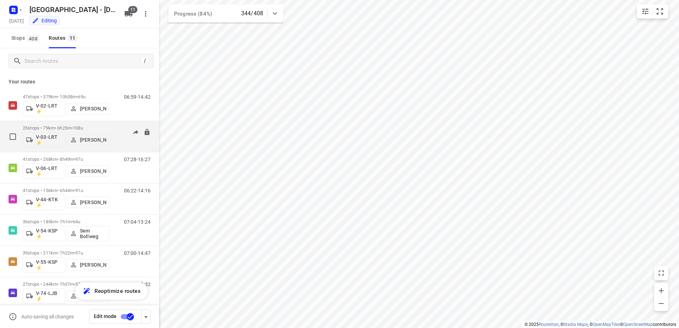
click at [118, 133] on div "06:28-12:50" at bounding box center [133, 138] width 36 height 26
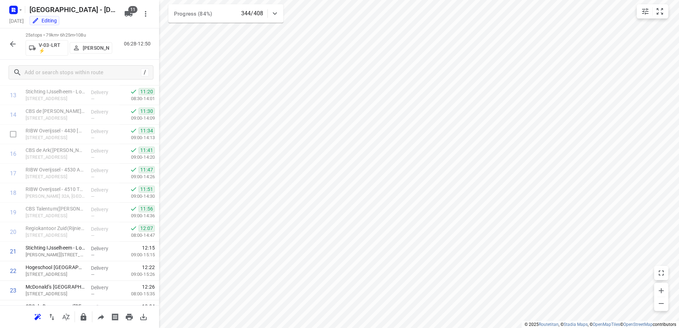
scroll to position [323, 0]
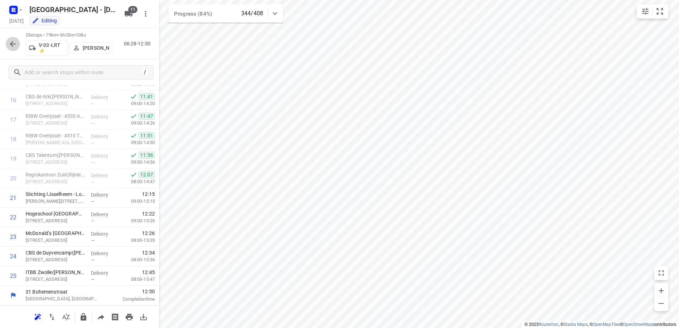
click at [13, 40] on icon "button" at bounding box center [13, 44] width 9 height 9
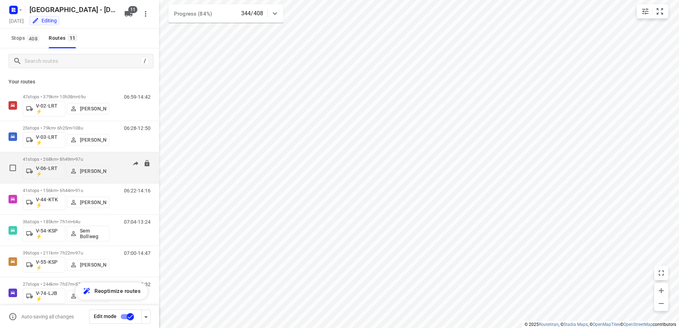
click at [117, 157] on div "07:28-16:27" at bounding box center [133, 170] width 36 height 26
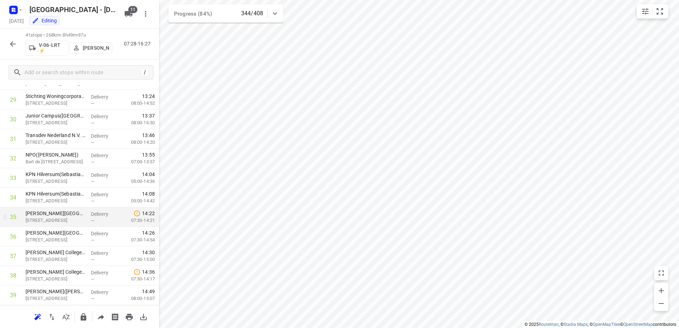
scroll to position [636, 0]
click at [12, 44] on icon "button" at bounding box center [13, 44] width 6 height 6
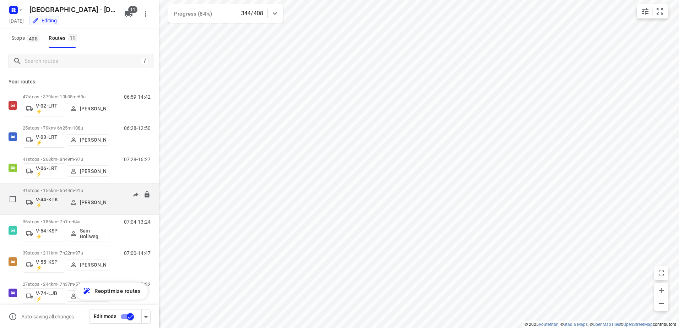
click at [115, 191] on div "06:22-14:16" at bounding box center [133, 201] width 36 height 26
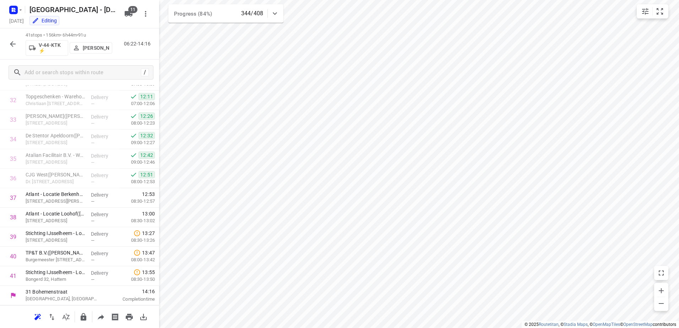
click at [14, 42] on icon "button" at bounding box center [13, 44] width 9 height 9
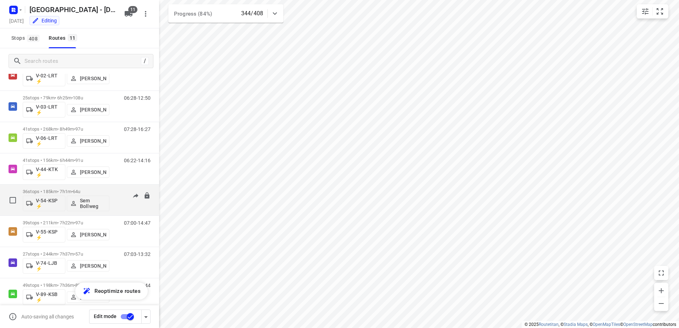
scroll to position [29, 0]
click at [107, 192] on p "36 stops • 185km • 7h1m • 64u" at bounding box center [66, 192] width 87 height 5
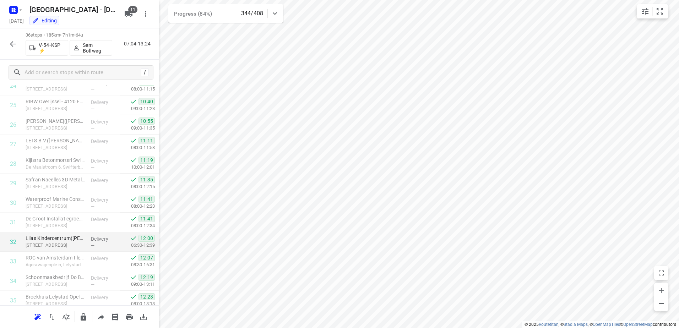
scroll to position [538, 0]
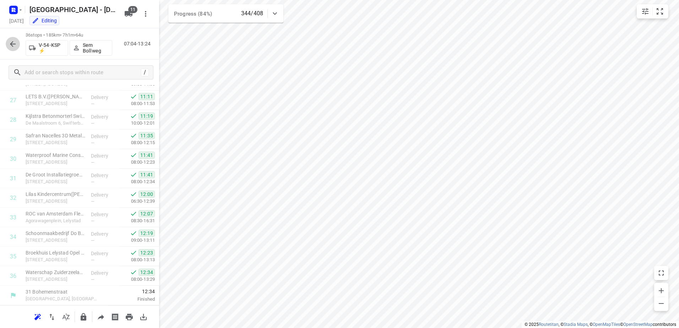
click at [13, 45] on icon "button" at bounding box center [13, 44] width 9 height 9
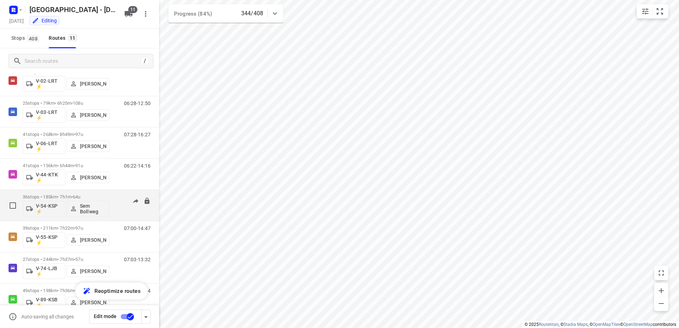
scroll to position [36, 0]
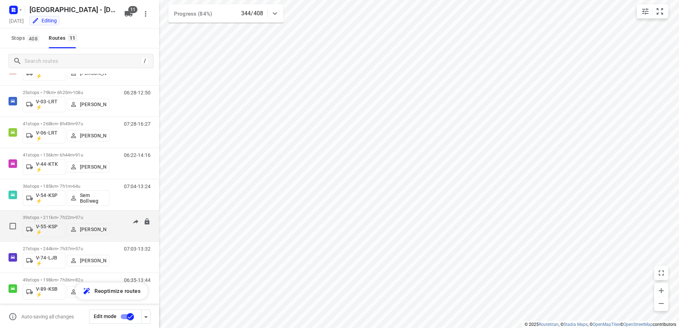
click at [116, 218] on div "07:00-14:47" at bounding box center [133, 228] width 36 height 26
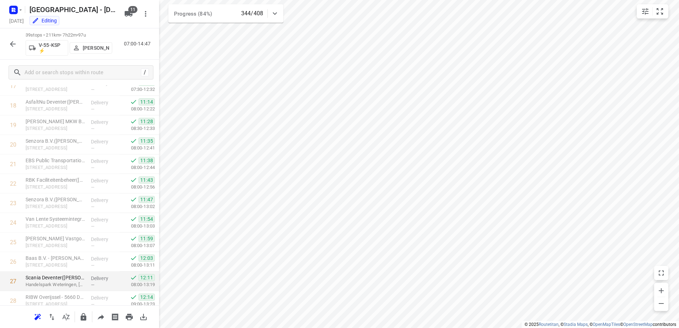
scroll to position [426, 0]
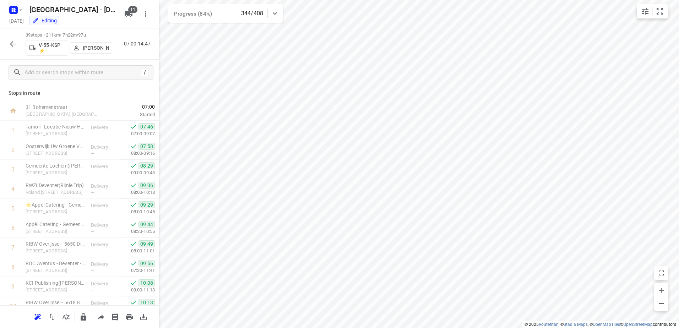
scroll to position [596, 0]
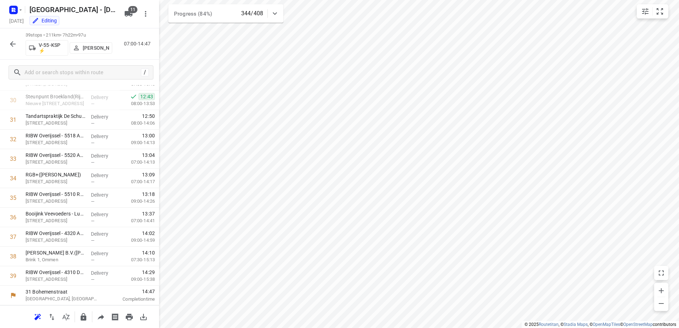
click at [15, 42] on icon "button" at bounding box center [13, 44] width 9 height 9
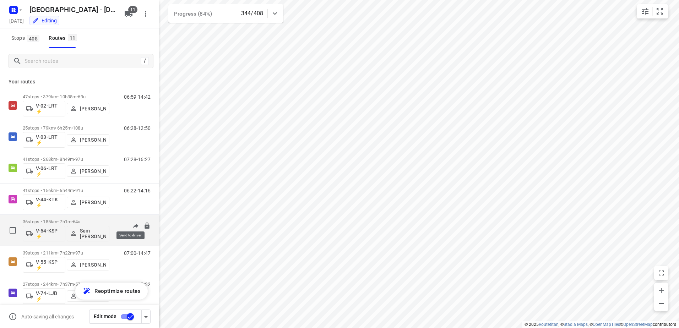
scroll to position [135, 0]
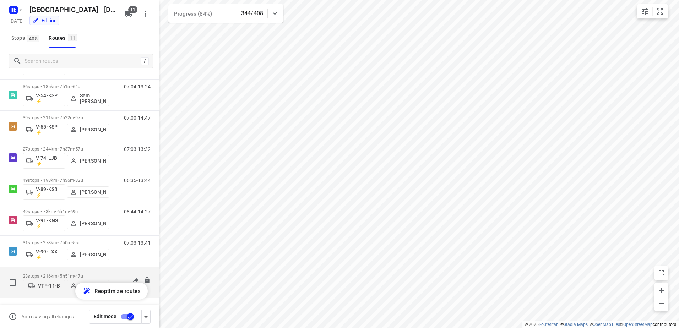
click at [111, 270] on div "23 stops • 216km • 5h51m • 47u VTF-11-B Mikai Warmelink 06:26-14:27" at bounding box center [91, 282] width 136 height 25
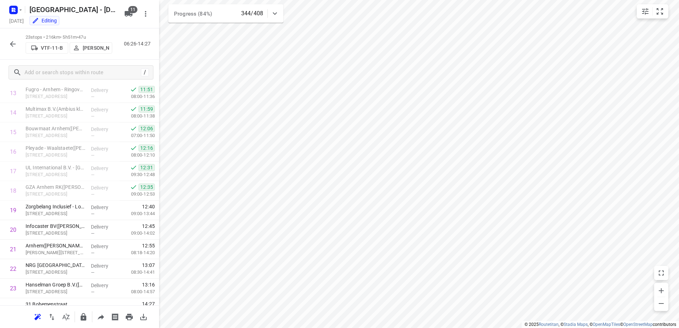
scroll to position [284, 0]
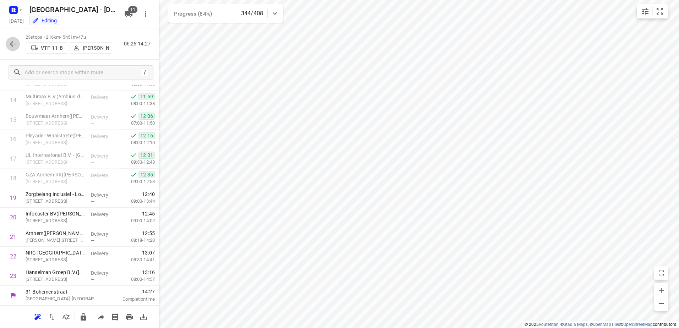
click at [18, 45] on button "button" at bounding box center [13, 44] width 14 height 14
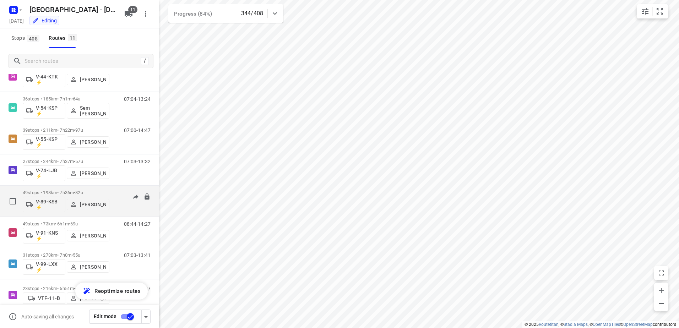
scroll to position [135, 0]
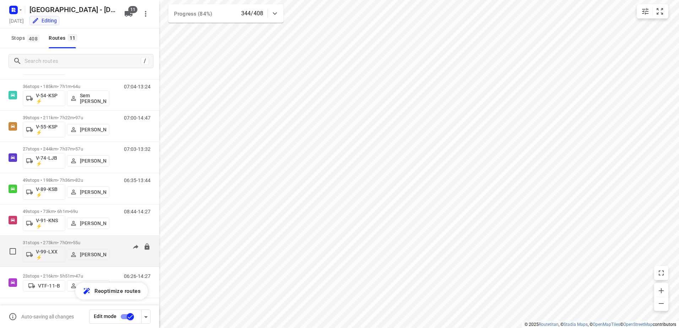
click at [115, 242] on div "07:03-13:41" at bounding box center [133, 253] width 36 height 26
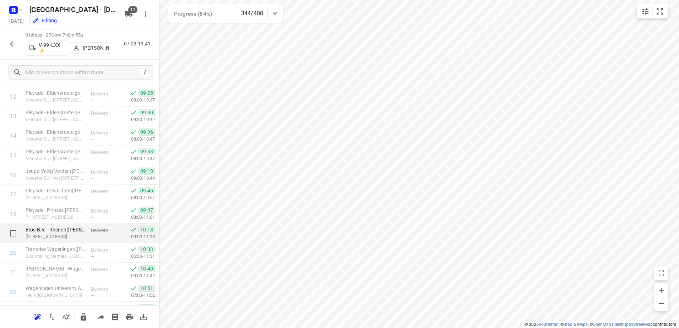
scroll to position [440, 0]
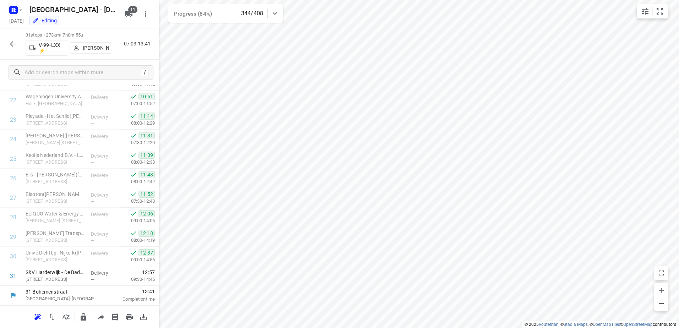
click at [11, 41] on icon "button" at bounding box center [13, 44] width 9 height 9
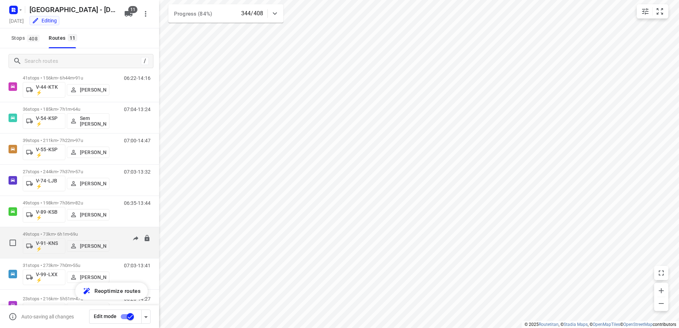
scroll to position [135, 0]
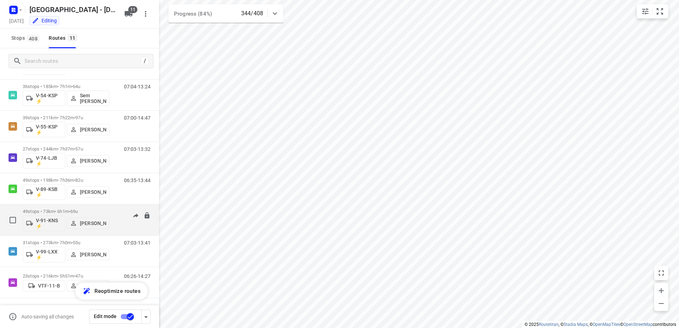
click at [115, 209] on div "08:44-14:27" at bounding box center [133, 222] width 36 height 26
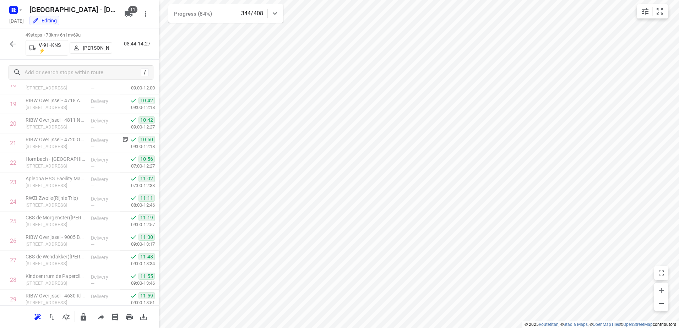
scroll to position [366, 0]
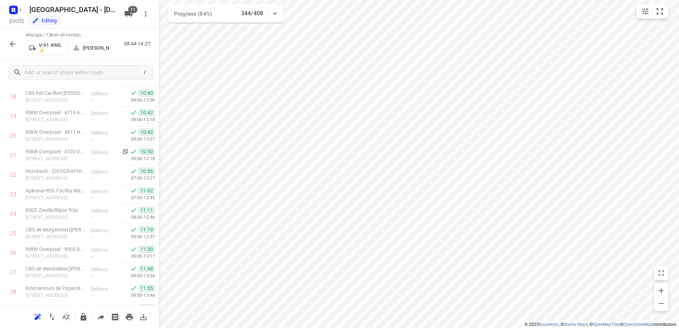
click at [12, 42] on icon "button" at bounding box center [13, 44] width 9 height 9
